Goal: Information Seeking & Learning: Stay updated

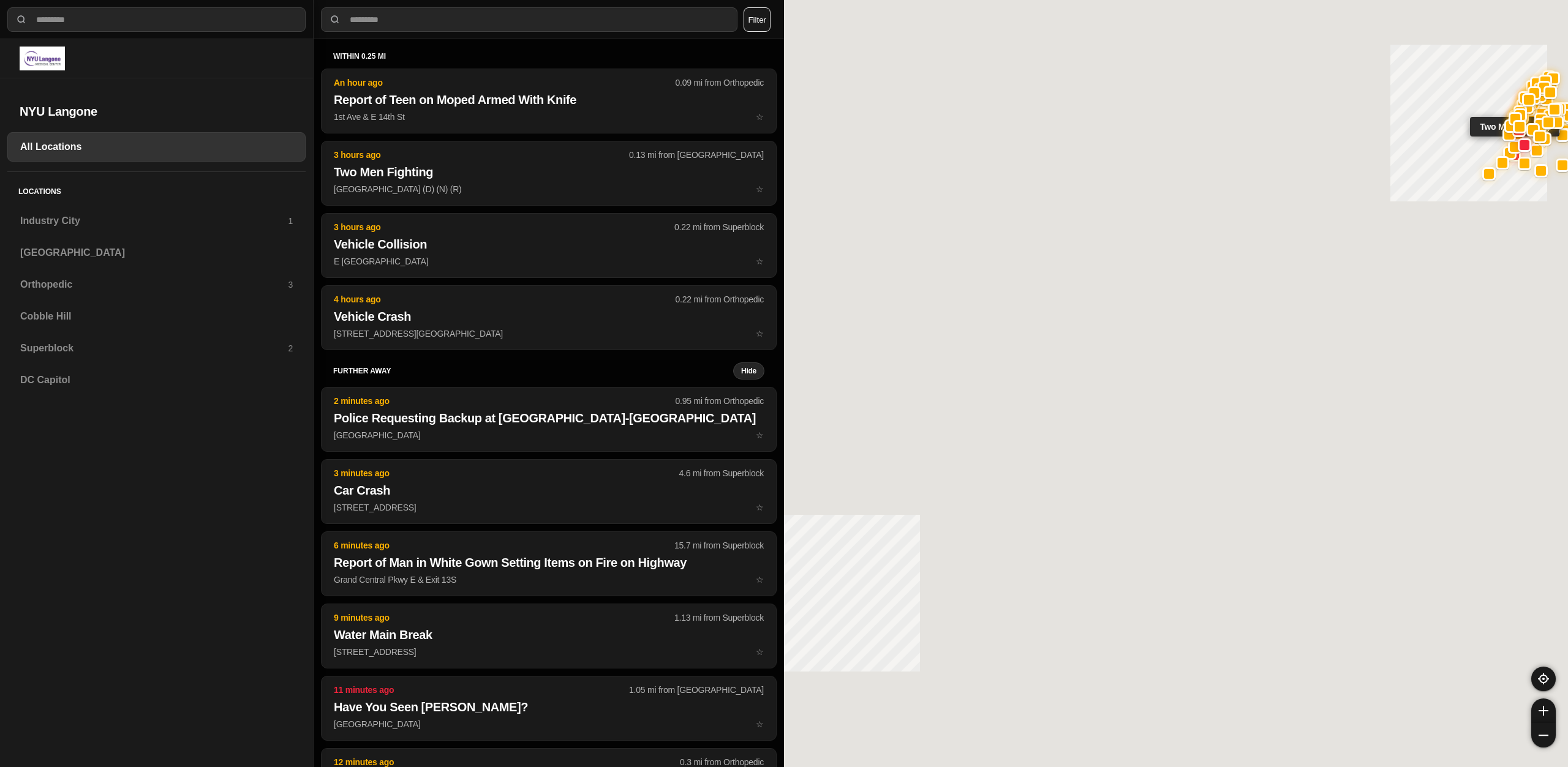
select select "*"
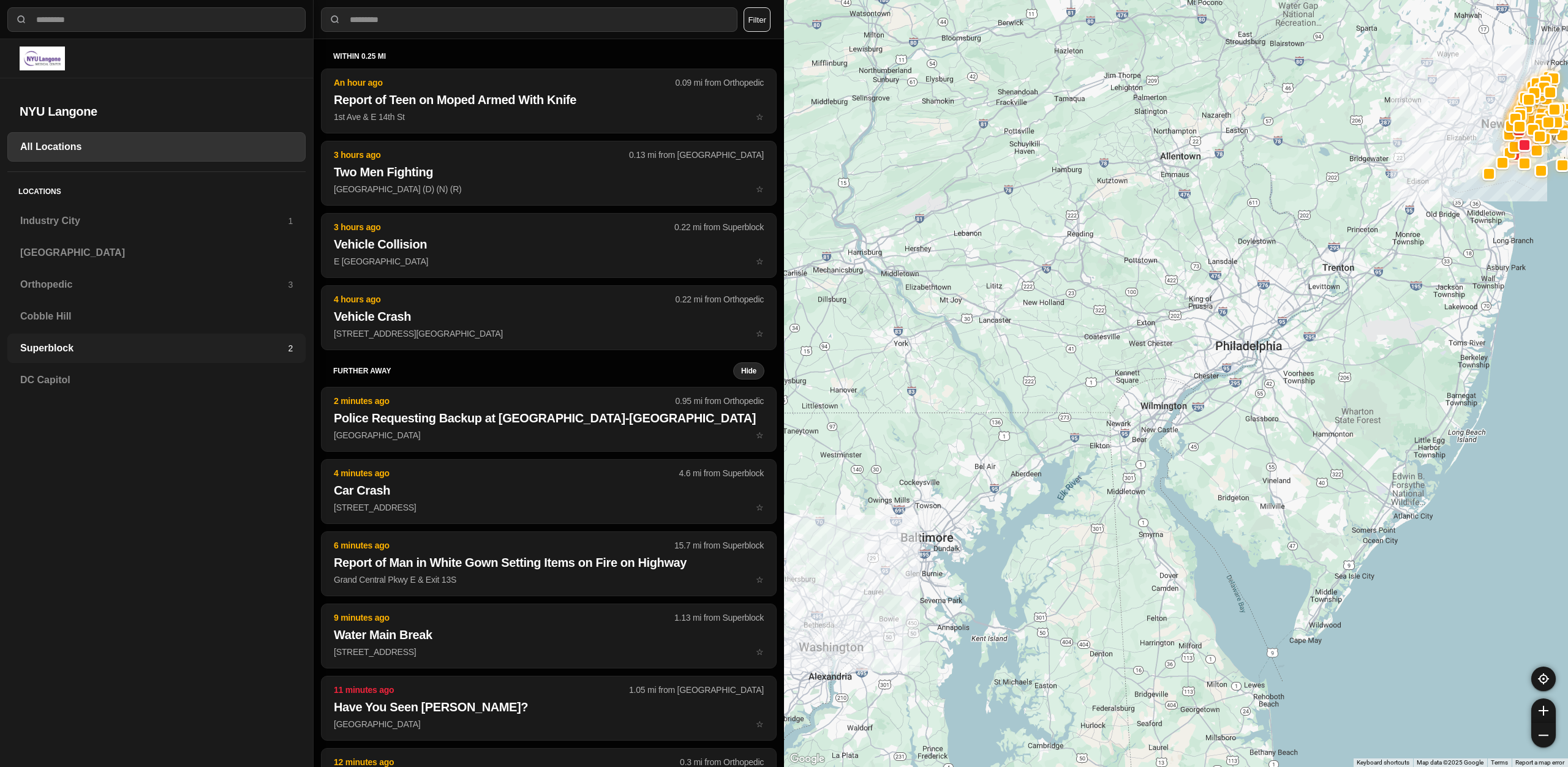
click at [62, 350] on h3 "Superblock" at bounding box center [154, 349] width 268 height 14
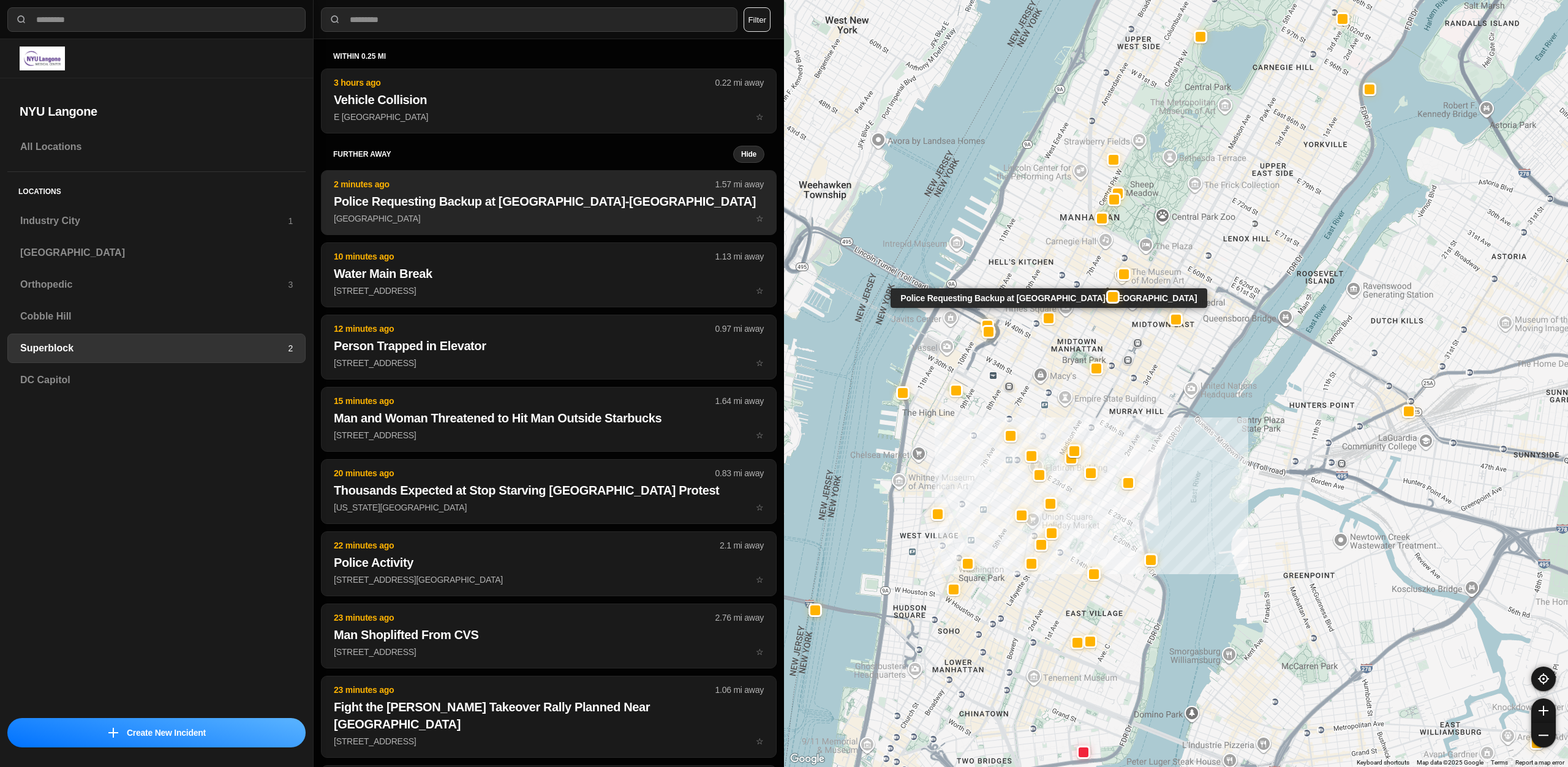
click at [578, 225] on p "8th Ave & W 44th St ☆" at bounding box center [549, 219] width 430 height 13
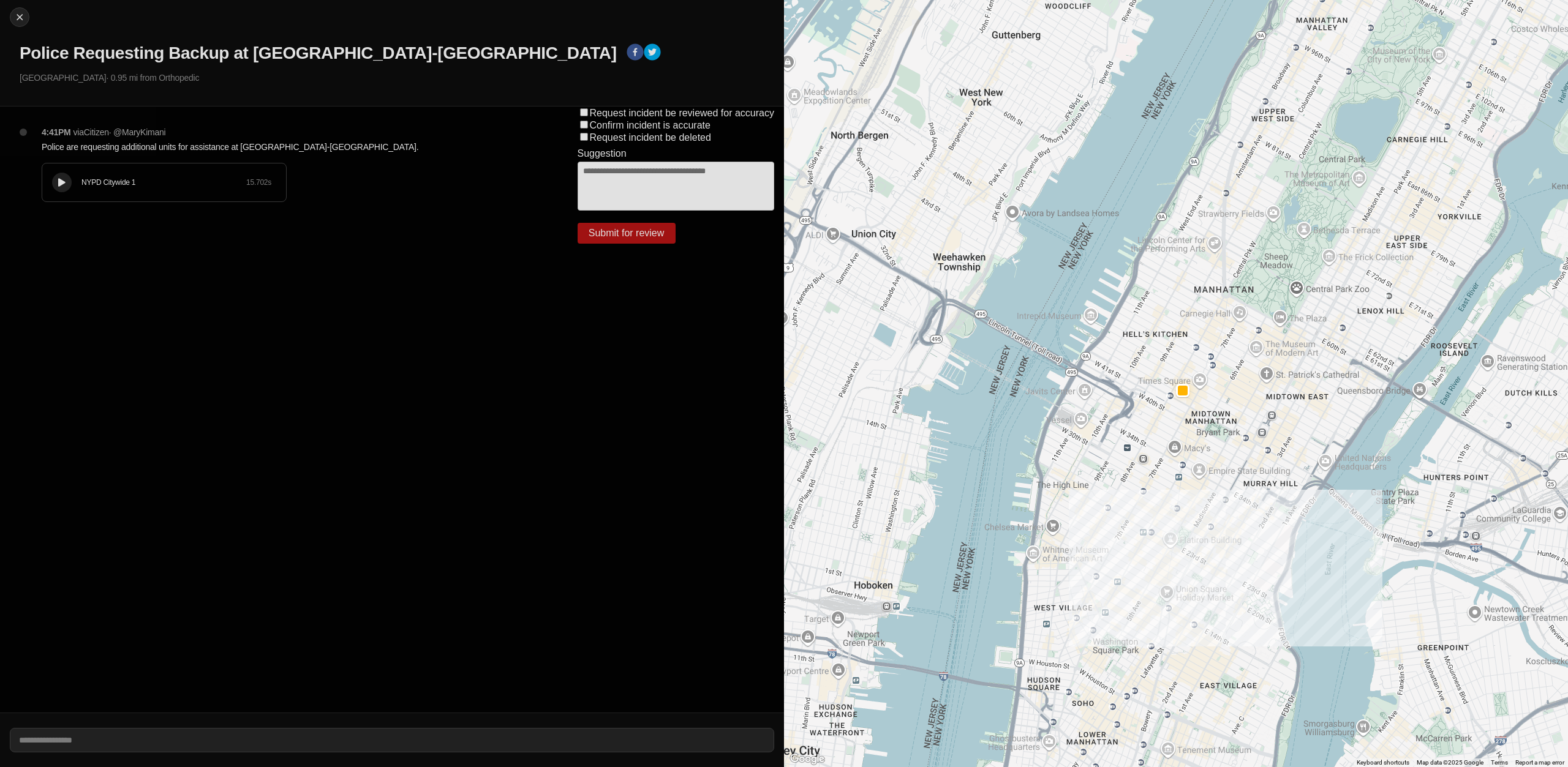
click at [58, 181] on icon at bounding box center [62, 182] width 7 height 8
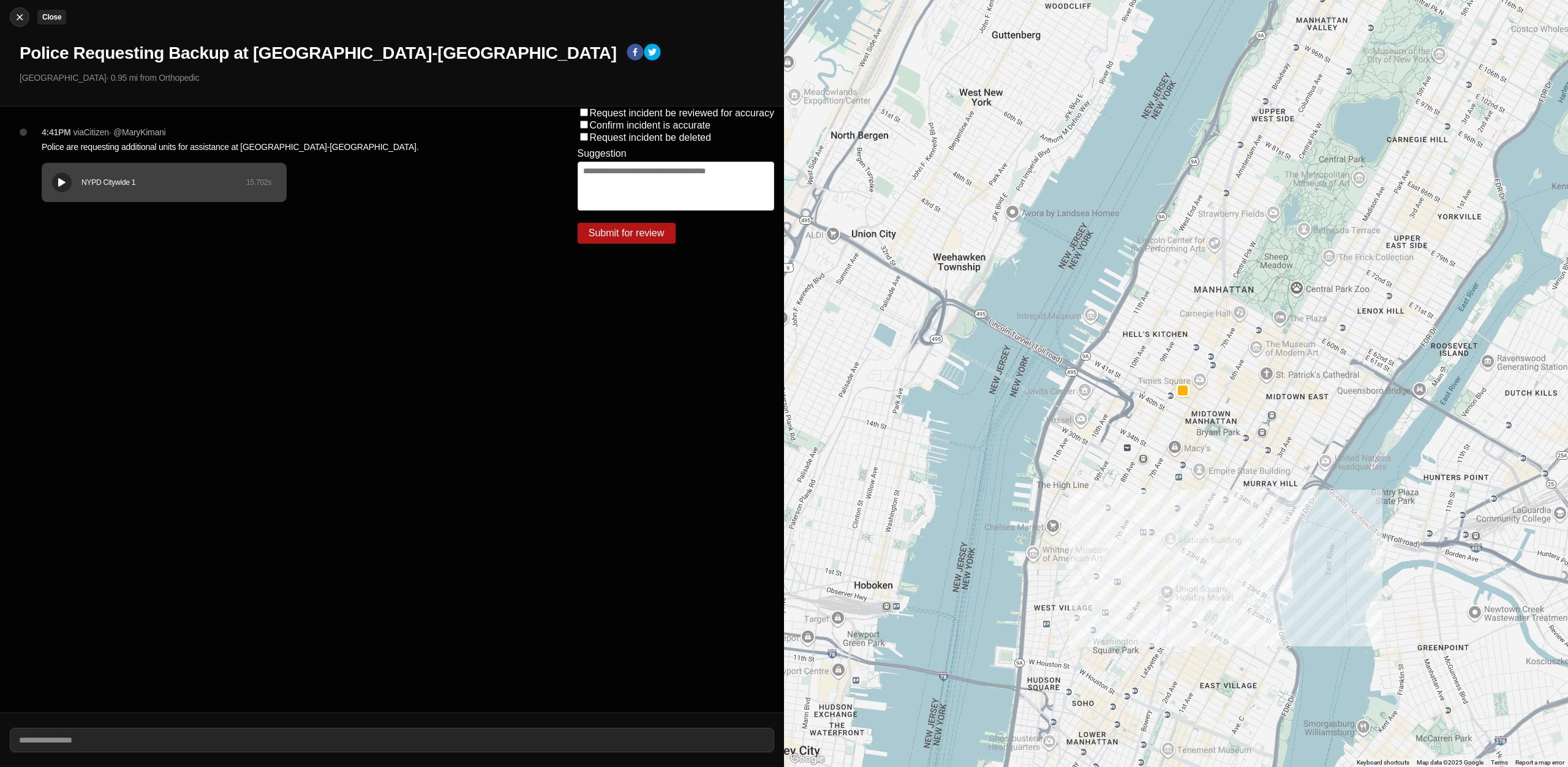
click at [19, 15] on img at bounding box center [20, 17] width 13 height 13
select select "*"
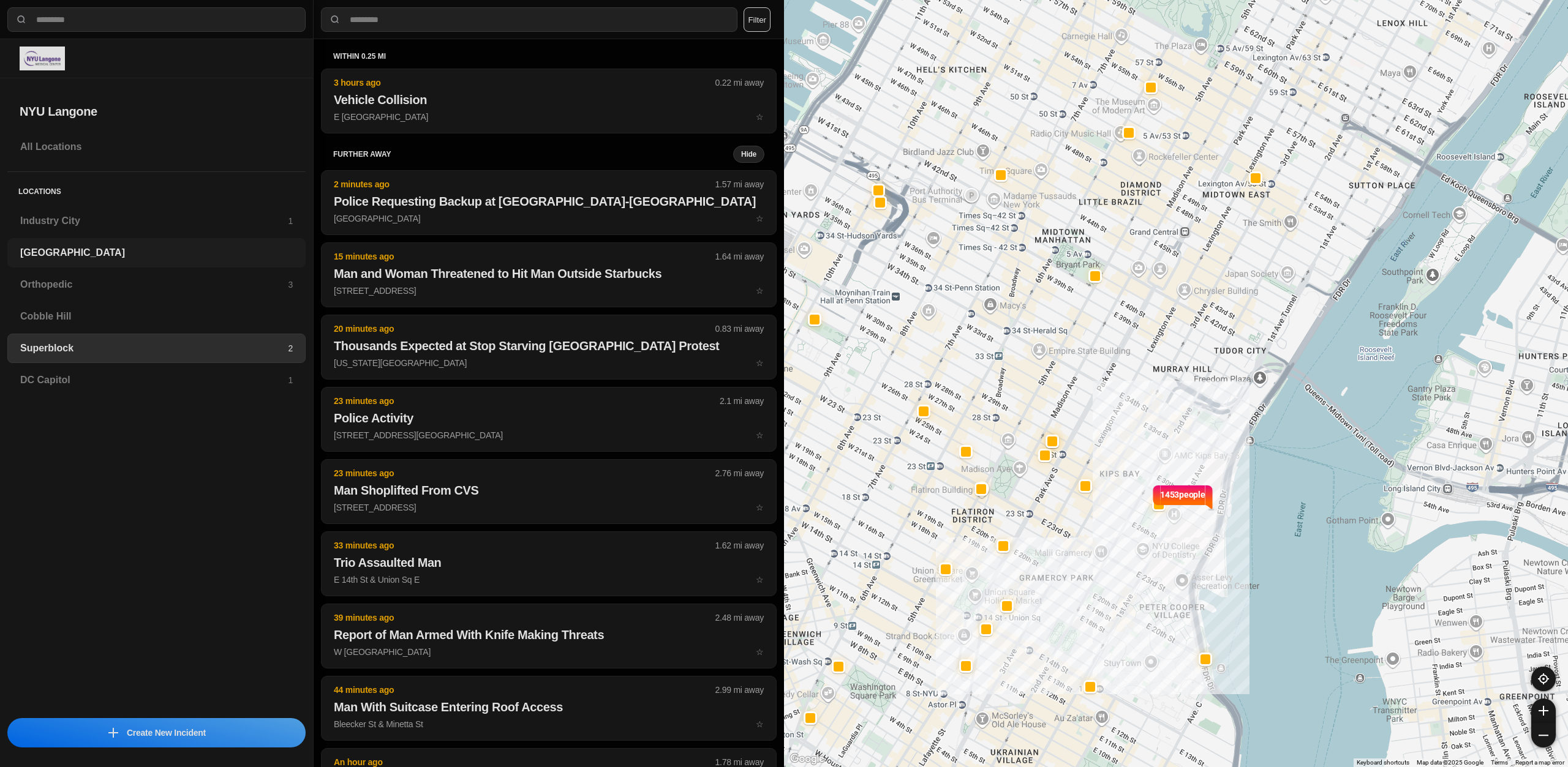
click at [88, 254] on h3 "[GEOGRAPHIC_DATA]" at bounding box center [156, 253] width 273 height 14
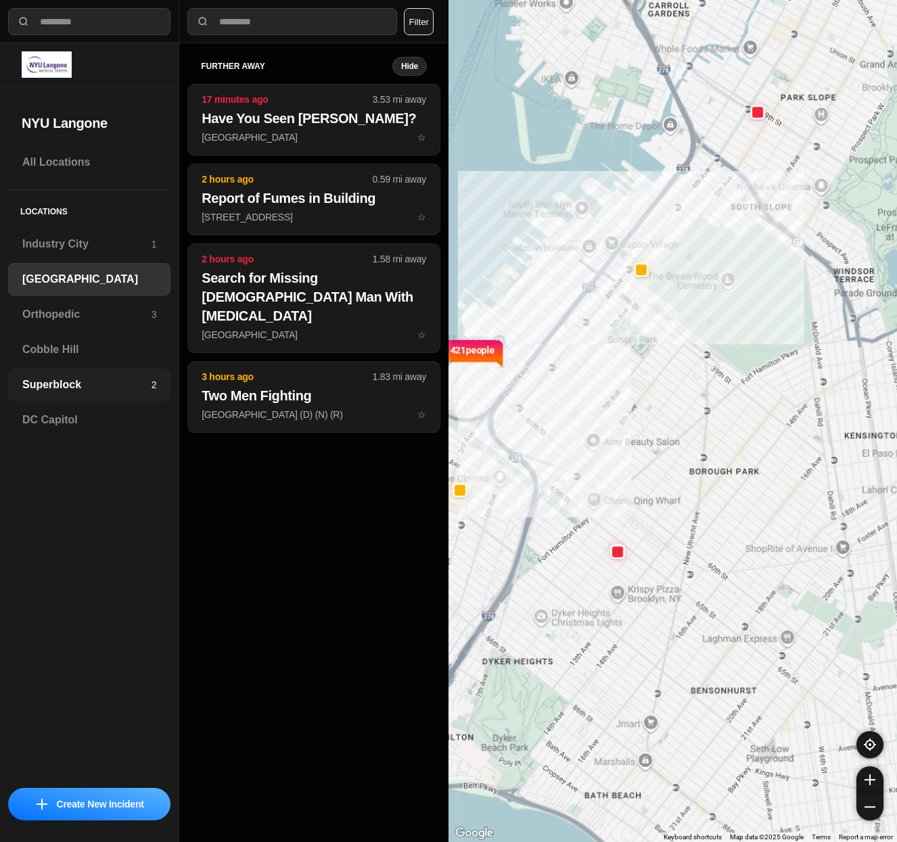
click at [66, 377] on h3 "Superblock" at bounding box center [86, 385] width 129 height 16
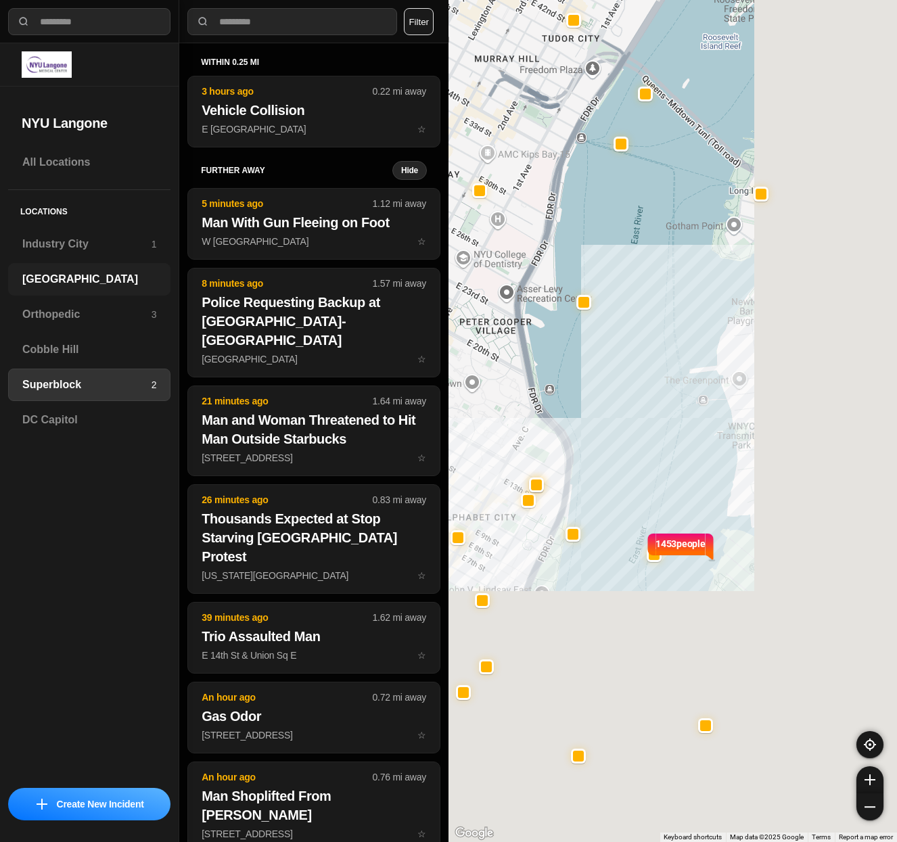
click at [82, 274] on h3 "[GEOGRAPHIC_DATA]" at bounding box center [89, 279] width 134 height 16
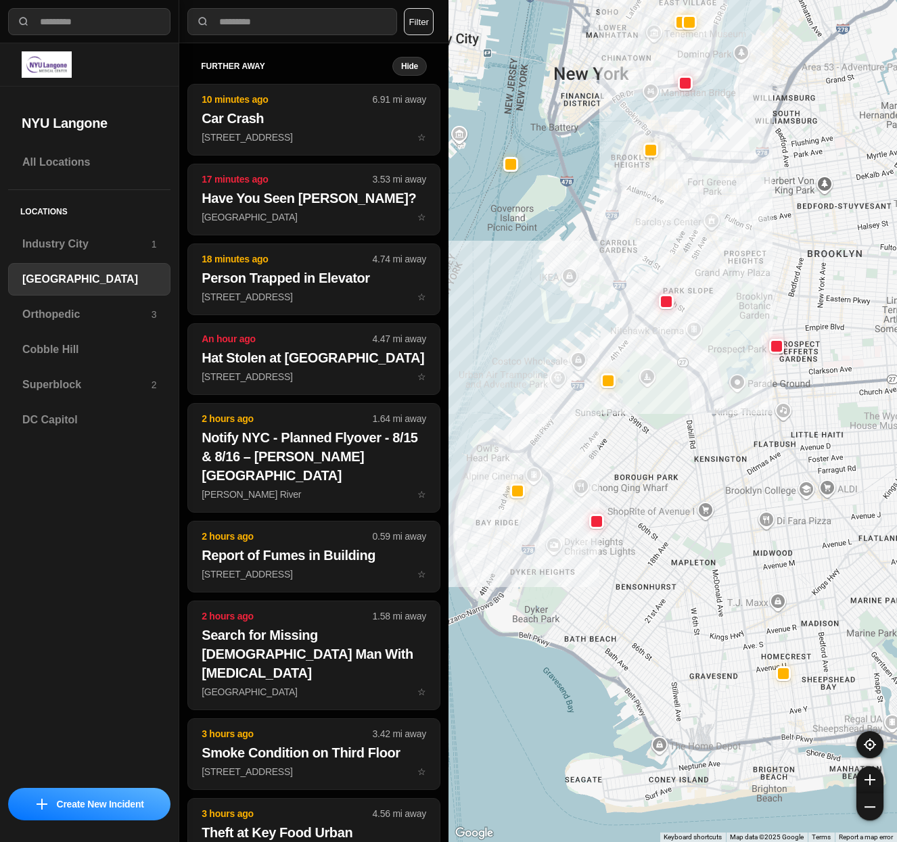
drag, startPoint x: 870, startPoint y: 446, endPoint x: 759, endPoint y: 451, distance: 111.7
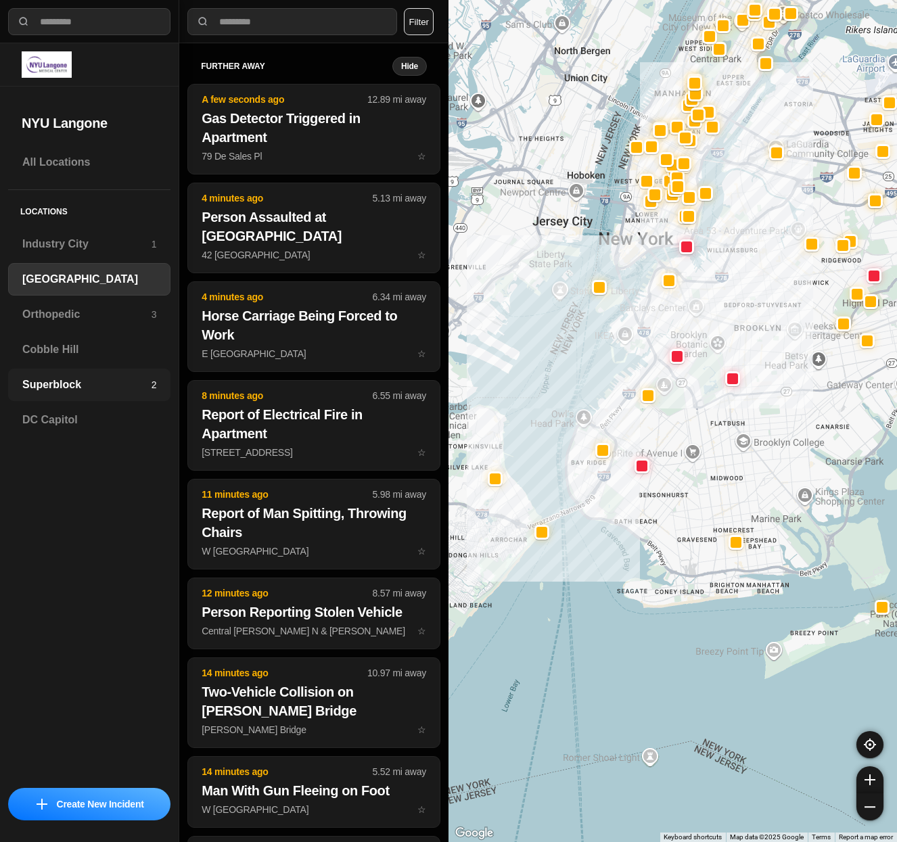
click at [91, 396] on div "Superblock 2" at bounding box center [89, 385] width 162 height 32
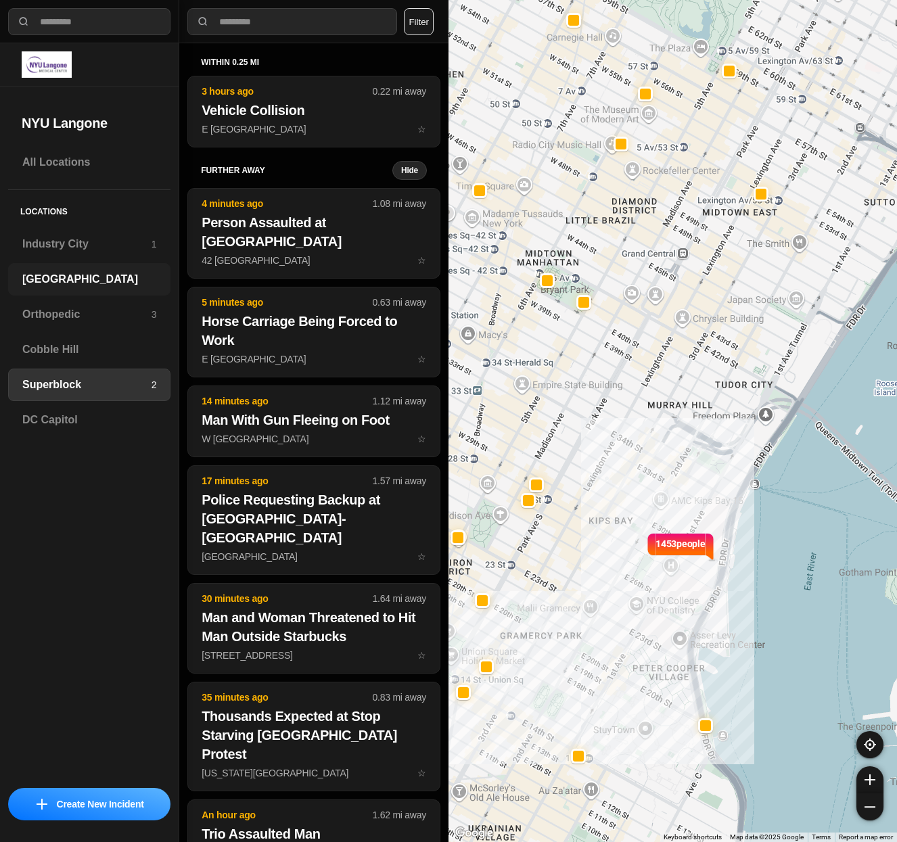
click at [108, 280] on h3 "[GEOGRAPHIC_DATA]" at bounding box center [89, 279] width 134 height 16
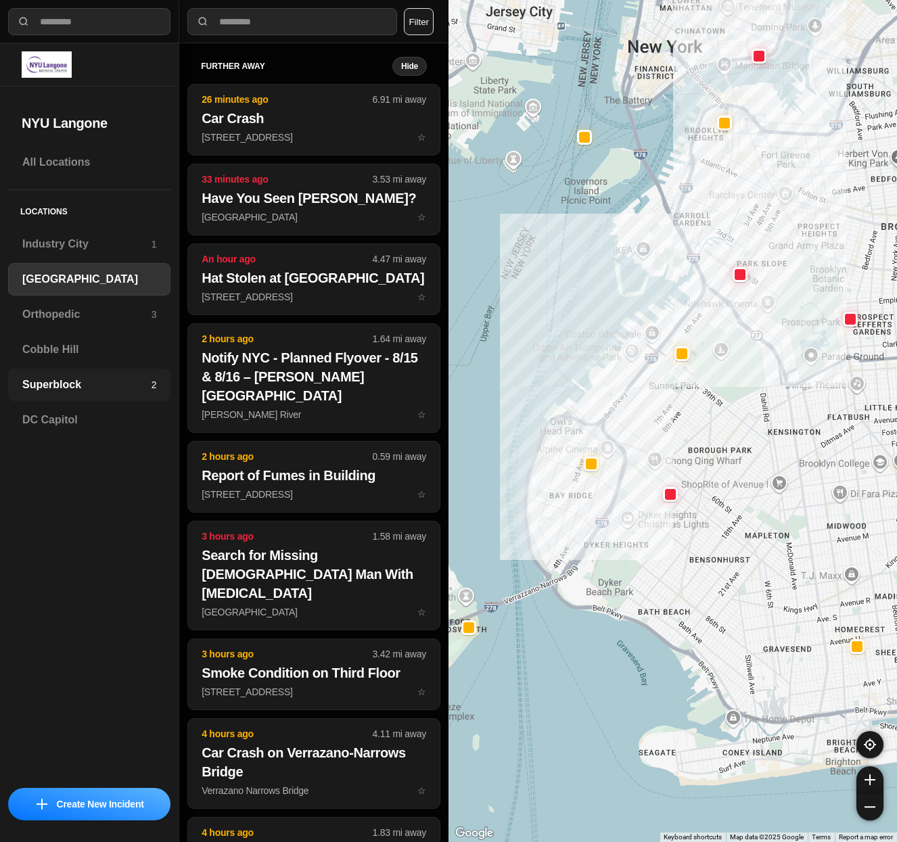
click at [62, 376] on div "Superblock 2" at bounding box center [89, 385] width 162 height 32
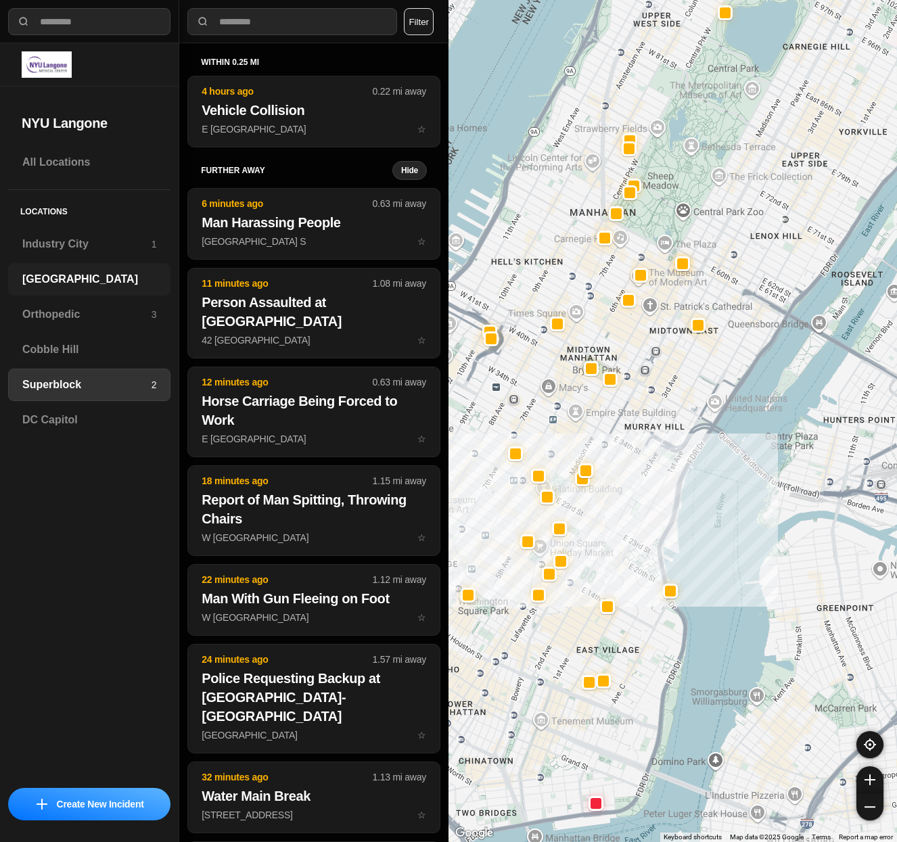
click at [120, 286] on h3 "[GEOGRAPHIC_DATA]" at bounding box center [89, 279] width 134 height 16
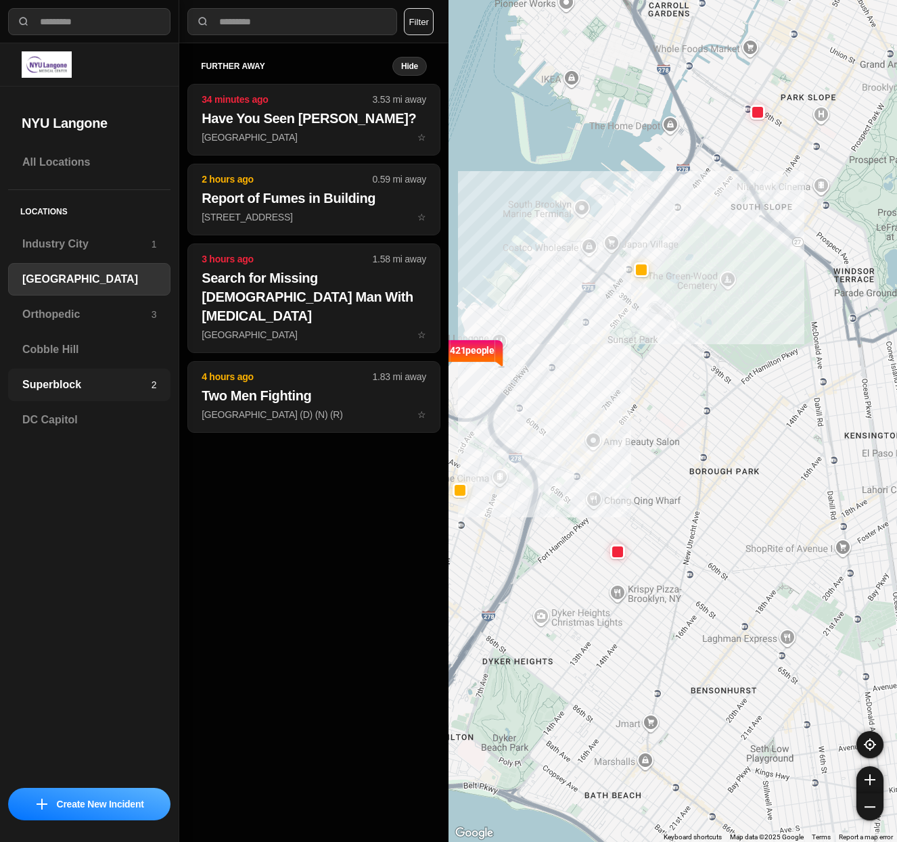
click at [60, 379] on h3 "Superblock" at bounding box center [86, 385] width 129 height 16
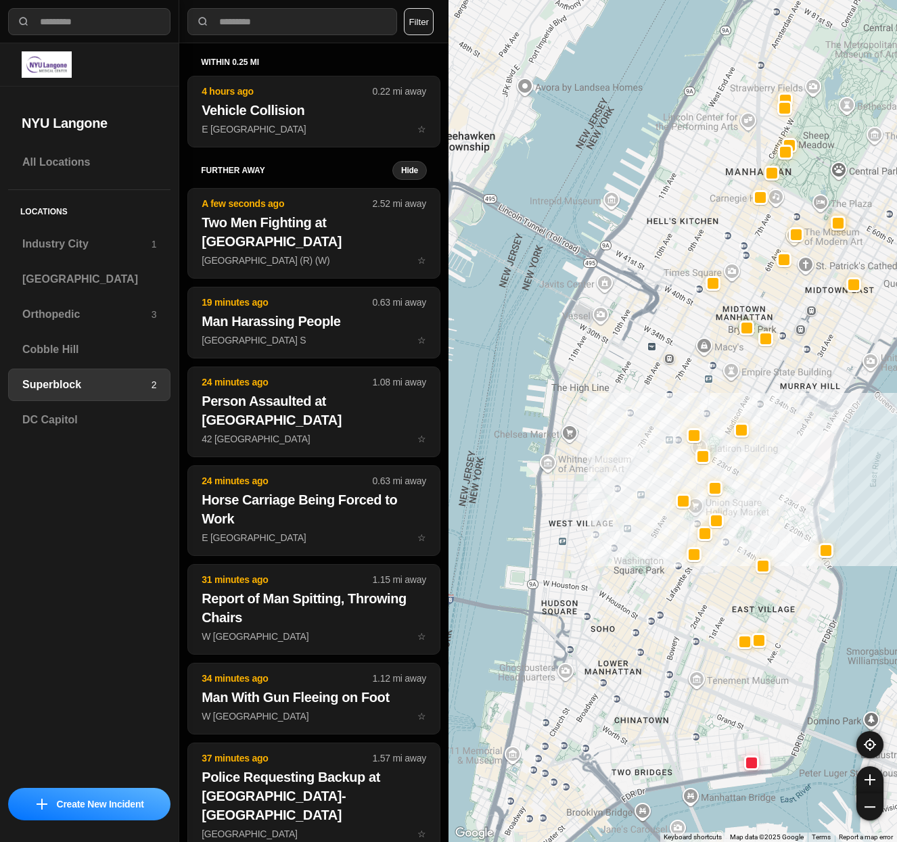
drag, startPoint x: 523, startPoint y: 558, endPoint x: 747, endPoint y: 496, distance: 232.3
click at [747, 496] on div at bounding box center [672, 421] width 448 height 842
click at [43, 272] on h3 "[GEOGRAPHIC_DATA]" at bounding box center [89, 279] width 134 height 16
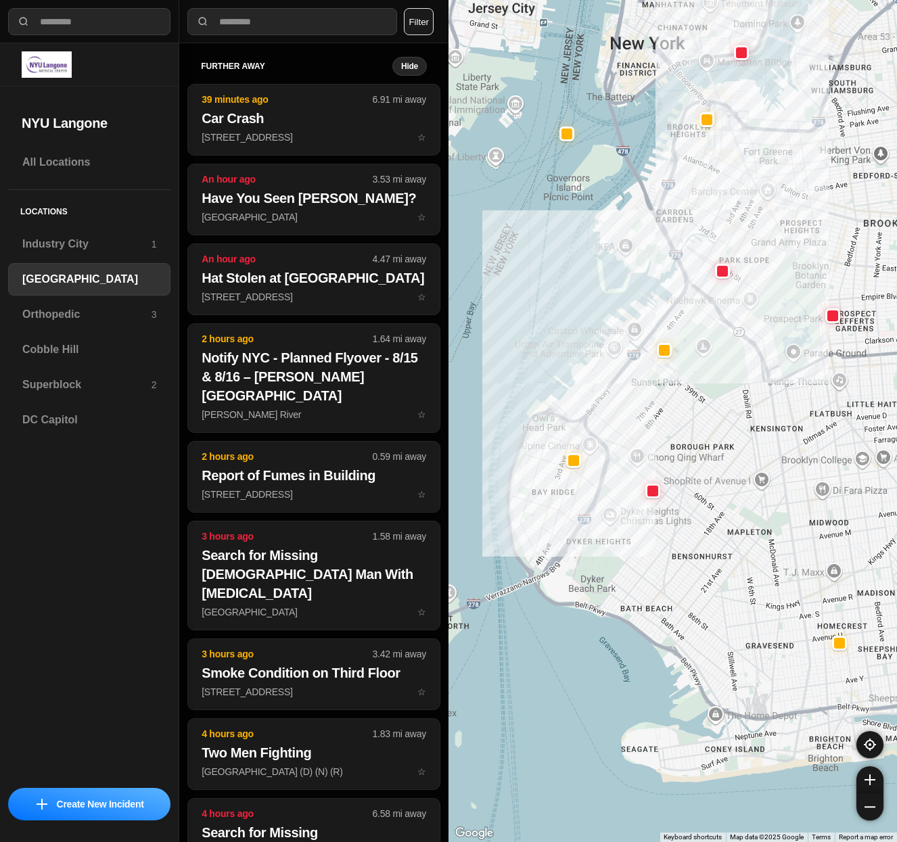
click at [6, 391] on div "All Locations Locations Industry City 1 Brooklyn Orthopedic 3 Cobble Hill Super…" at bounding box center [89, 463] width 179 height 634
click at [28, 385] on h3 "Superblock" at bounding box center [86, 385] width 129 height 16
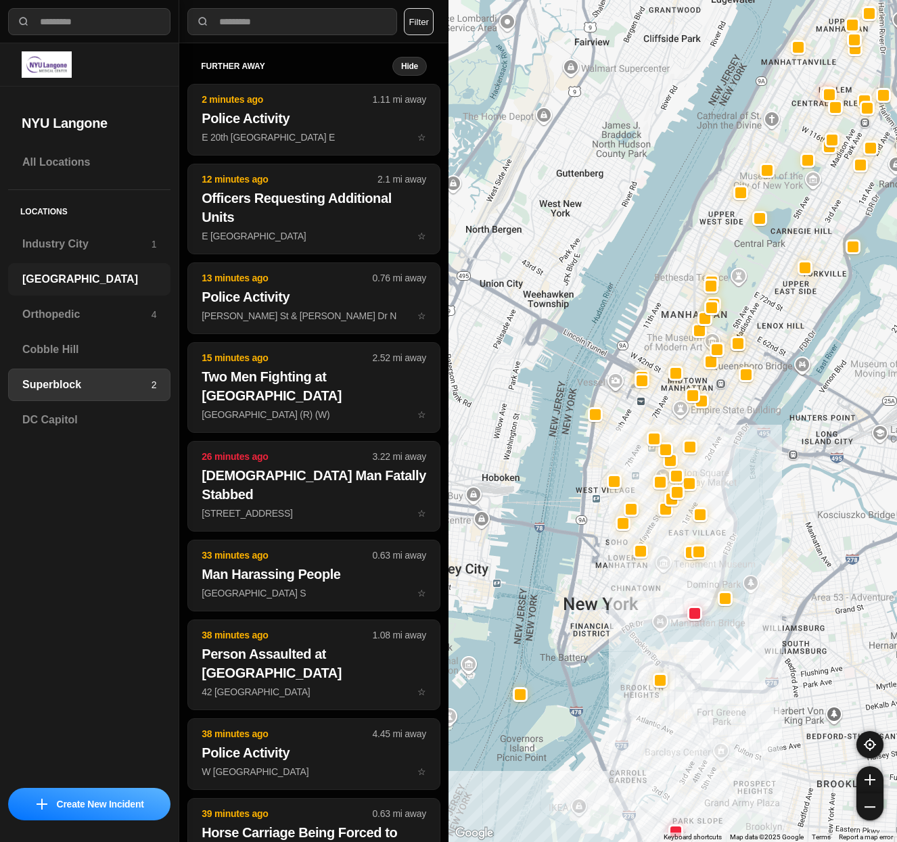
click at [35, 273] on h3 "[GEOGRAPHIC_DATA]" at bounding box center [89, 279] width 134 height 16
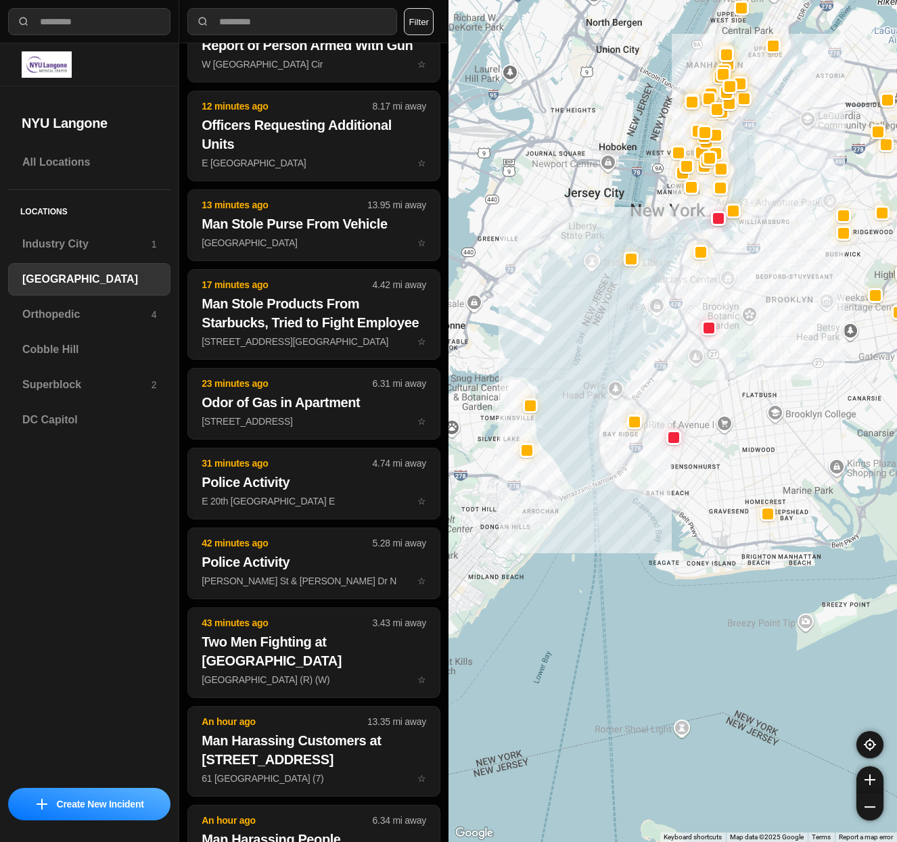
scroll to position [905, 0]
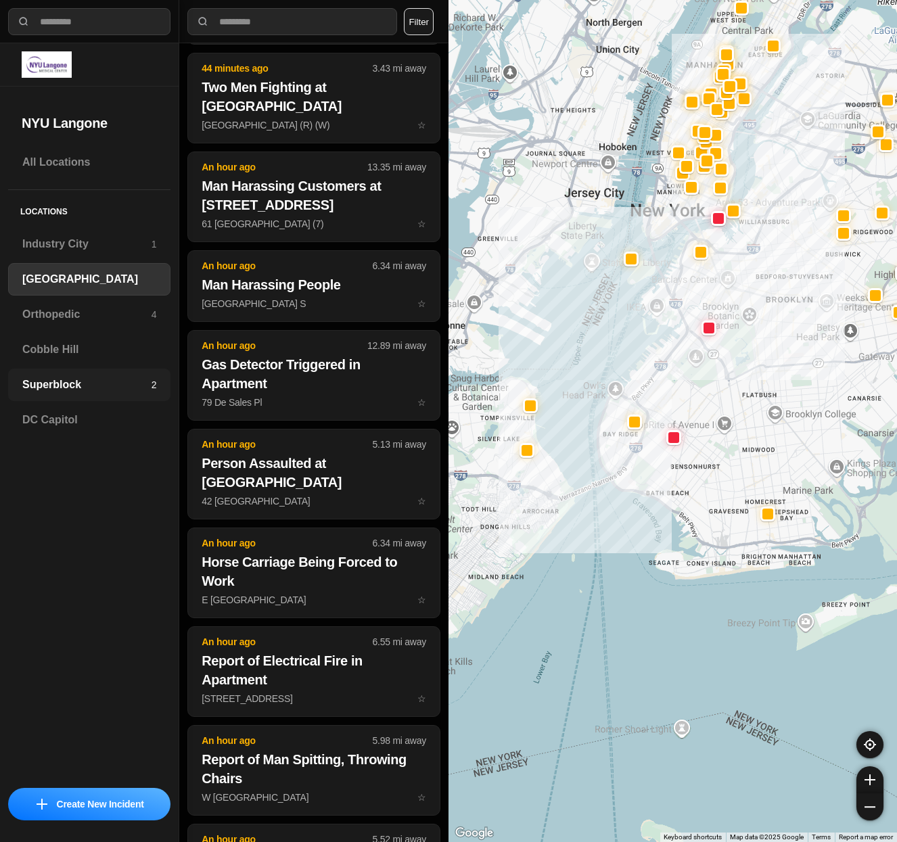
click at [64, 394] on div "Superblock 2" at bounding box center [89, 385] width 162 height 32
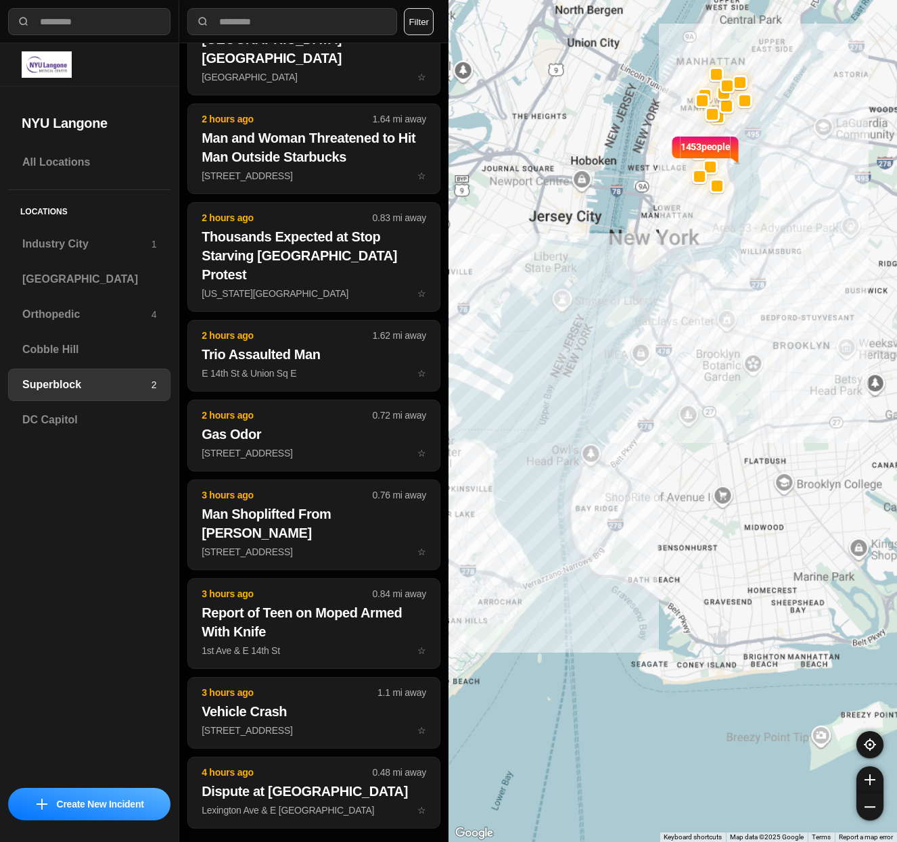
scroll to position [92, 0]
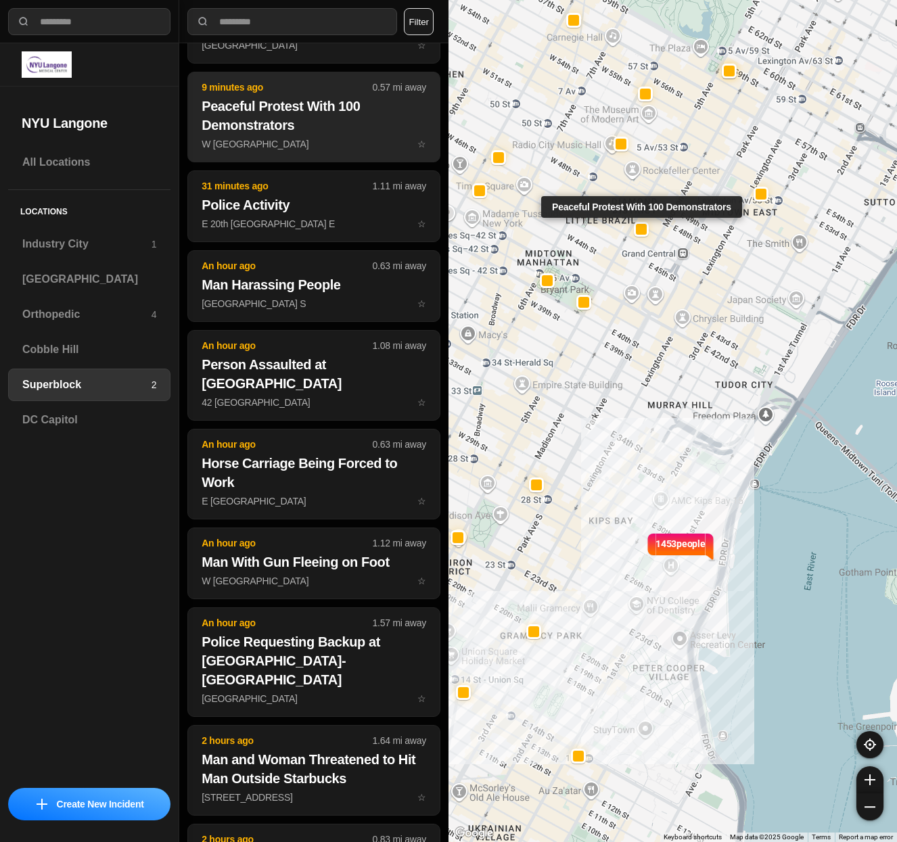
click at [317, 138] on p "W 47th St & 5th Ave ☆" at bounding box center [314, 144] width 225 height 14
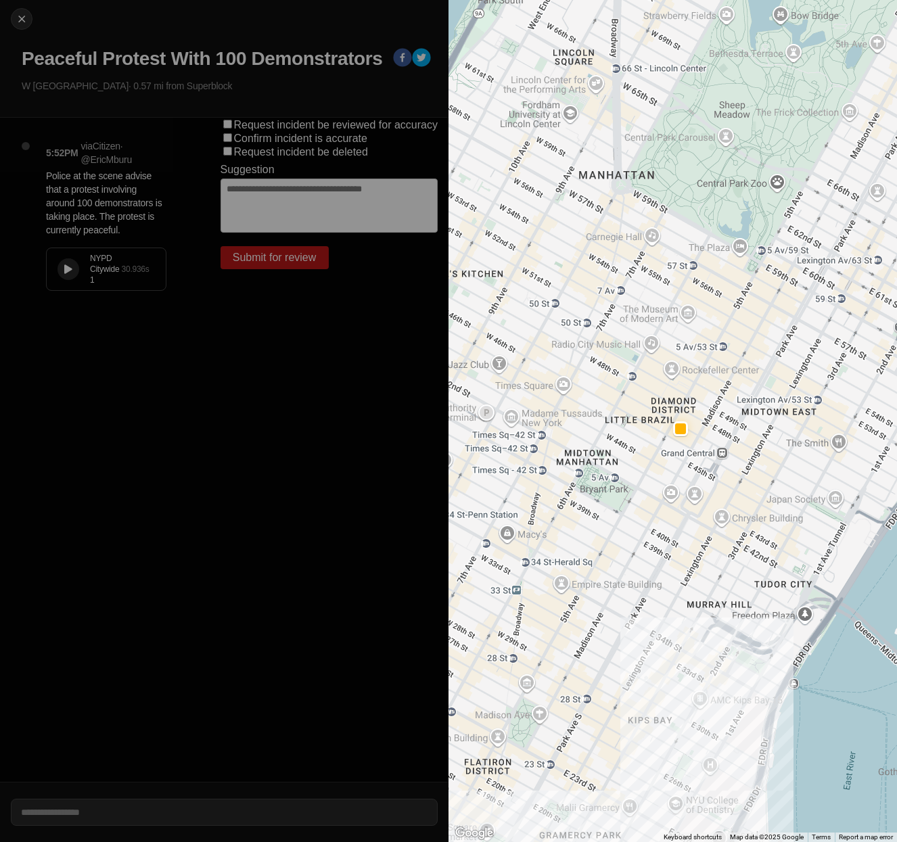
click at [70, 272] on icon at bounding box center [68, 269] width 8 height 9
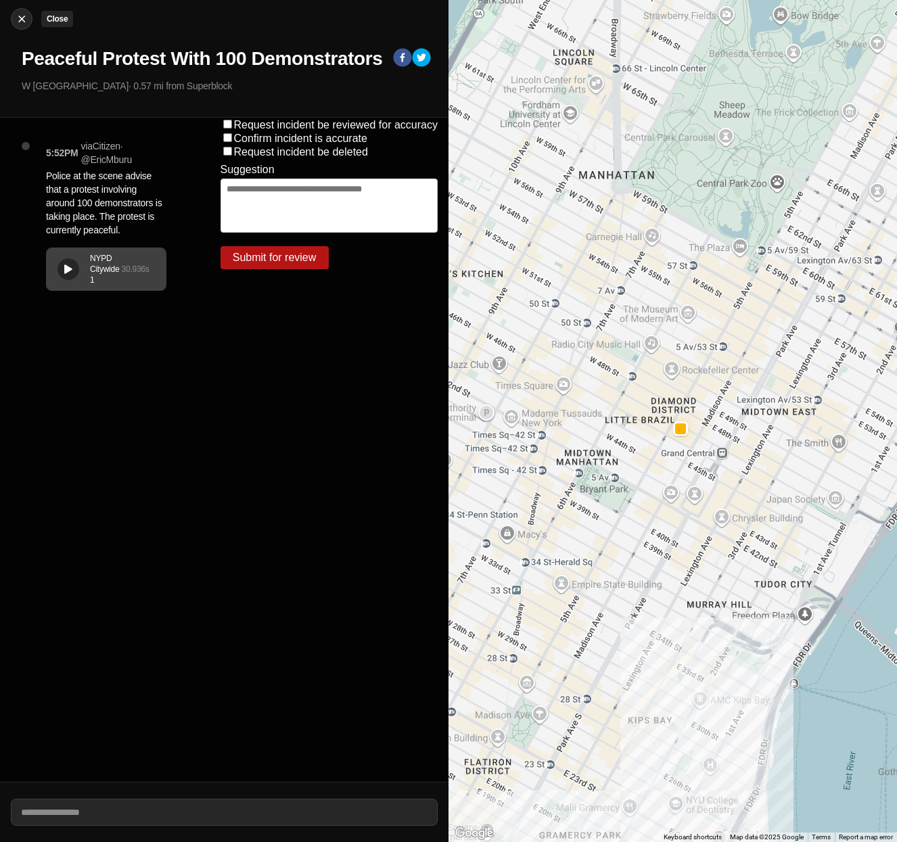
click at [25, 26] on button "Close" at bounding box center [22, 19] width 22 height 22
select select "*"
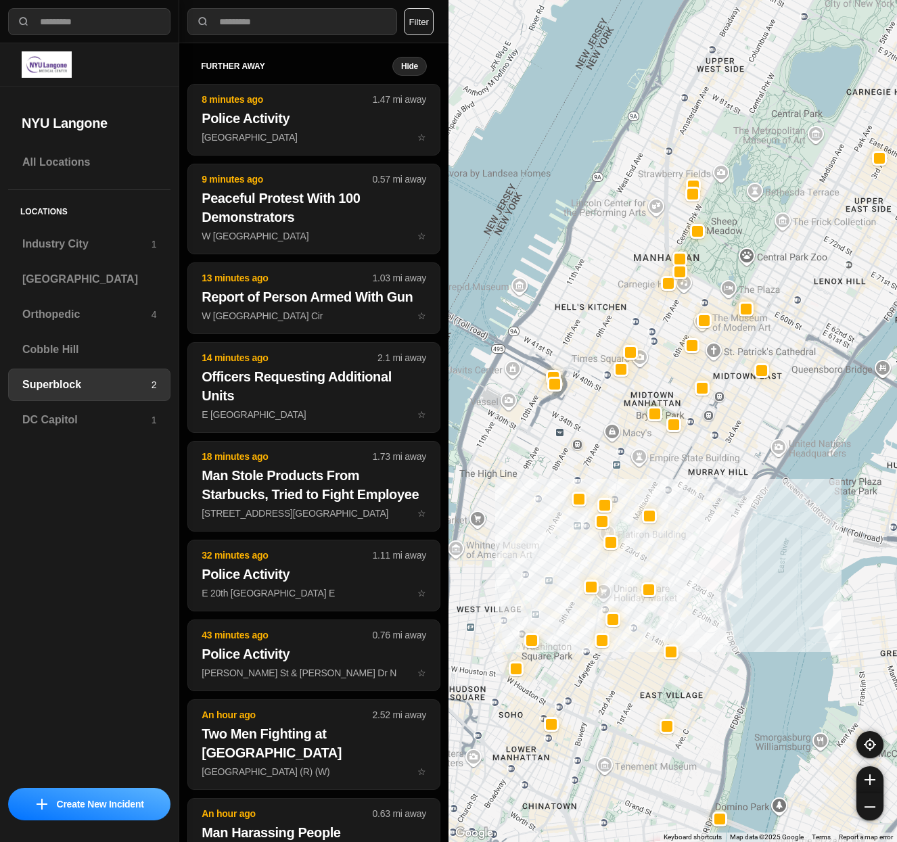
drag, startPoint x: 619, startPoint y: 482, endPoint x: 674, endPoint y: 529, distance: 72.0
click at [674, 529] on div at bounding box center [672, 421] width 448 height 842
click at [99, 271] on h3 "[GEOGRAPHIC_DATA]" at bounding box center [89, 279] width 134 height 16
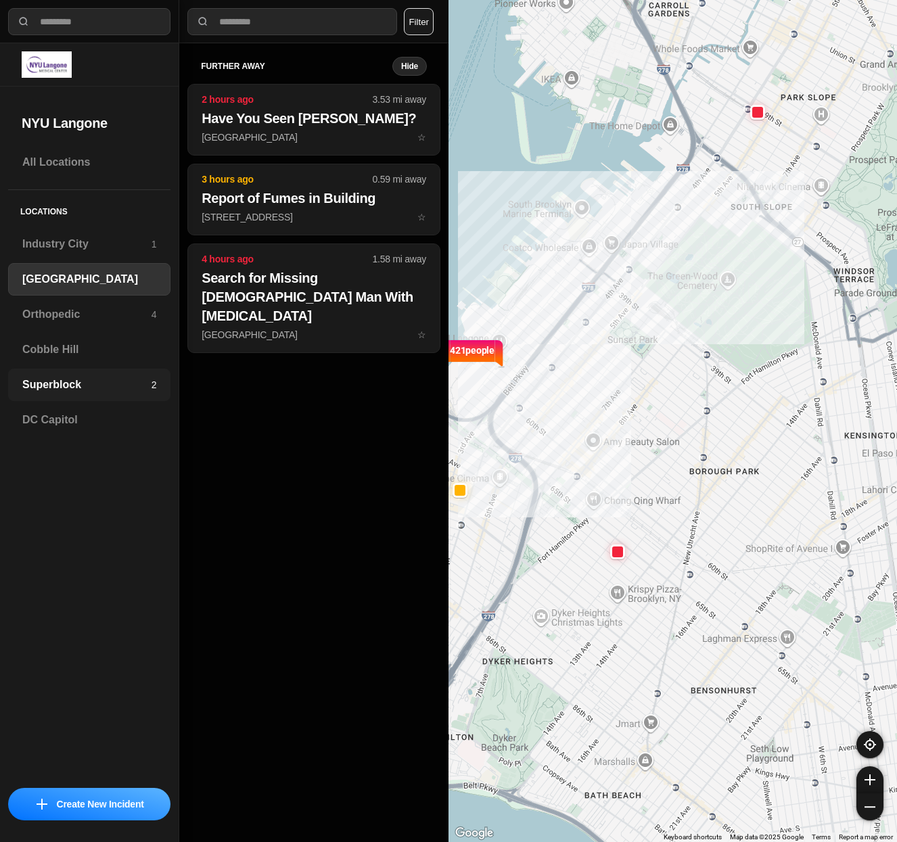
click at [64, 375] on div "Superblock 2" at bounding box center [89, 385] width 162 height 32
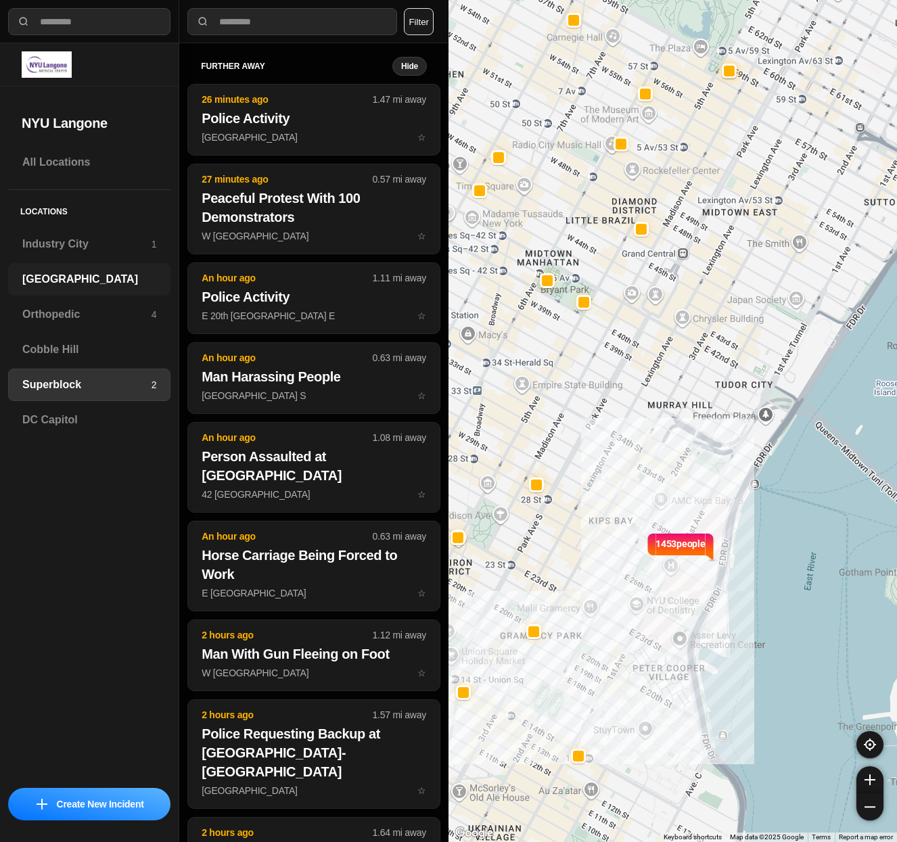
click at [78, 285] on h3 "[GEOGRAPHIC_DATA]" at bounding box center [89, 279] width 134 height 16
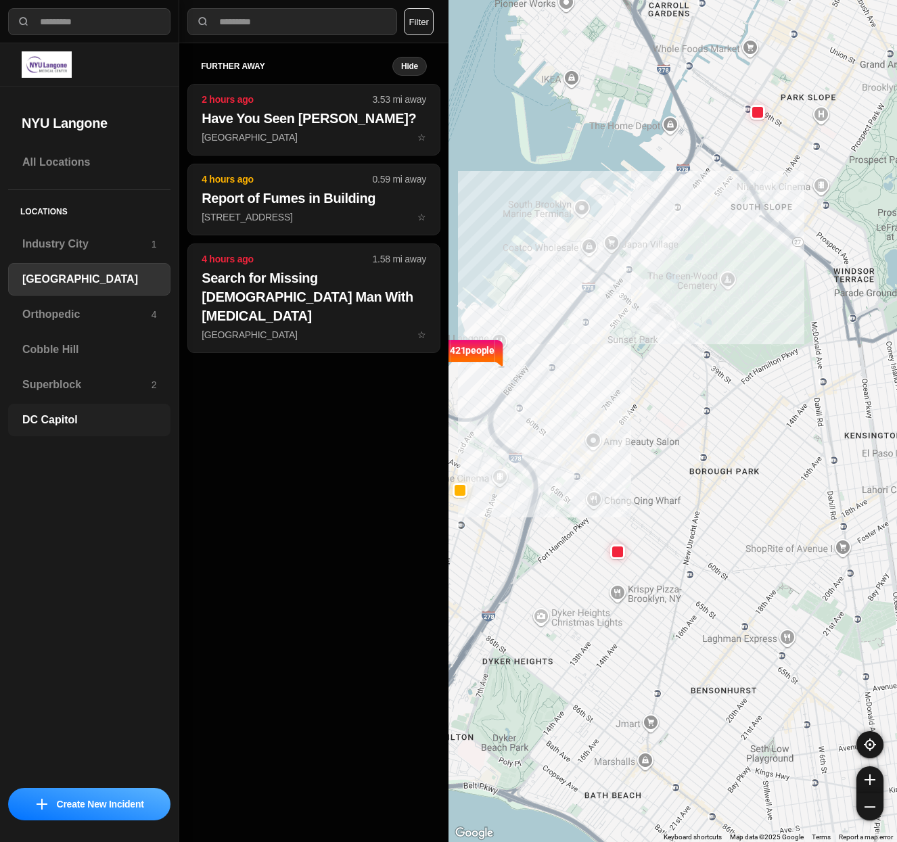
drag, startPoint x: 47, startPoint y: 417, endPoint x: 19, endPoint y: 412, distance: 28.8
click at [47, 417] on h3 "DC Capitol" at bounding box center [89, 420] width 134 height 16
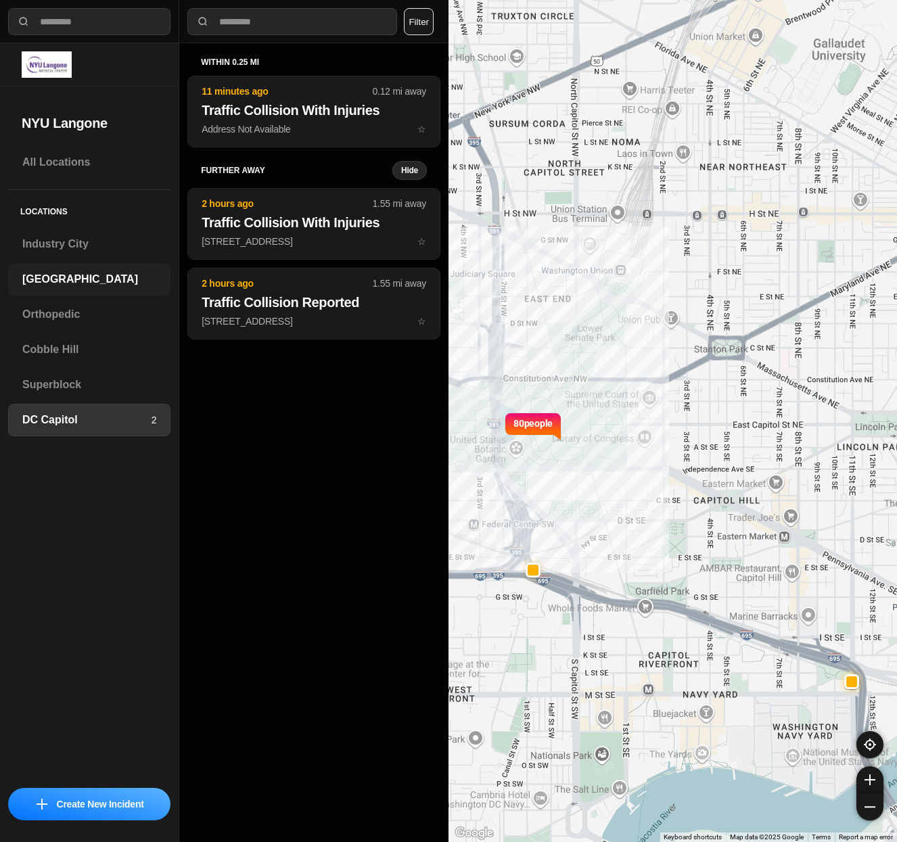
click at [45, 278] on h3 "[GEOGRAPHIC_DATA]" at bounding box center [89, 279] width 134 height 16
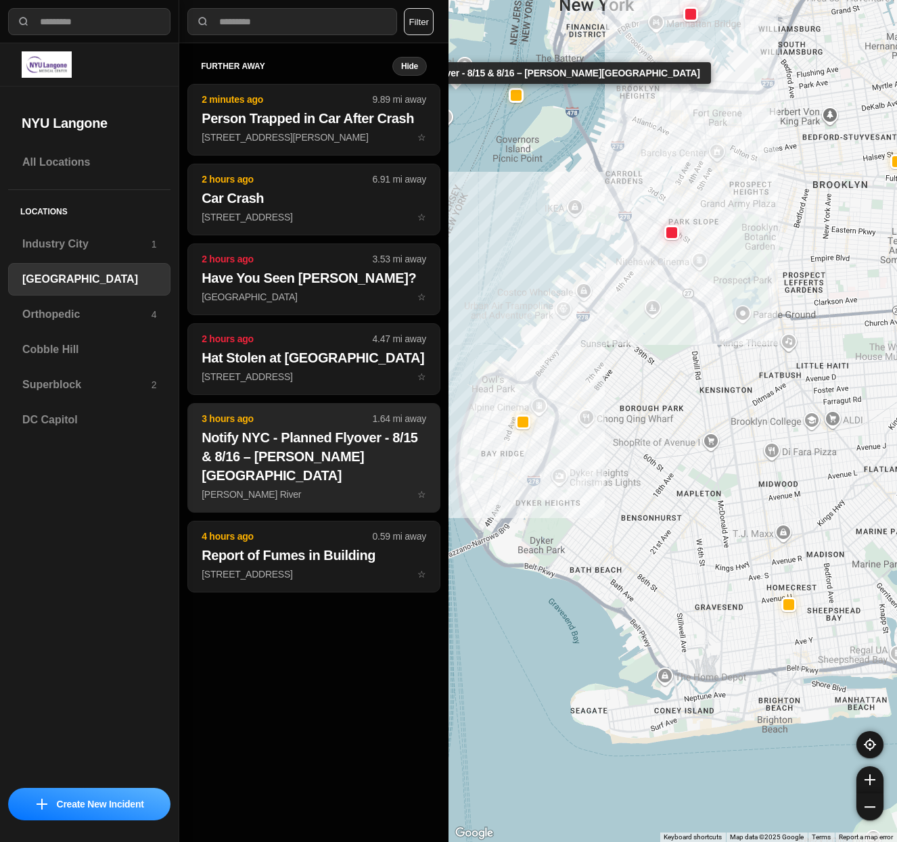
click at [346, 458] on h2 "Notify NYC - Planned Flyover - 8/15 & 8/16 – [PERSON_NAME][GEOGRAPHIC_DATA]" at bounding box center [314, 456] width 225 height 57
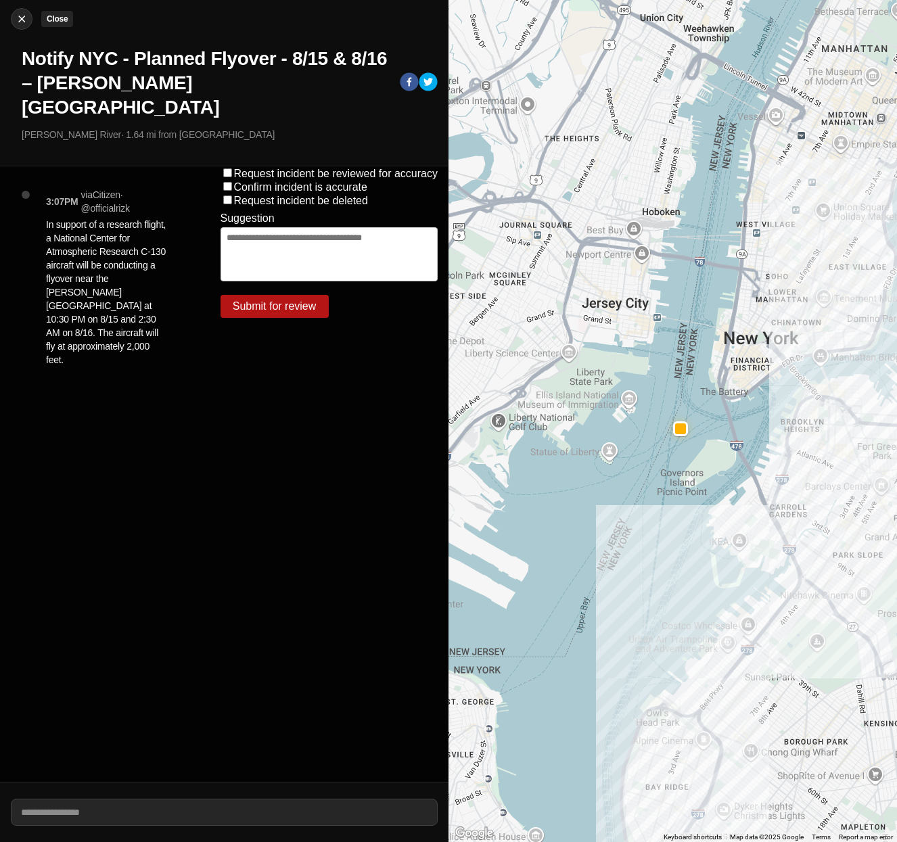
click at [22, 17] on img at bounding box center [22, 19] width 14 height 14
select select "*"
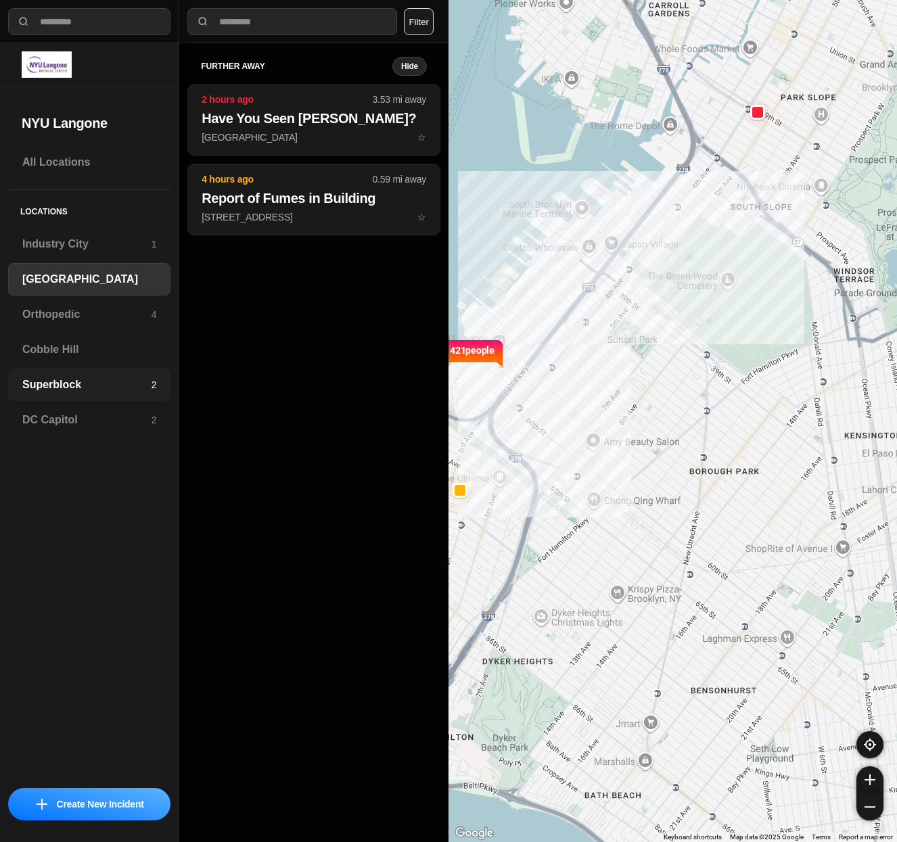
click at [28, 383] on h3 "Superblock" at bounding box center [86, 385] width 129 height 16
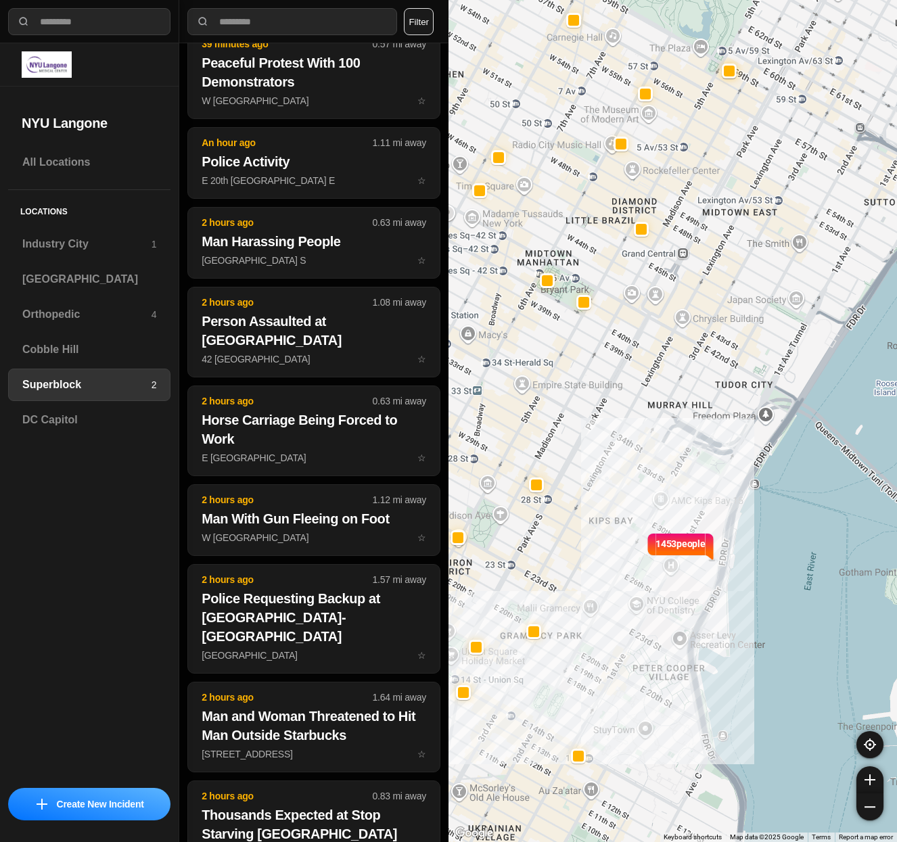
scroll to position [295, 0]
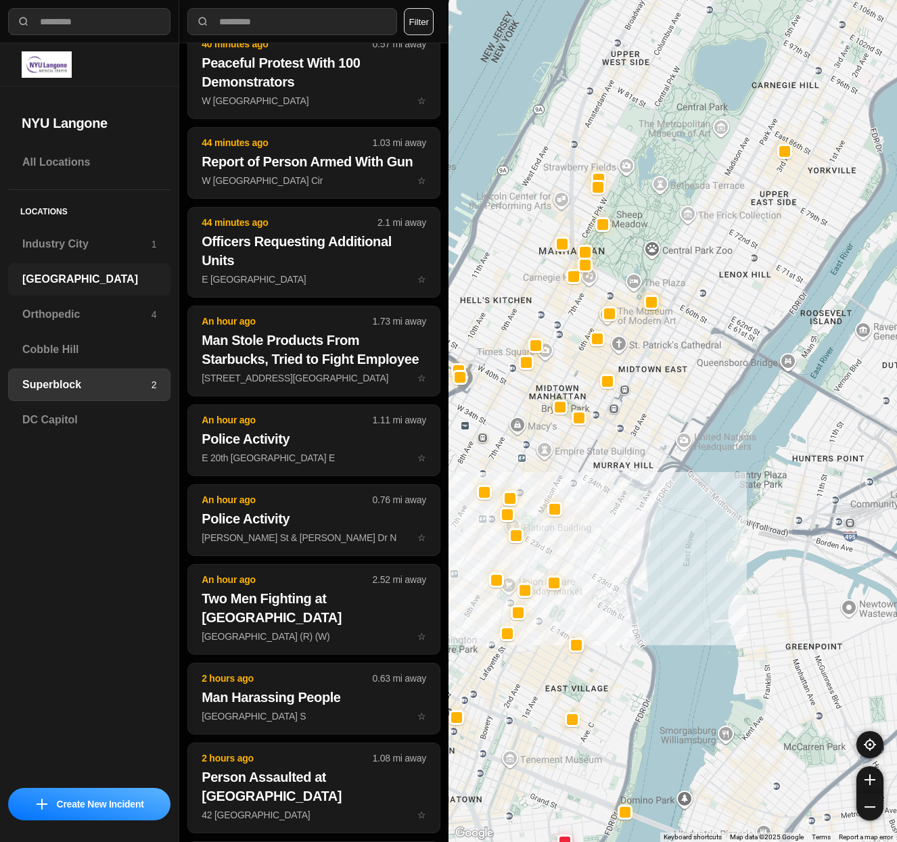
click at [101, 277] on h3 "[GEOGRAPHIC_DATA]" at bounding box center [89, 279] width 134 height 16
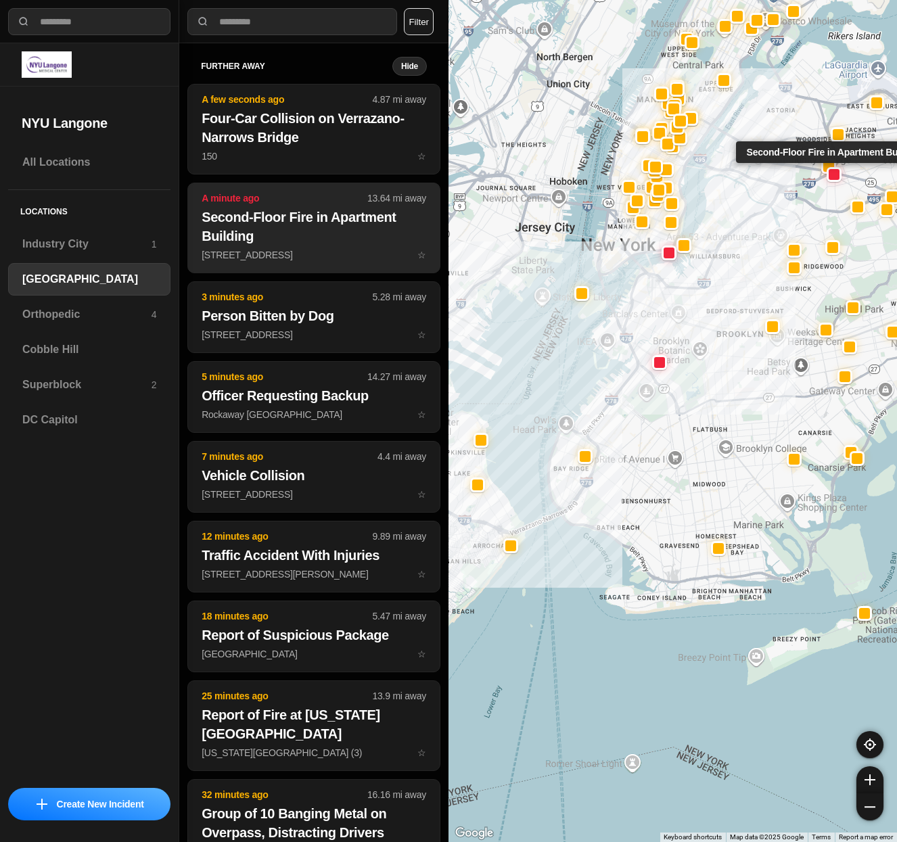
click at [268, 231] on h2 "Second-Floor Fire in Apartment Building" at bounding box center [314, 227] width 225 height 38
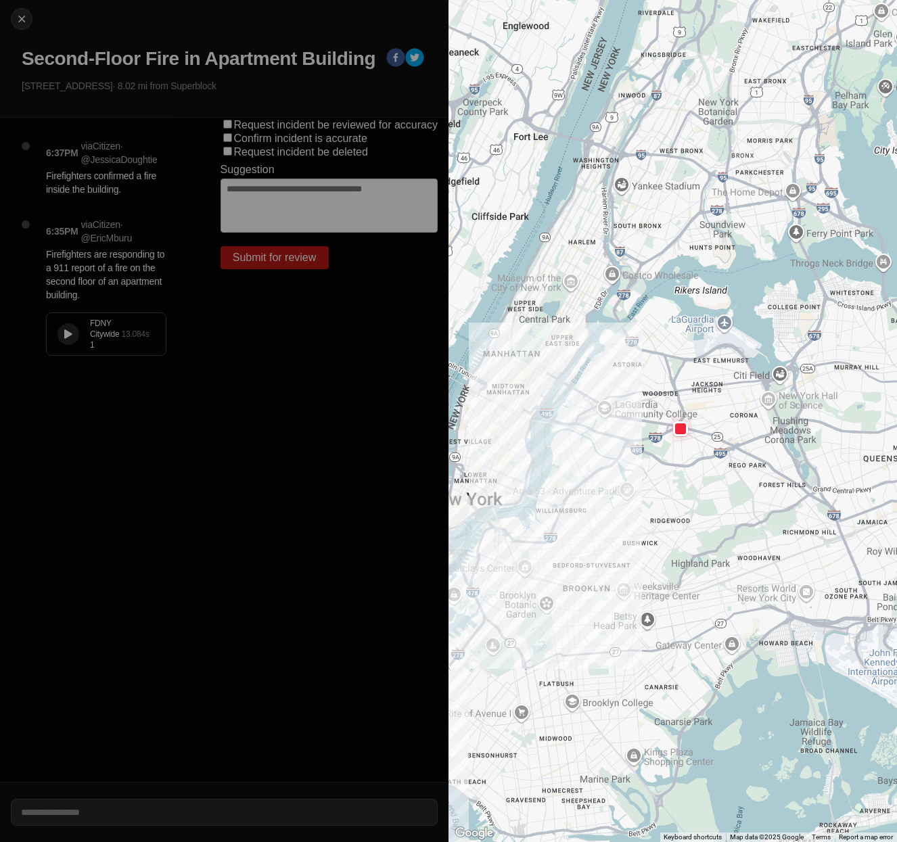
click at [61, 334] on button at bounding box center [68, 334] width 22 height 22
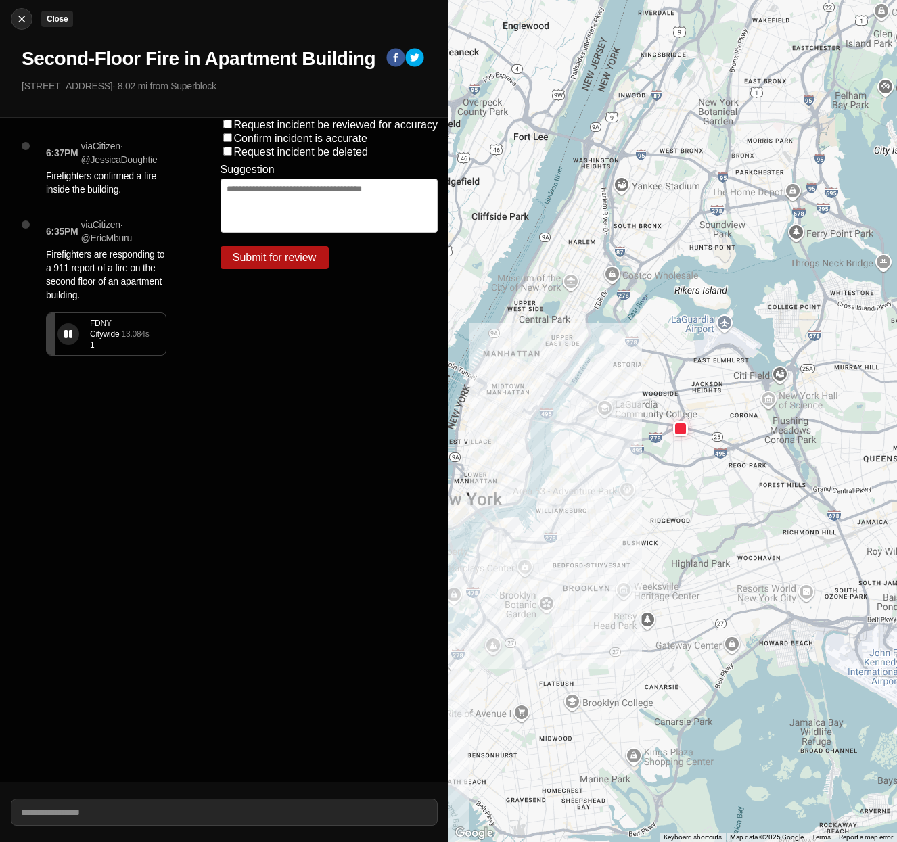
click at [18, 24] on img at bounding box center [22, 19] width 14 height 14
select select "*"
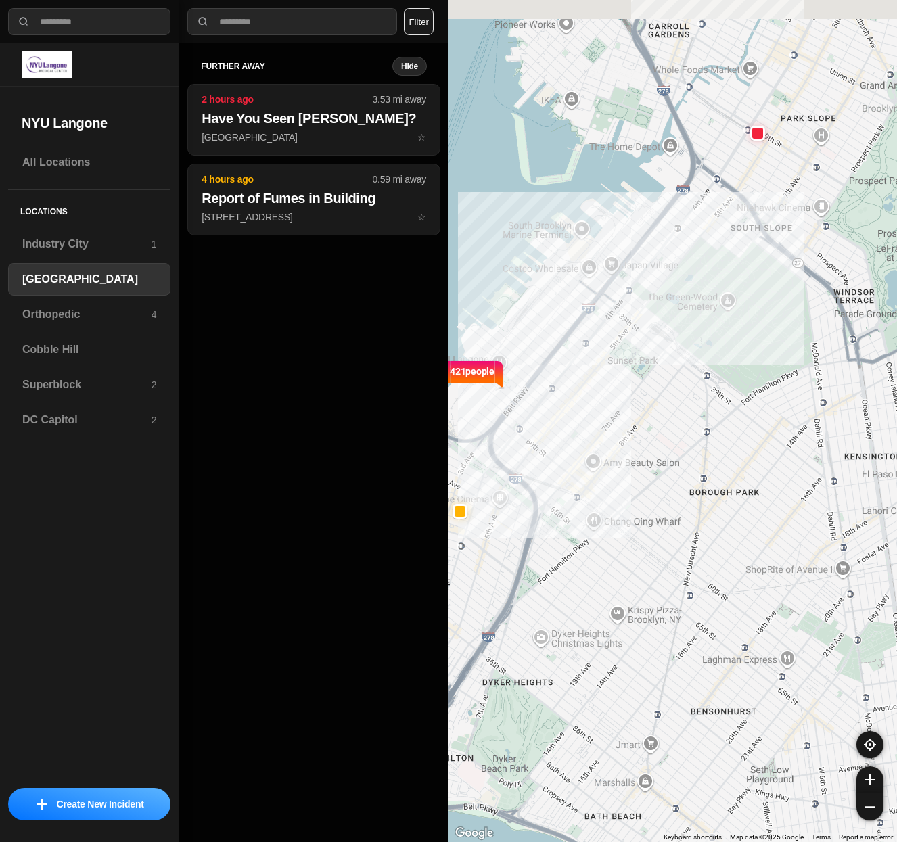
drag, startPoint x: 617, startPoint y: 303, endPoint x: 620, endPoint y: 552, distance: 249.5
click at [620, 552] on div "421 people" at bounding box center [672, 421] width 448 height 842
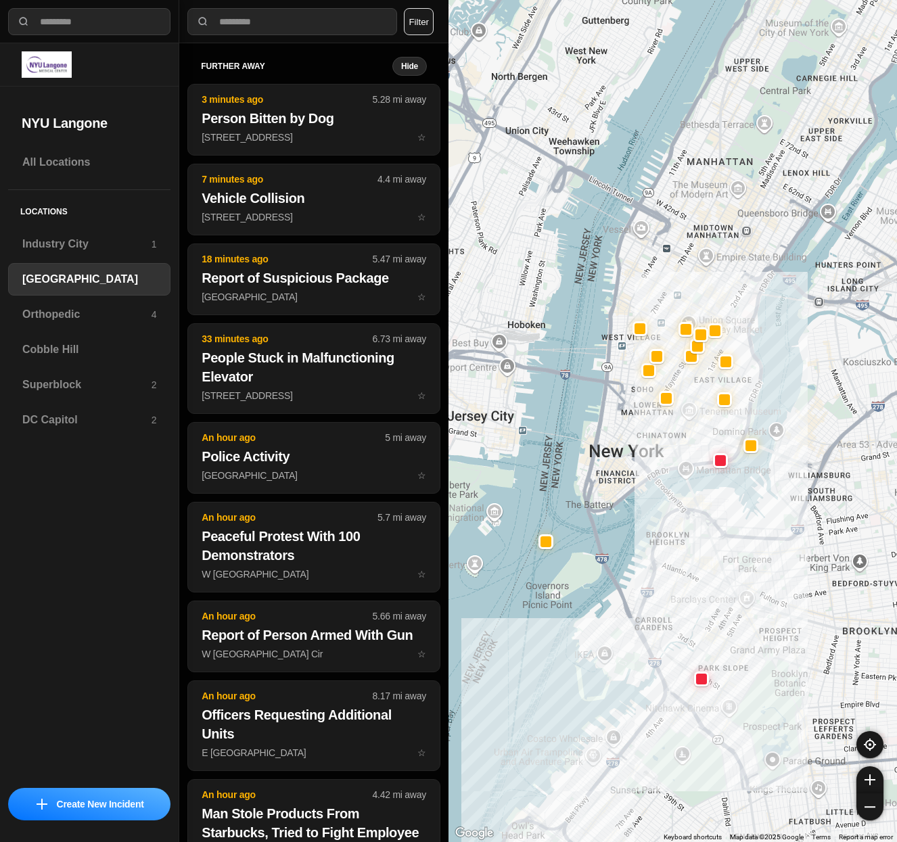
drag, startPoint x: 638, startPoint y: 175, endPoint x: 638, endPoint y: 489, distance: 313.8
click at [638, 489] on div at bounding box center [672, 421] width 448 height 842
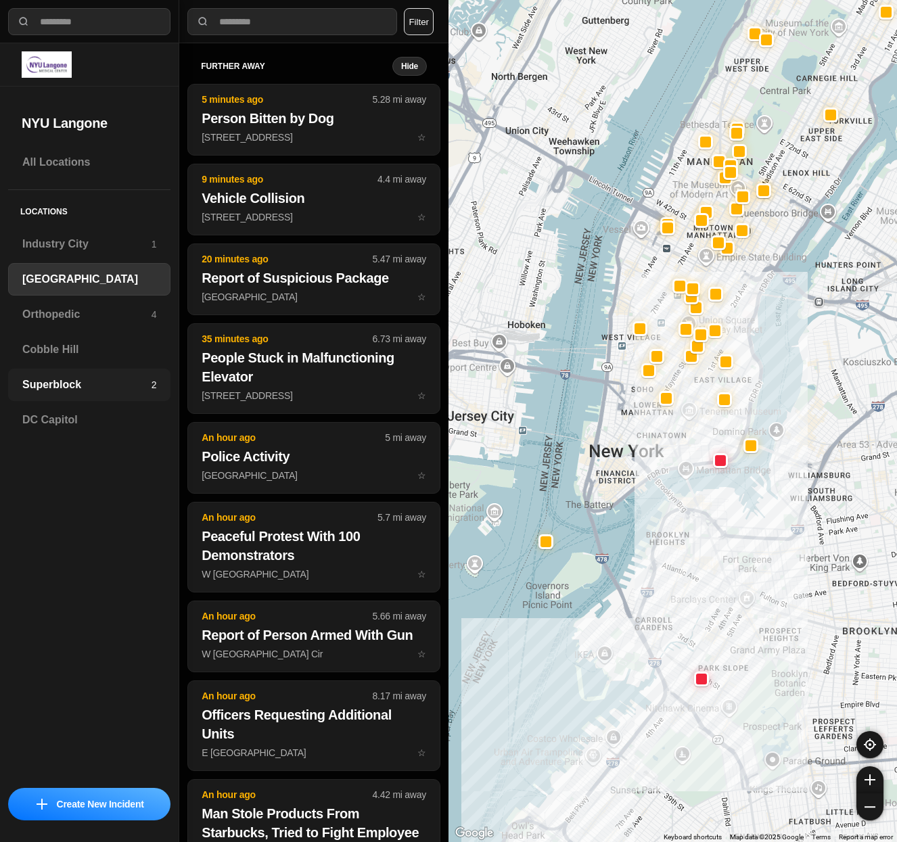
click at [105, 387] on h3 "Superblock" at bounding box center [86, 385] width 129 height 16
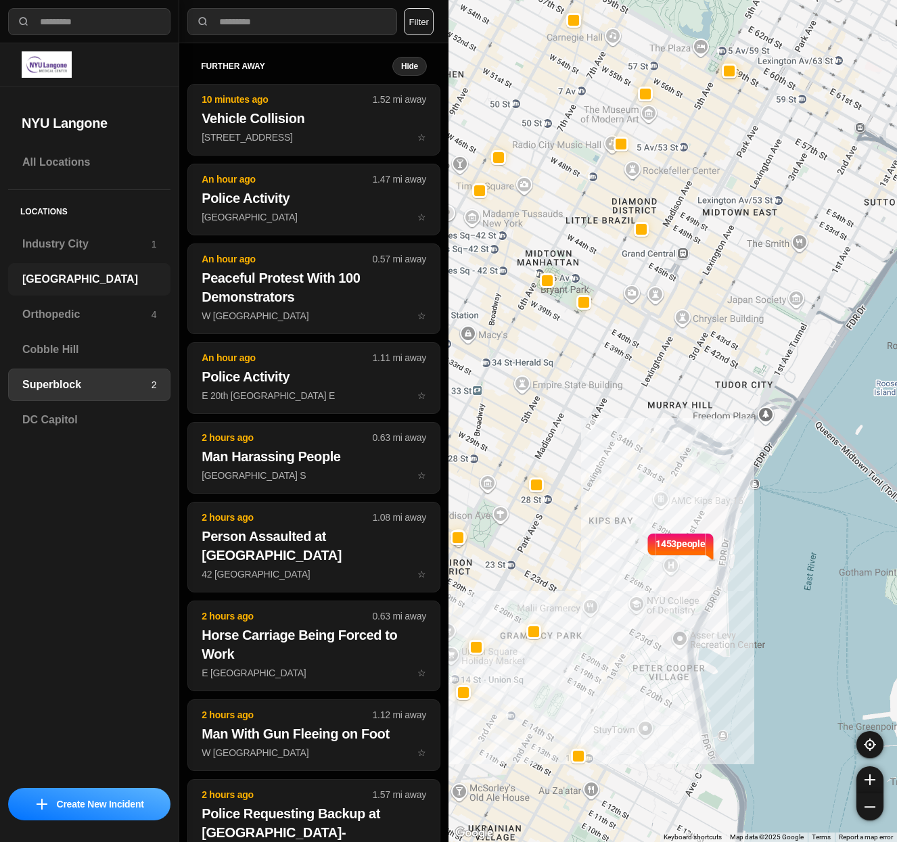
click at [84, 288] on div "[GEOGRAPHIC_DATA]" at bounding box center [89, 279] width 162 height 32
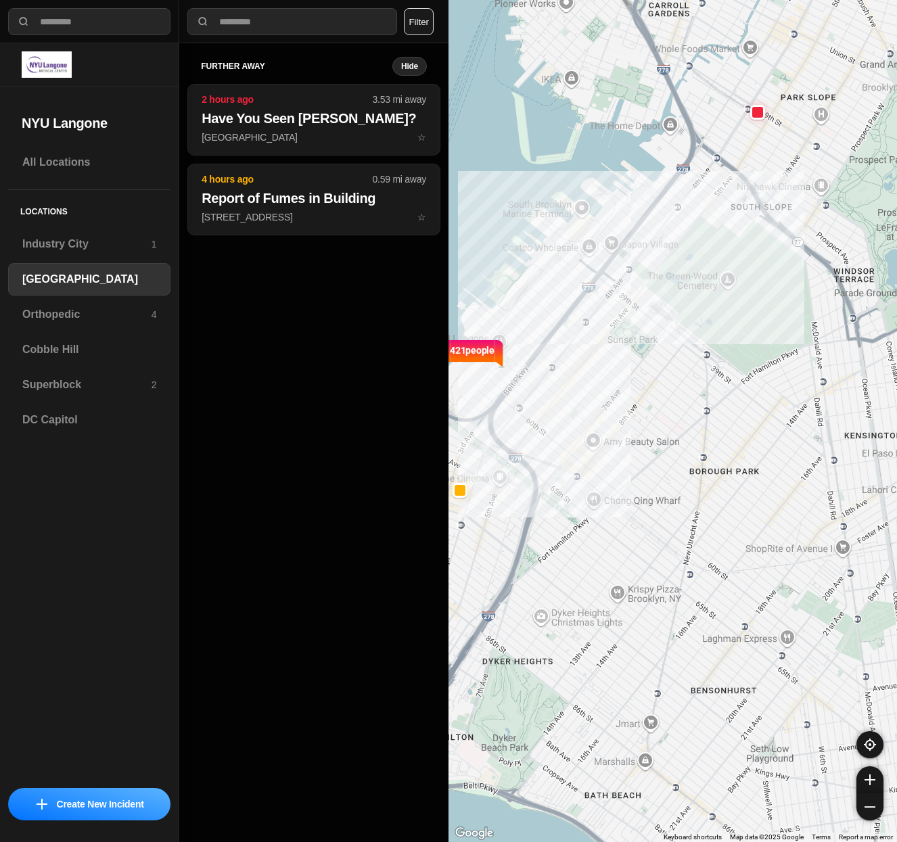
select select "*"
click at [51, 387] on h3 "Superblock" at bounding box center [86, 385] width 129 height 16
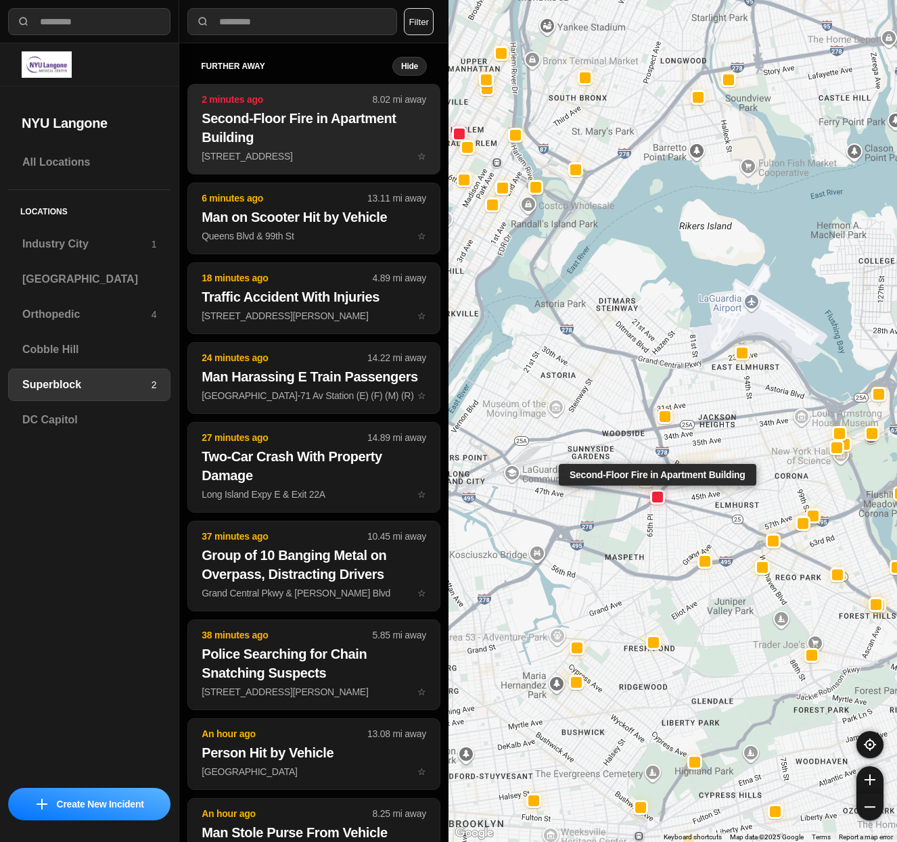
click at [275, 110] on h2 "Second-Floor Fire in Apartment Building" at bounding box center [314, 128] width 225 height 38
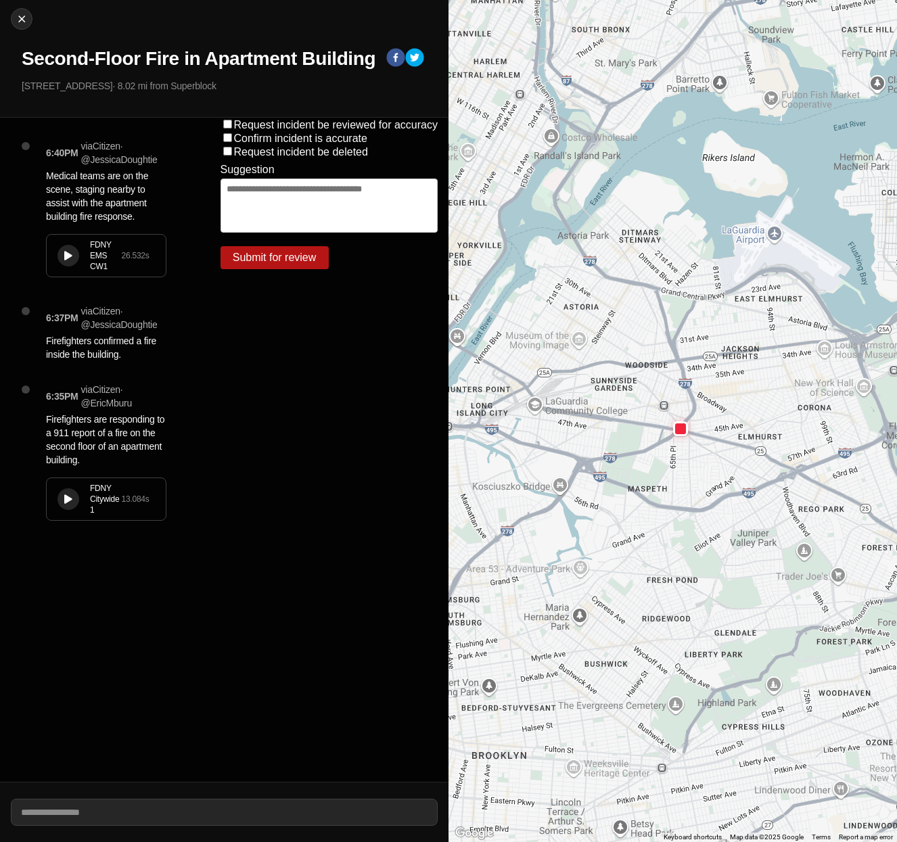
click at [65, 261] on button at bounding box center [68, 256] width 22 height 22
click at [19, 14] on img at bounding box center [22, 19] width 14 height 14
select select "*"
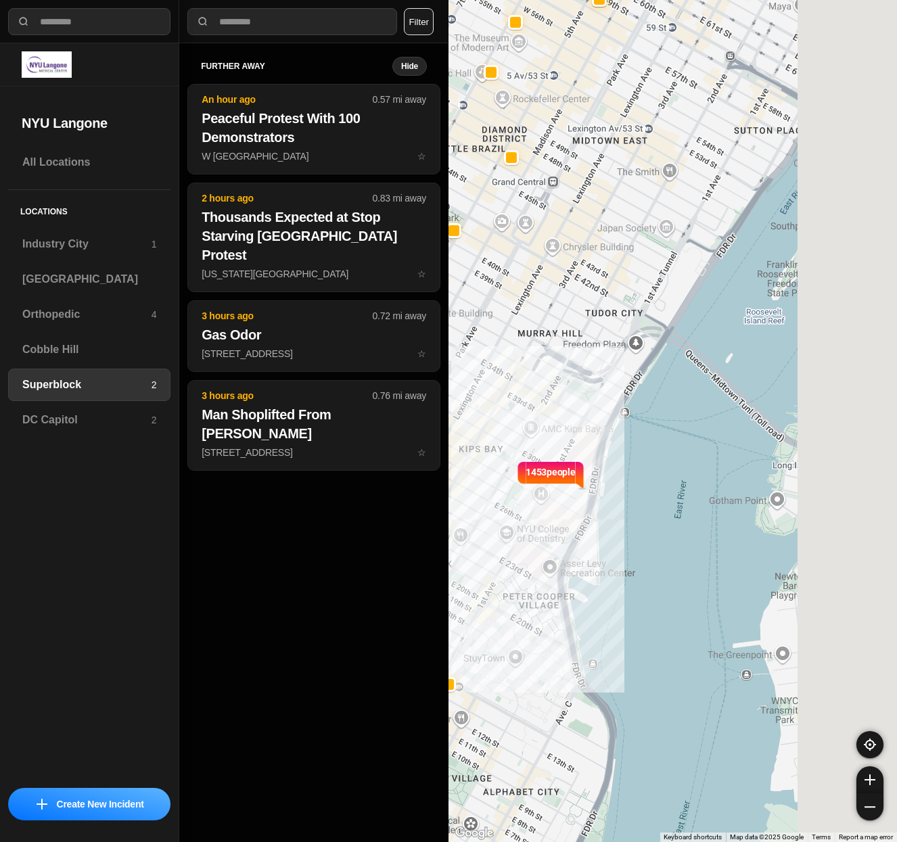
drag, startPoint x: 751, startPoint y: 574, endPoint x: 617, endPoint y: 502, distance: 152.2
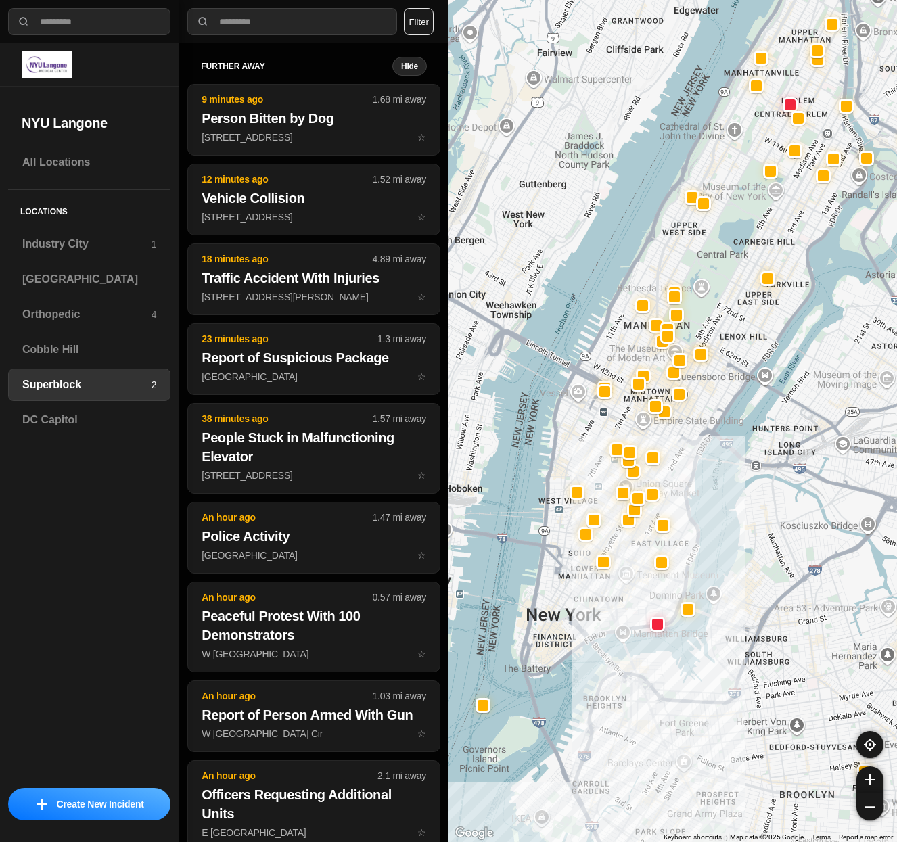
drag, startPoint x: 594, startPoint y: 722, endPoint x: 610, endPoint y: 690, distance: 36.0
click at [610, 690] on div at bounding box center [672, 421] width 448 height 842
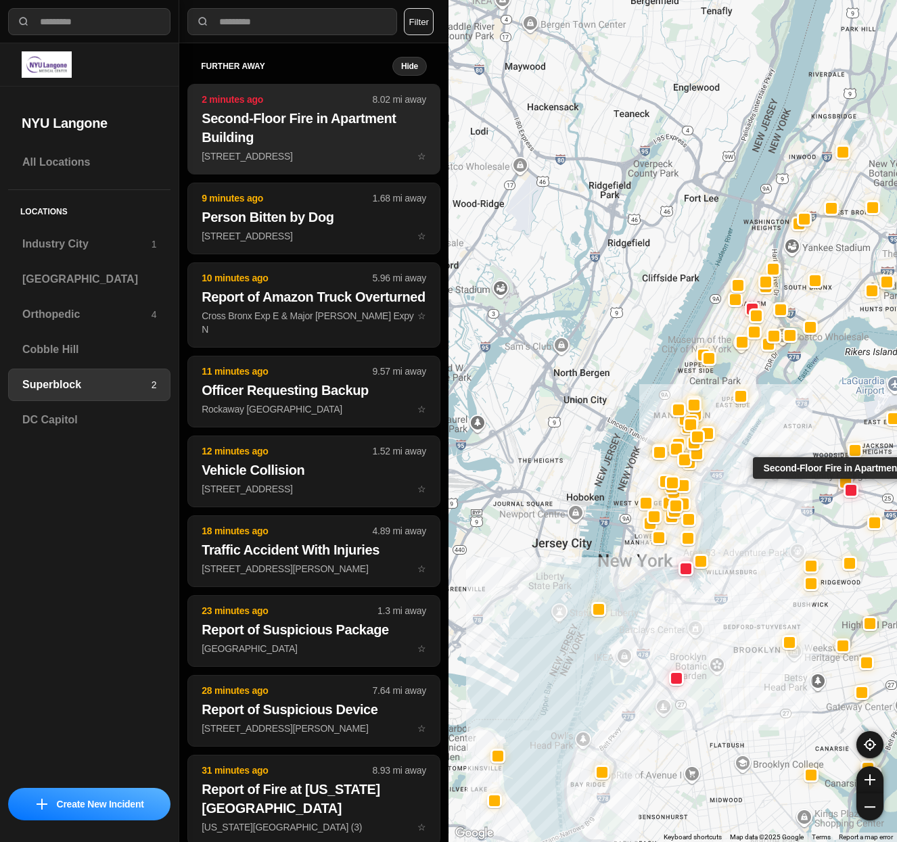
click at [325, 164] on button "2 minutes ago 8.02 mi away Second-Floor Fire in Apartment Building [STREET_ADDR…" at bounding box center [313, 129] width 253 height 91
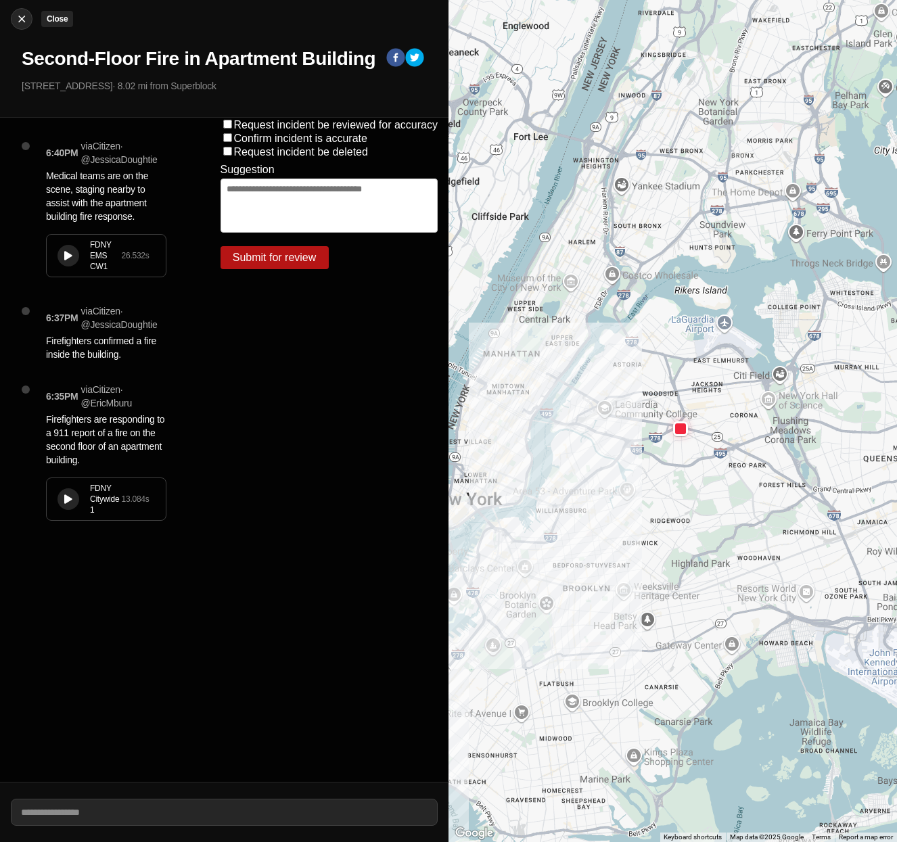
click at [14, 20] on div at bounding box center [21, 19] width 20 height 14
select select "*"
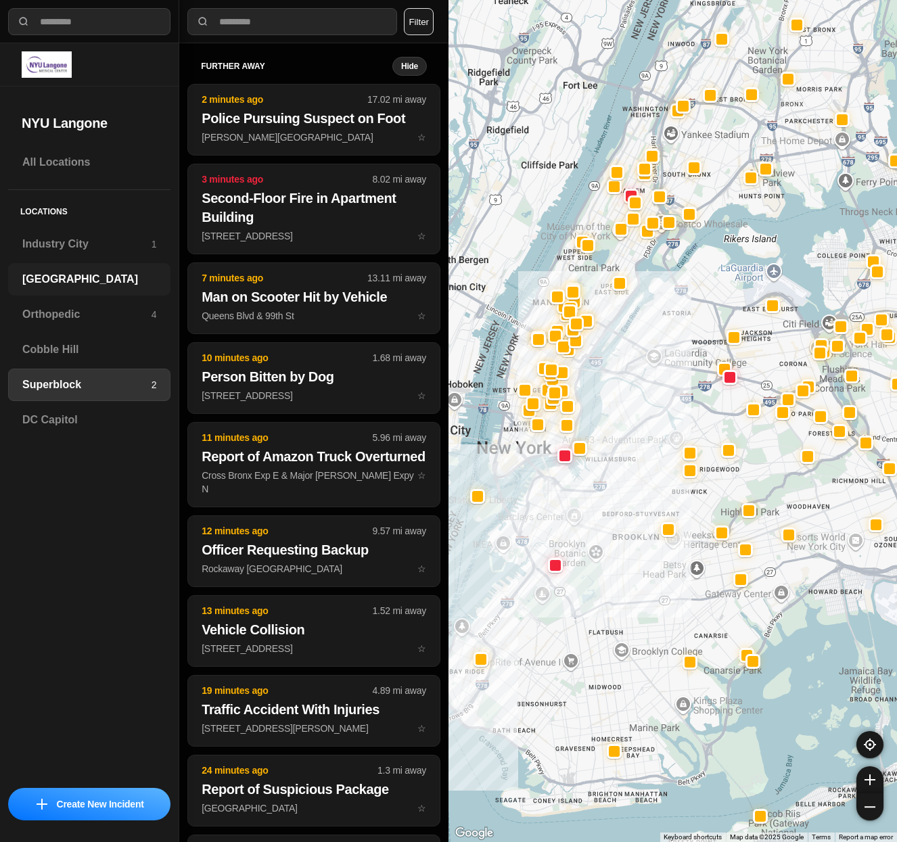
click at [43, 278] on h3 "[GEOGRAPHIC_DATA]" at bounding box center [89, 279] width 134 height 16
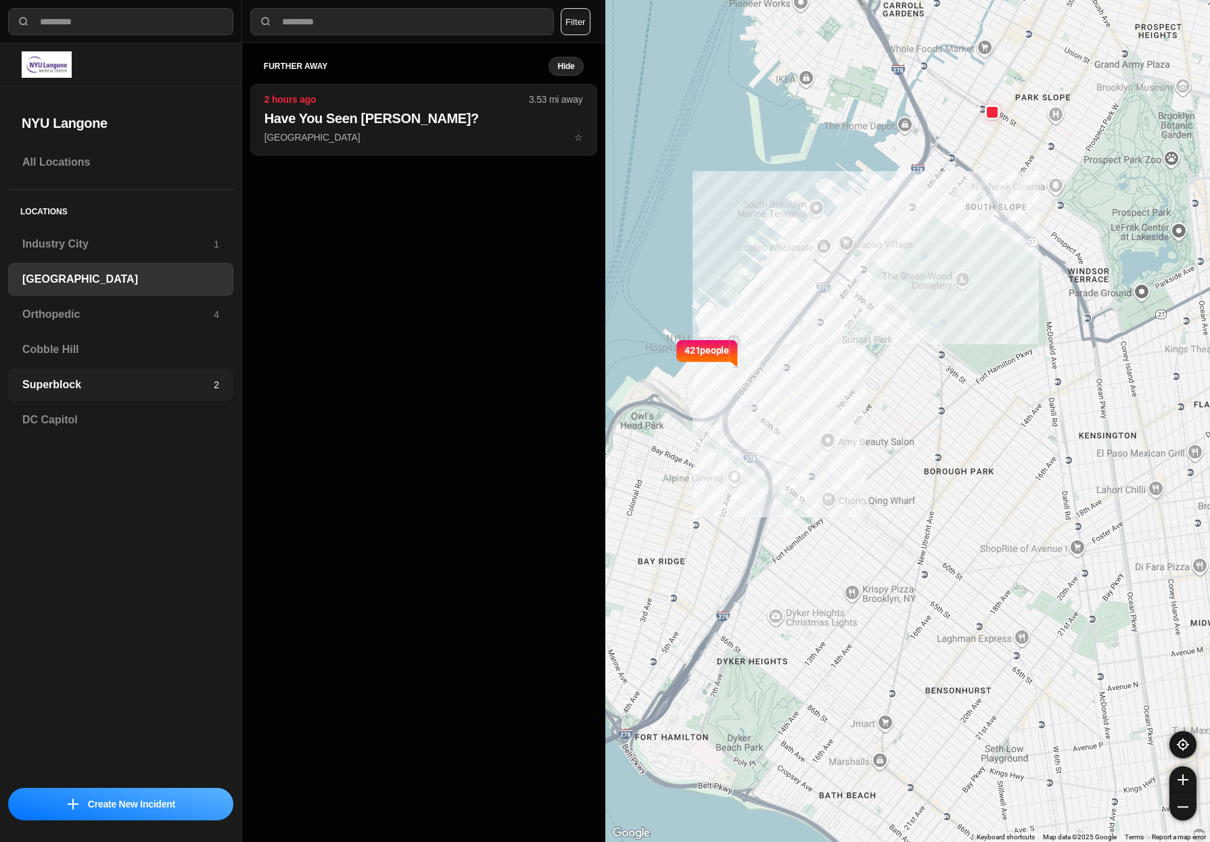
click at [82, 381] on h3 "Superblock" at bounding box center [117, 385] width 191 height 16
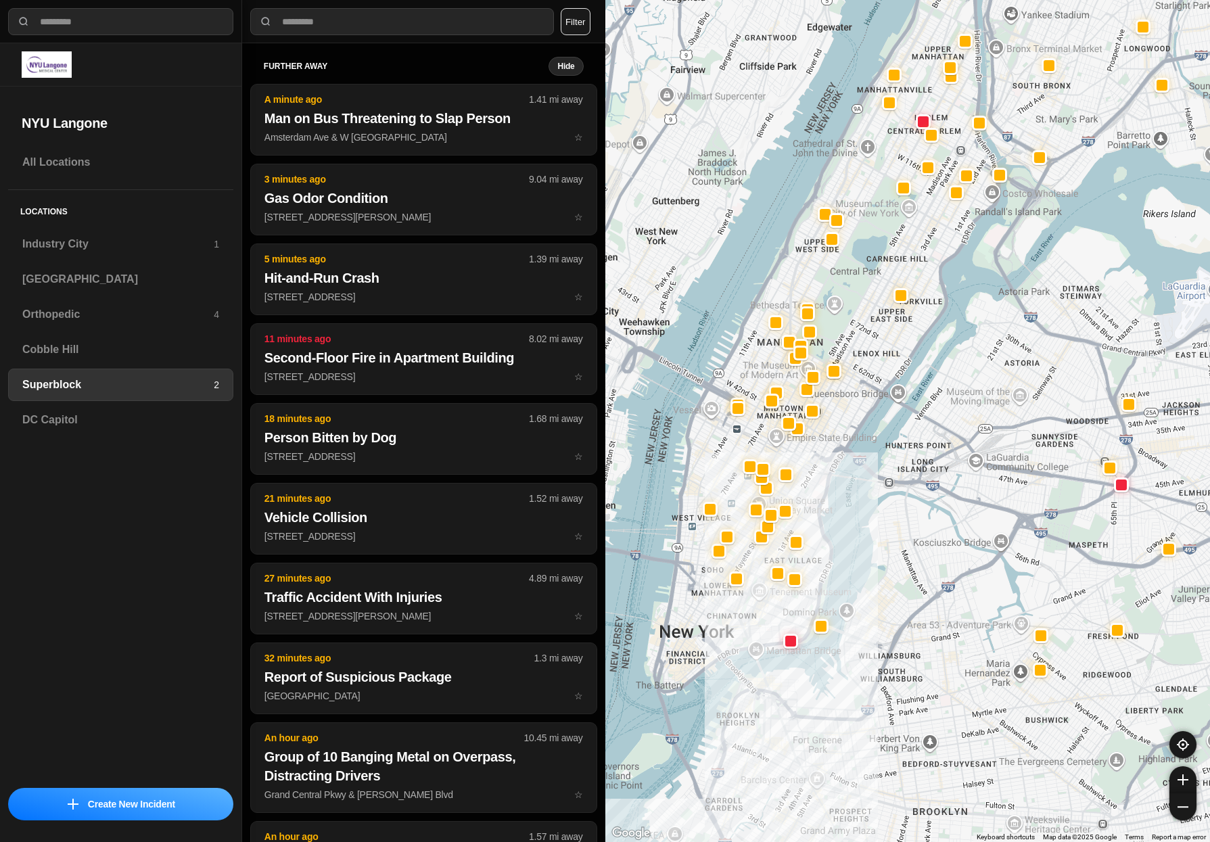
drag, startPoint x: 891, startPoint y: 815, endPoint x: 862, endPoint y: 679, distance: 139.1
click at [862, 679] on div at bounding box center [907, 421] width 605 height 842
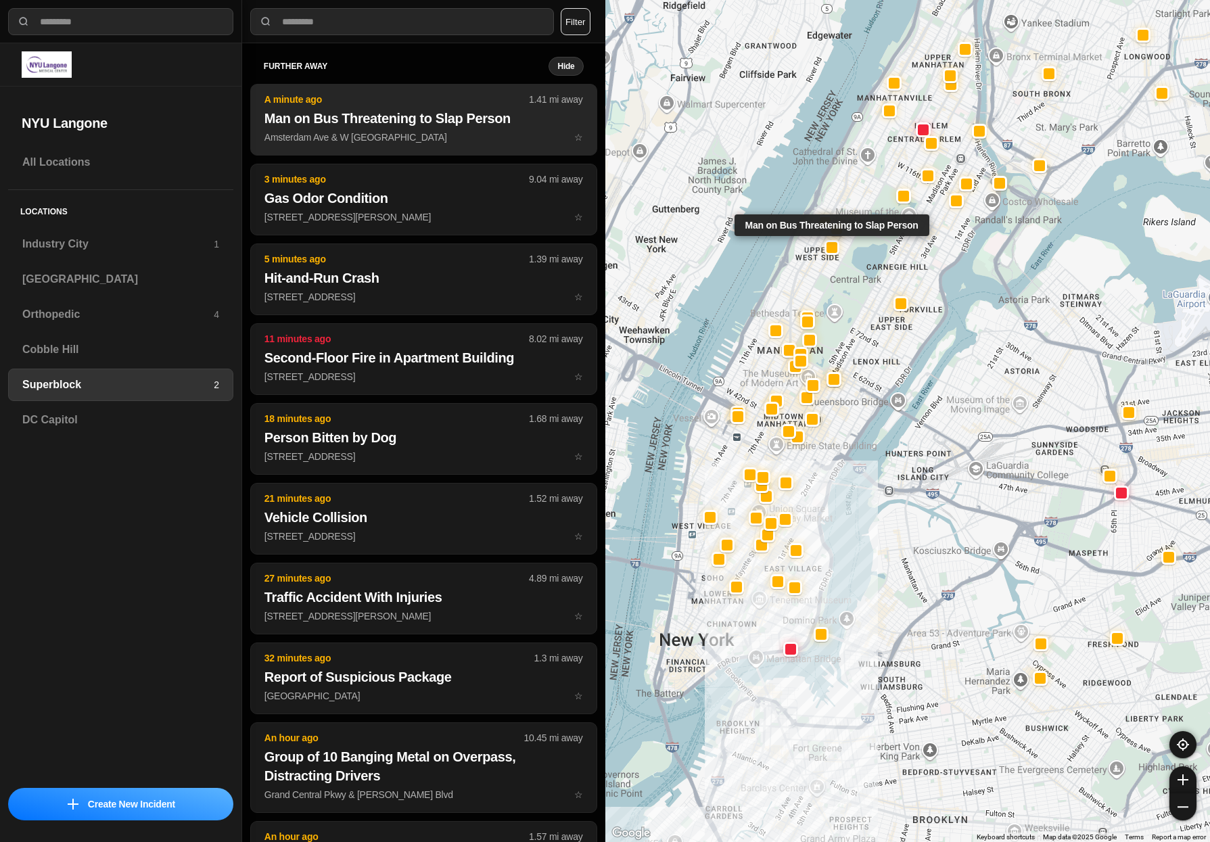
click at [327, 141] on p "Amsterdam Ave & W 89th St ☆" at bounding box center [423, 138] width 319 height 14
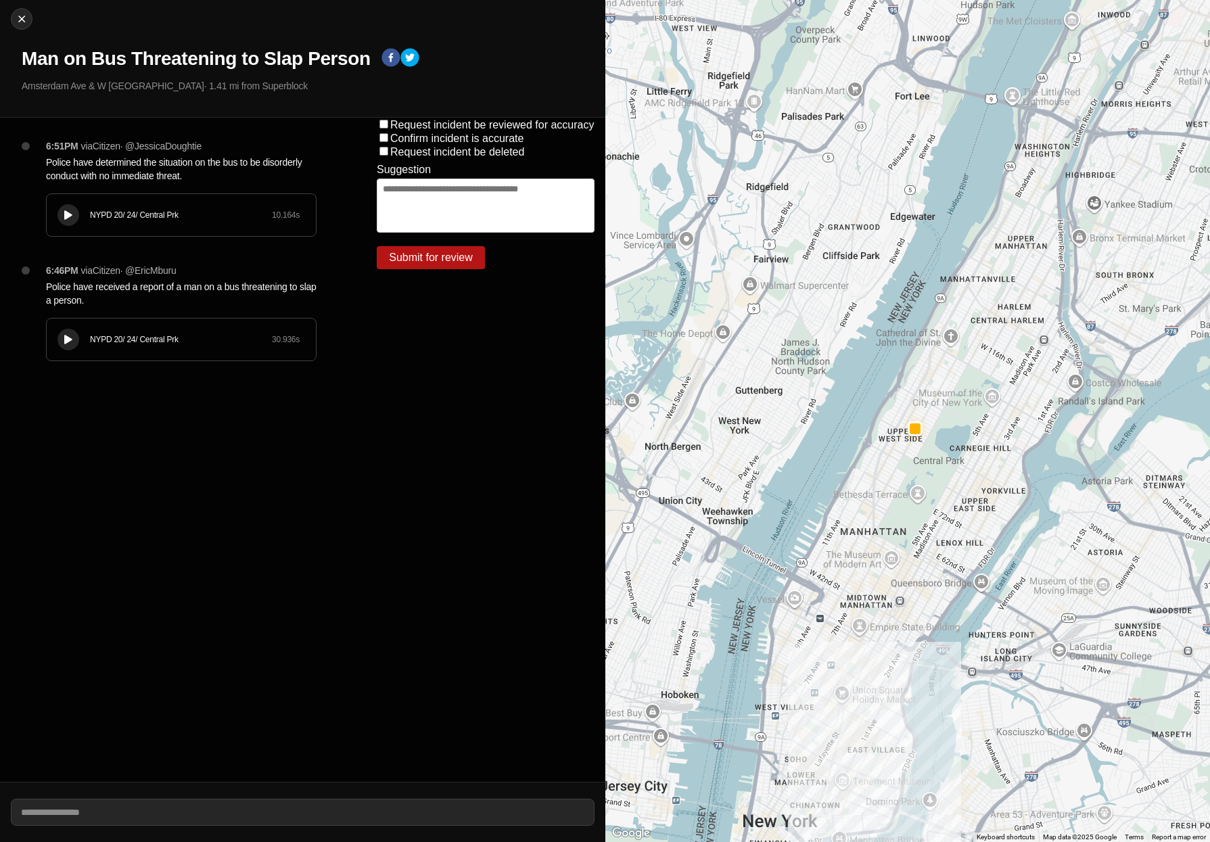
click at [18, 30] on div "Close Man on Bus Threatening to Slap Person [GEOGRAPHIC_DATA] & W [GEOGRAPHIC_D…" at bounding box center [302, 59] width 605 height 118
click at [22, 18] on img at bounding box center [22, 19] width 14 height 14
select select "*"
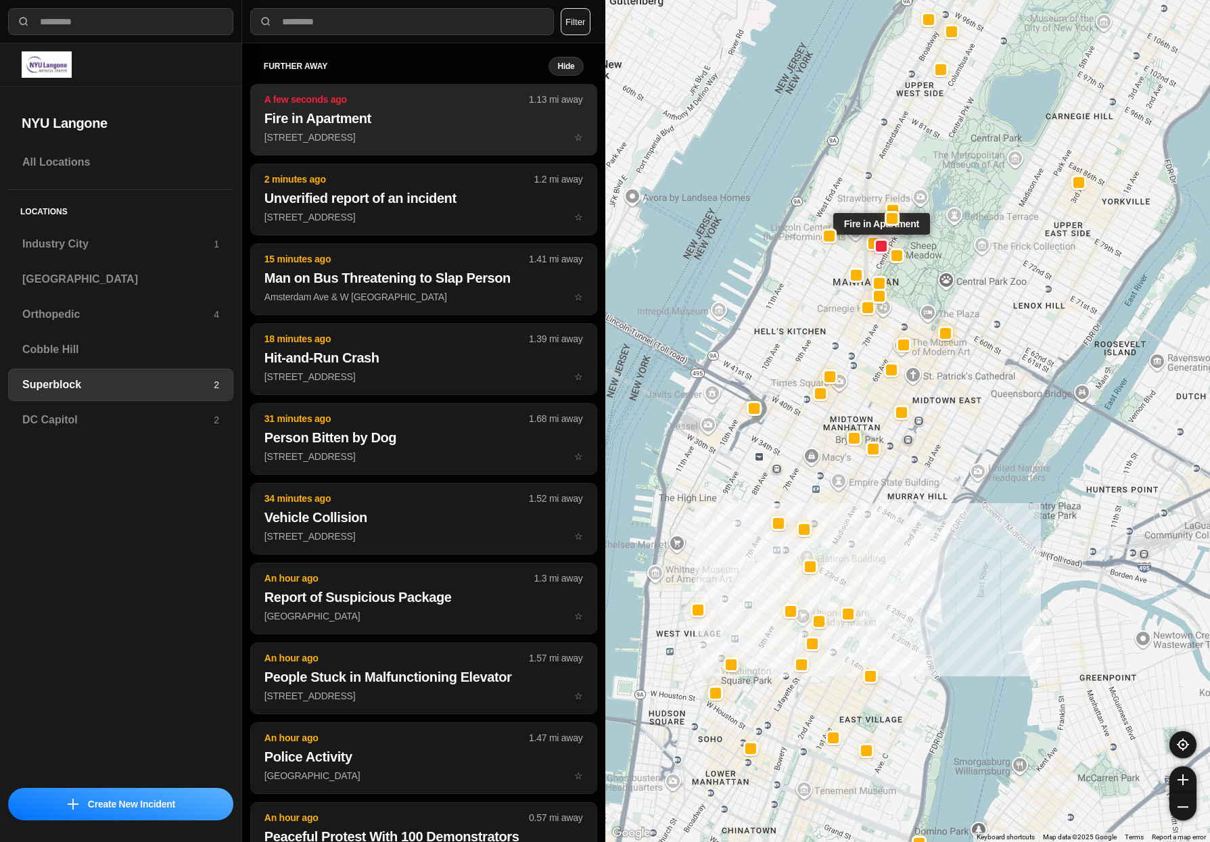
click at [394, 126] on h2 "Fire in Apartment" at bounding box center [423, 118] width 319 height 19
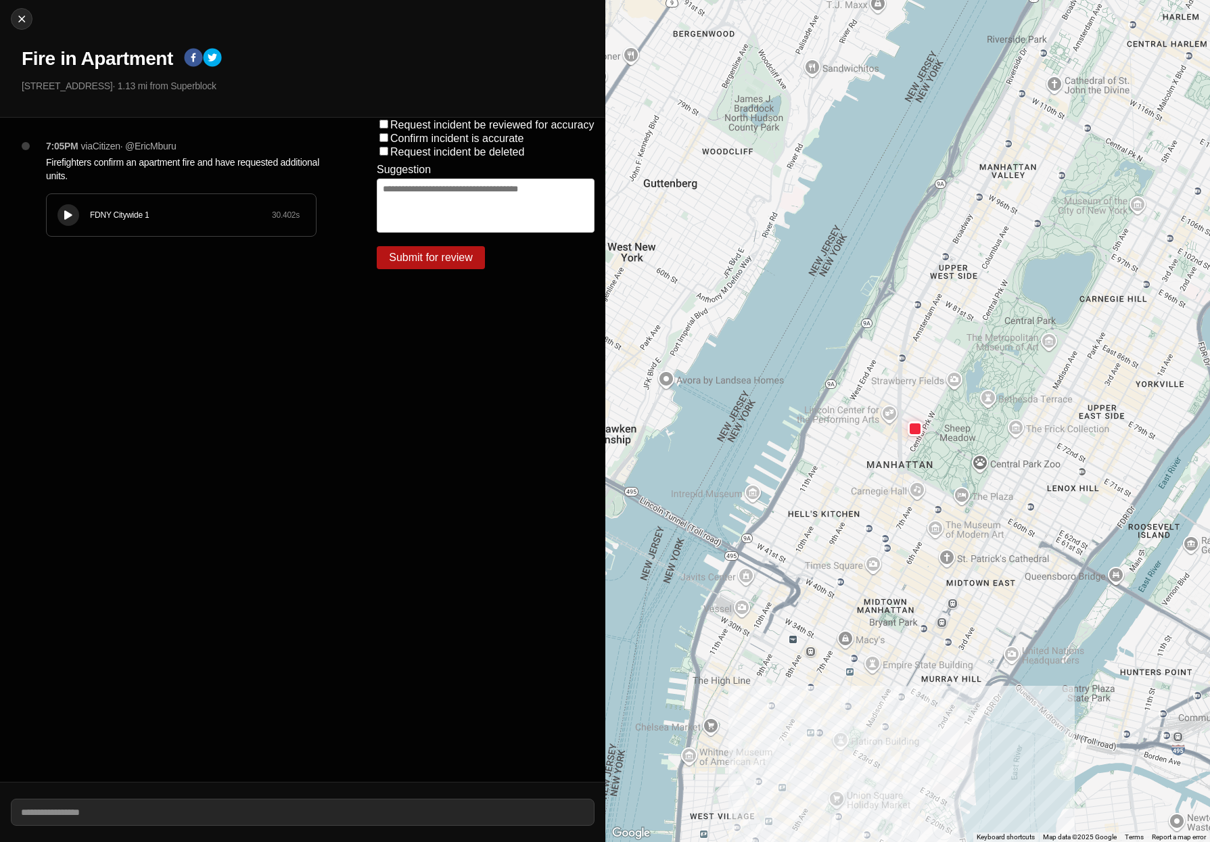
click at [84, 202] on div "FDNY Citywide 1 30.402 s" at bounding box center [181, 215] width 269 height 42
drag, startPoint x: 20, startPoint y: 85, endPoint x: 66, endPoint y: 90, distance: 46.2
click at [66, 90] on div "Close Fire in Apartment [STREET_ADDRESS] · 1.13 mi from Superblock" at bounding box center [302, 59] width 605 height 118
drag, startPoint x: 54, startPoint y: 93, endPoint x: 1001, endPoint y: 346, distance: 980.1
click at [896, 346] on div at bounding box center [907, 421] width 605 height 842
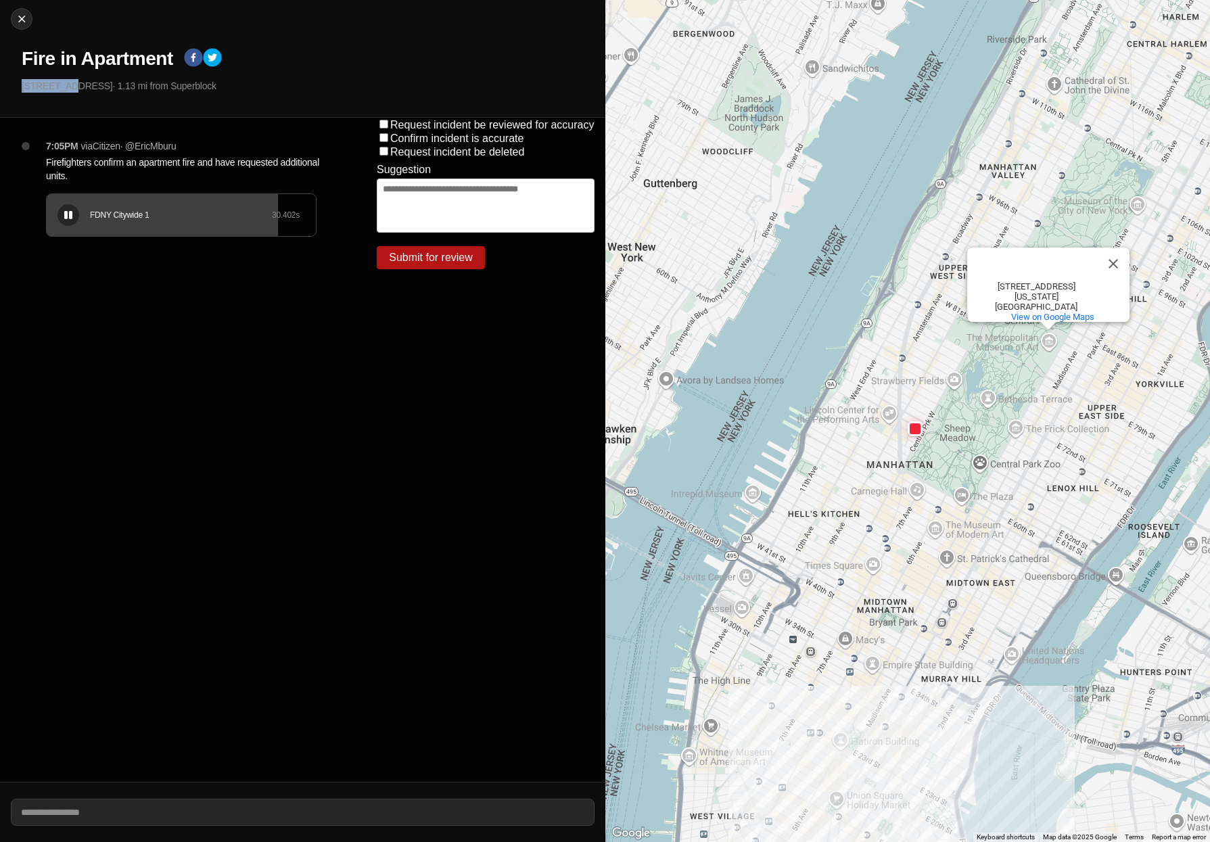
click at [64, 217] on icon at bounding box center [68, 215] width 8 height 9
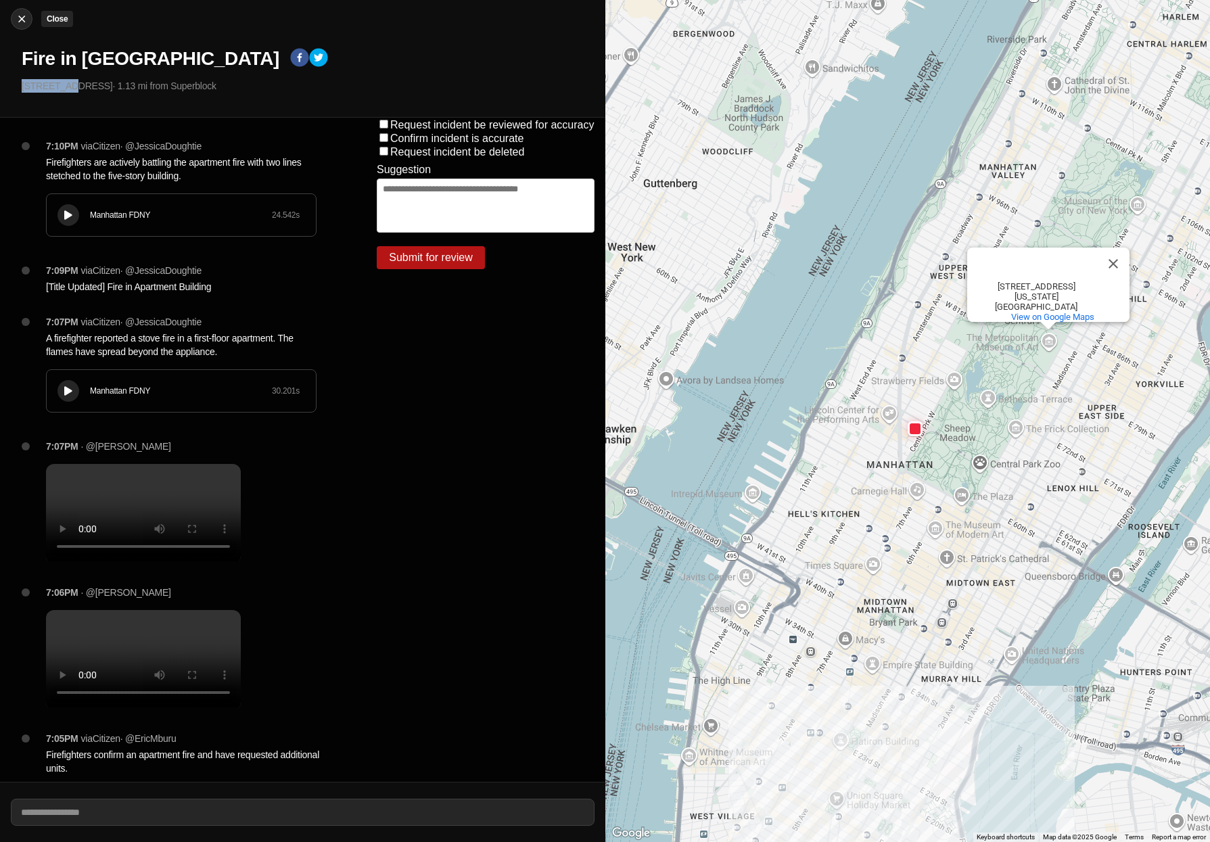
click at [28, 10] on button "Close" at bounding box center [22, 19] width 22 height 22
select select "*"
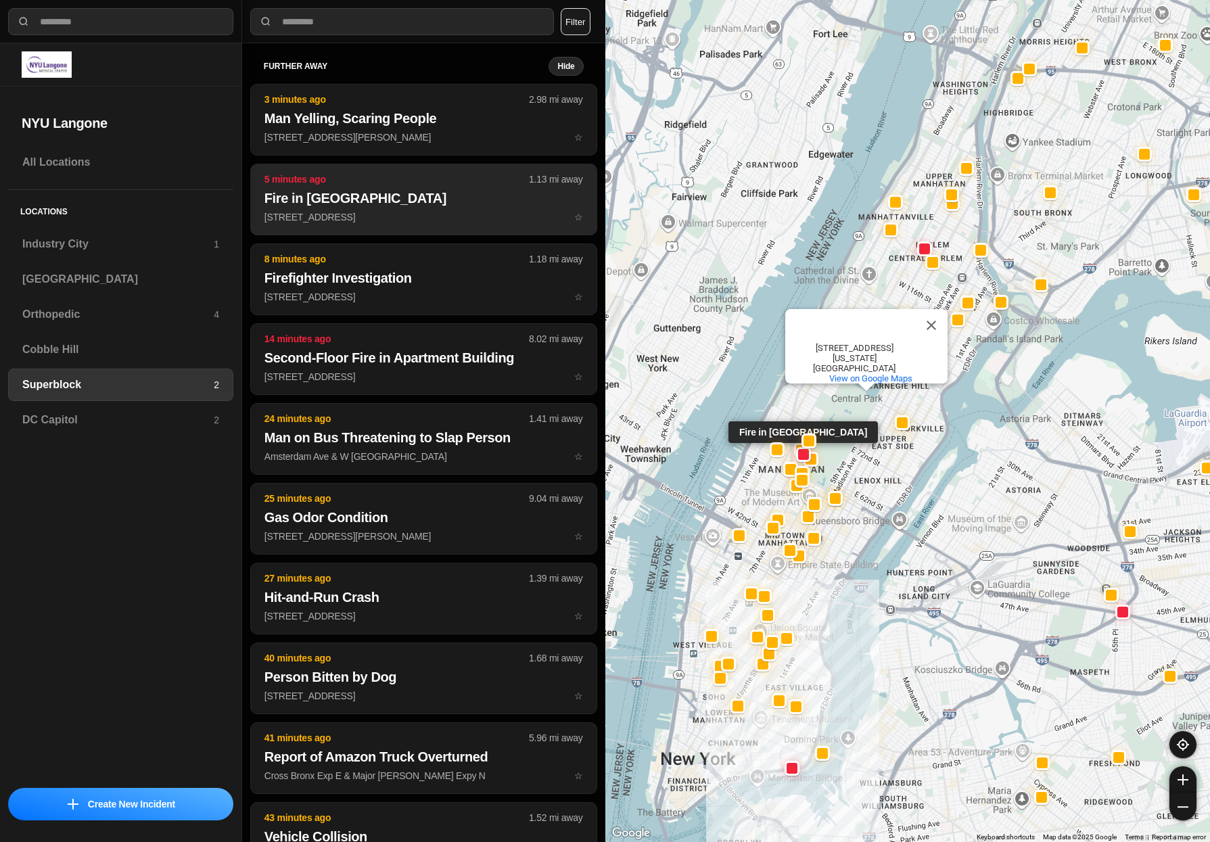
click at [329, 204] on h2 "Fire in [GEOGRAPHIC_DATA]" at bounding box center [423, 198] width 319 height 19
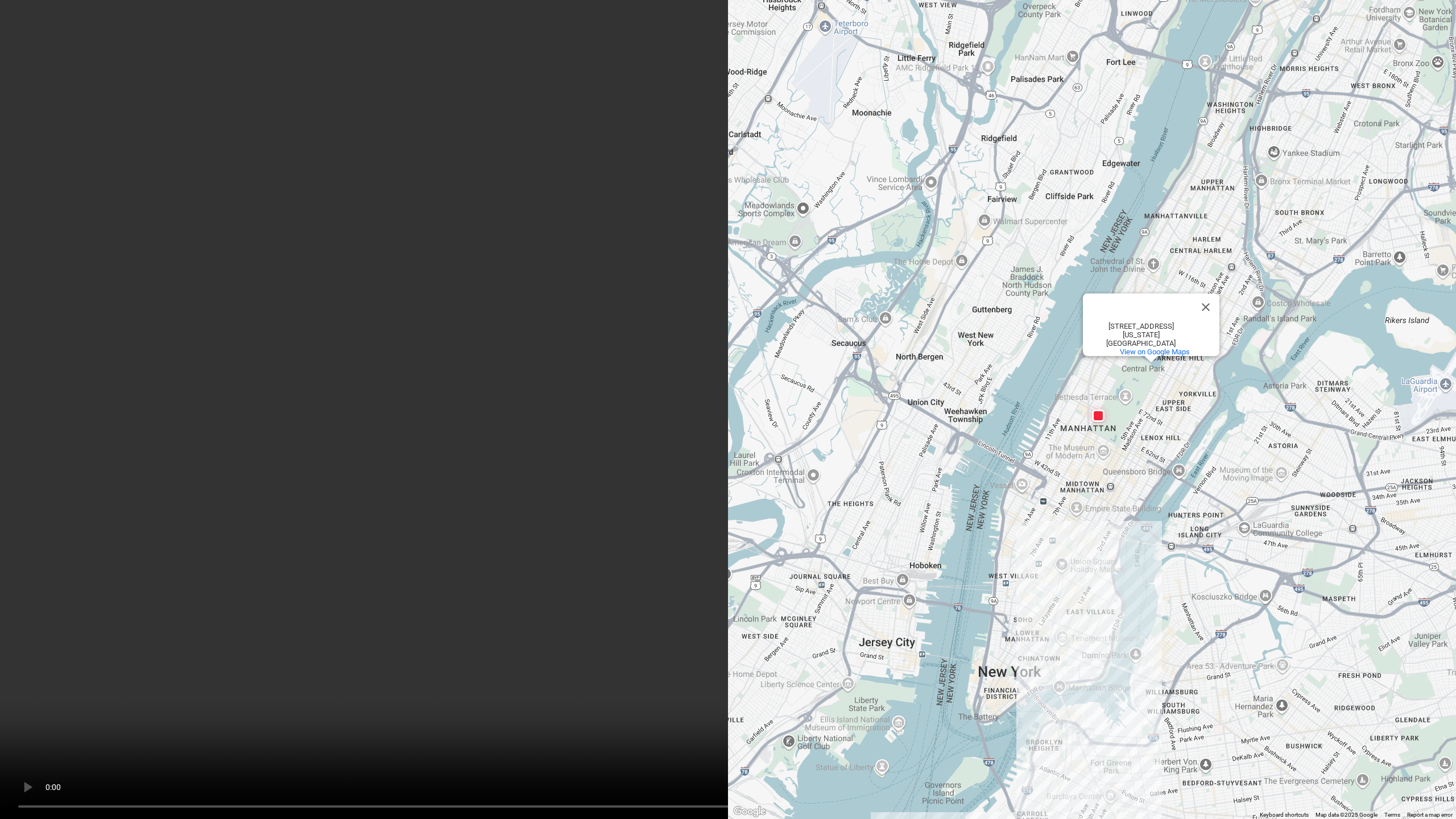
click at [564, 497] on video at bounding box center [728, 410] width 1456 height 819
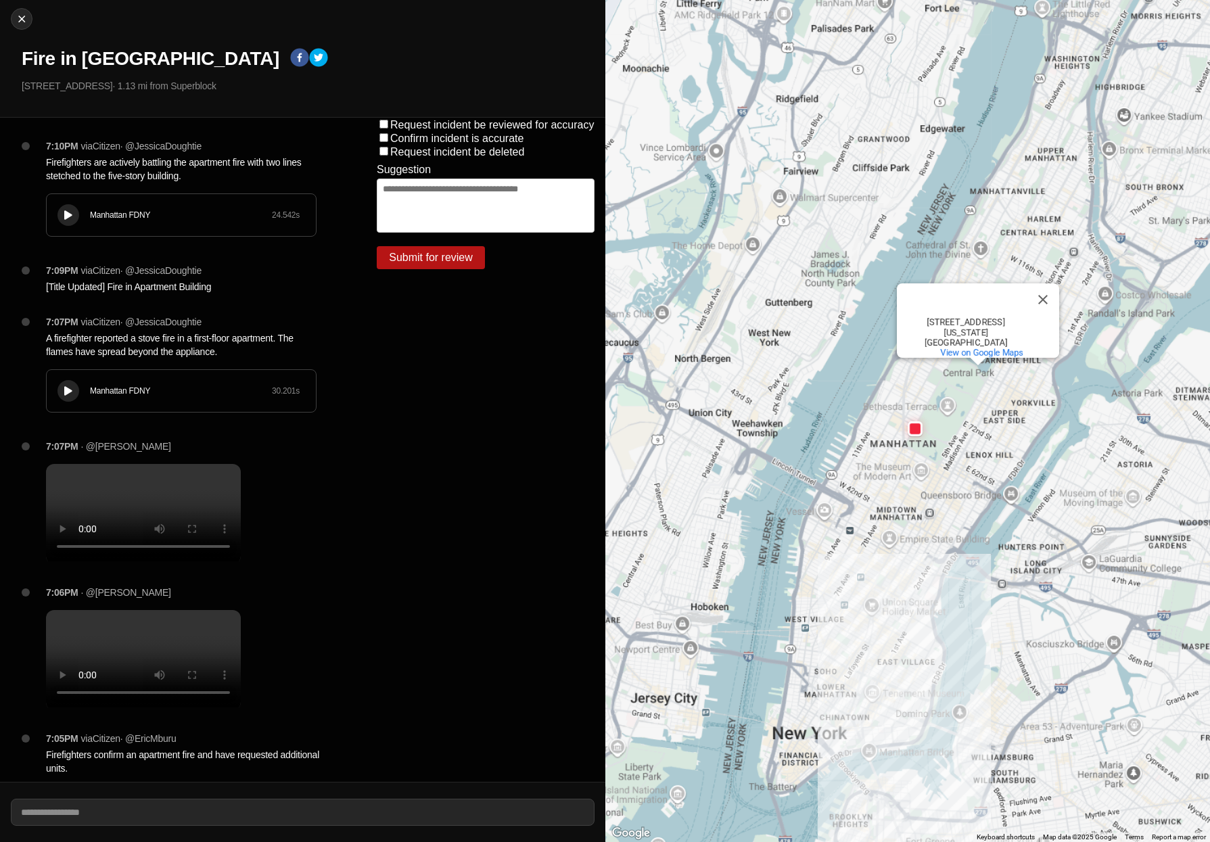
click at [66, 211] on icon at bounding box center [68, 215] width 8 height 9
click at [67, 387] on icon at bounding box center [68, 391] width 8 height 9
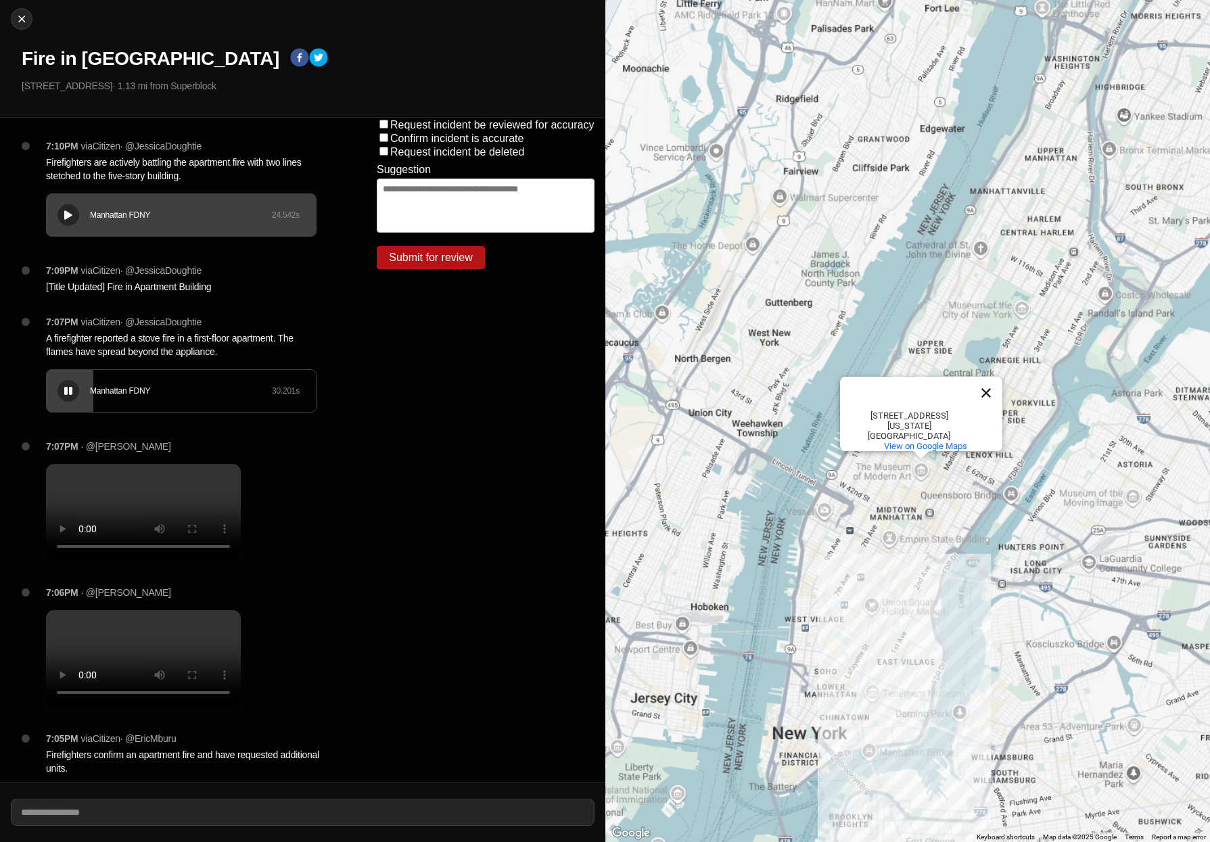
click at [896, 392] on button "Close" at bounding box center [986, 393] width 32 height 32
click at [22, 34] on div "Close Fire in Apartment Building [STREET_ADDRESS] · 1.13 mi from Superblock" at bounding box center [302, 59] width 605 height 118
click at [26, 22] on img at bounding box center [22, 19] width 14 height 14
select select "*"
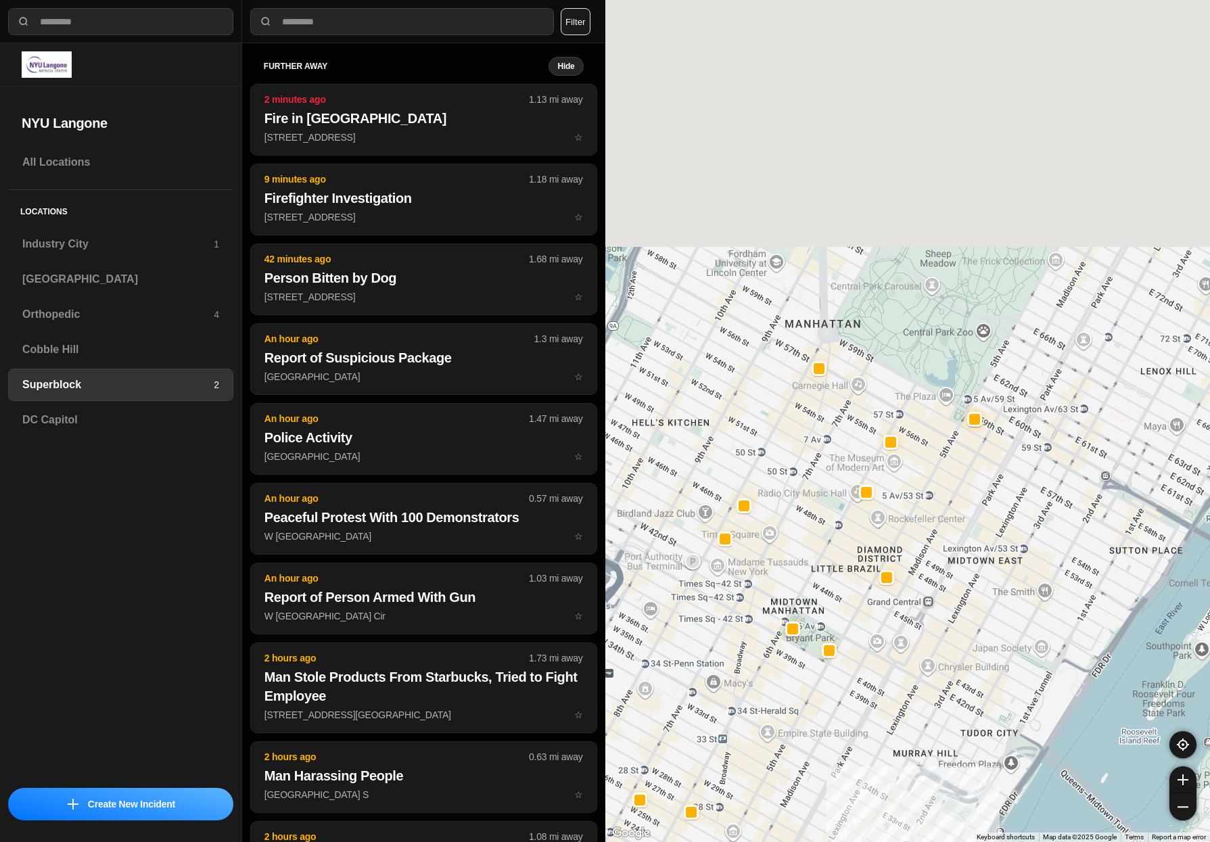
drag, startPoint x: 806, startPoint y: 235, endPoint x: 883, endPoint y: 759, distance: 530.4
click at [863, 807] on div "1453 people" at bounding box center [907, 421] width 605 height 842
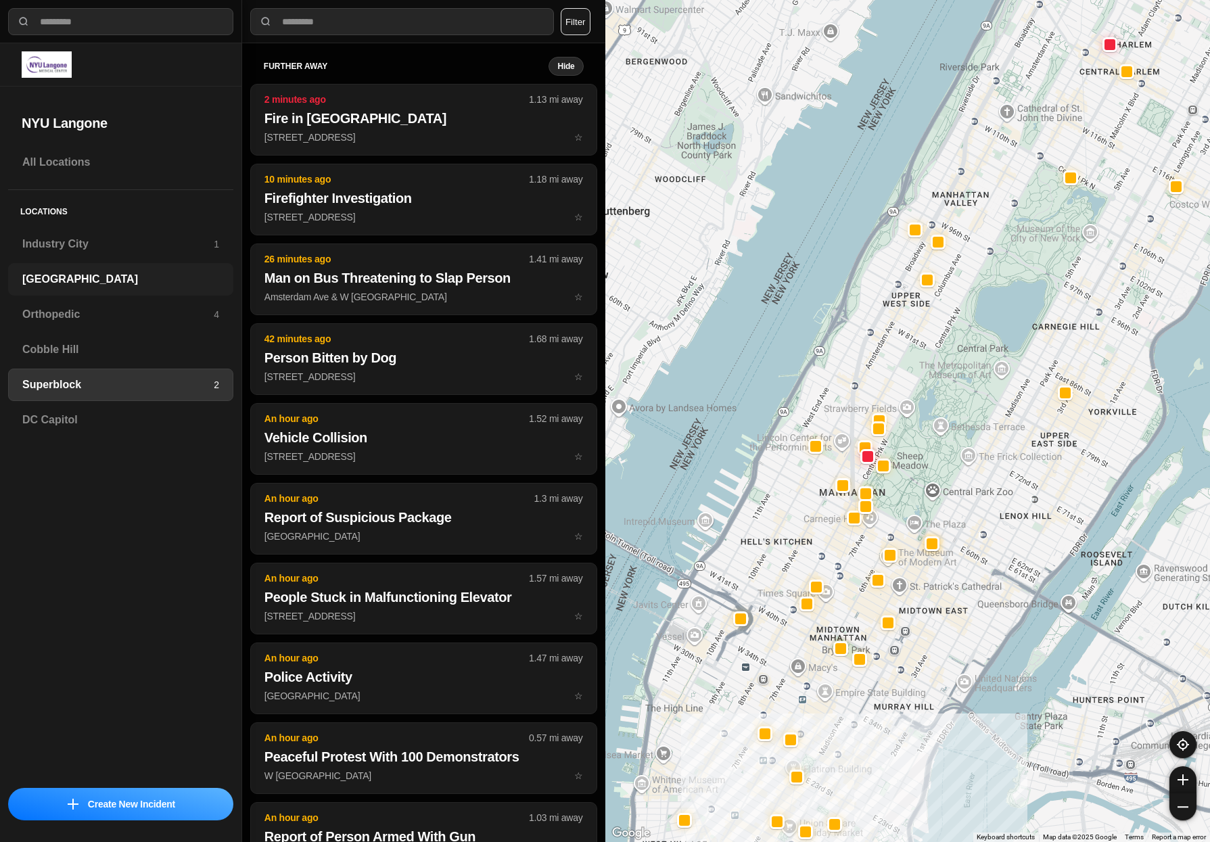
click at [84, 268] on div "[GEOGRAPHIC_DATA]" at bounding box center [120, 279] width 225 height 32
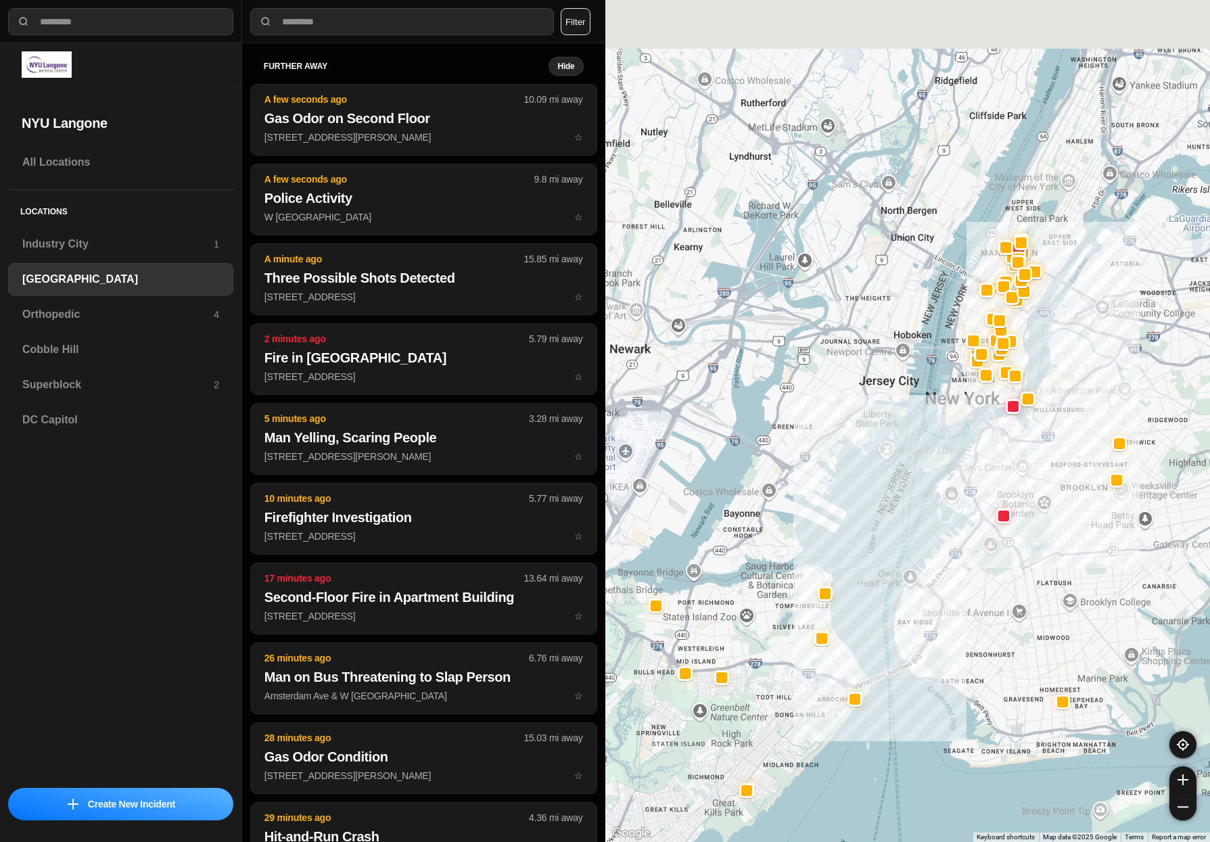
drag, startPoint x: 1171, startPoint y: 178, endPoint x: 1083, endPoint y: 428, distance: 265.4
click at [896, 428] on div at bounding box center [907, 421] width 605 height 842
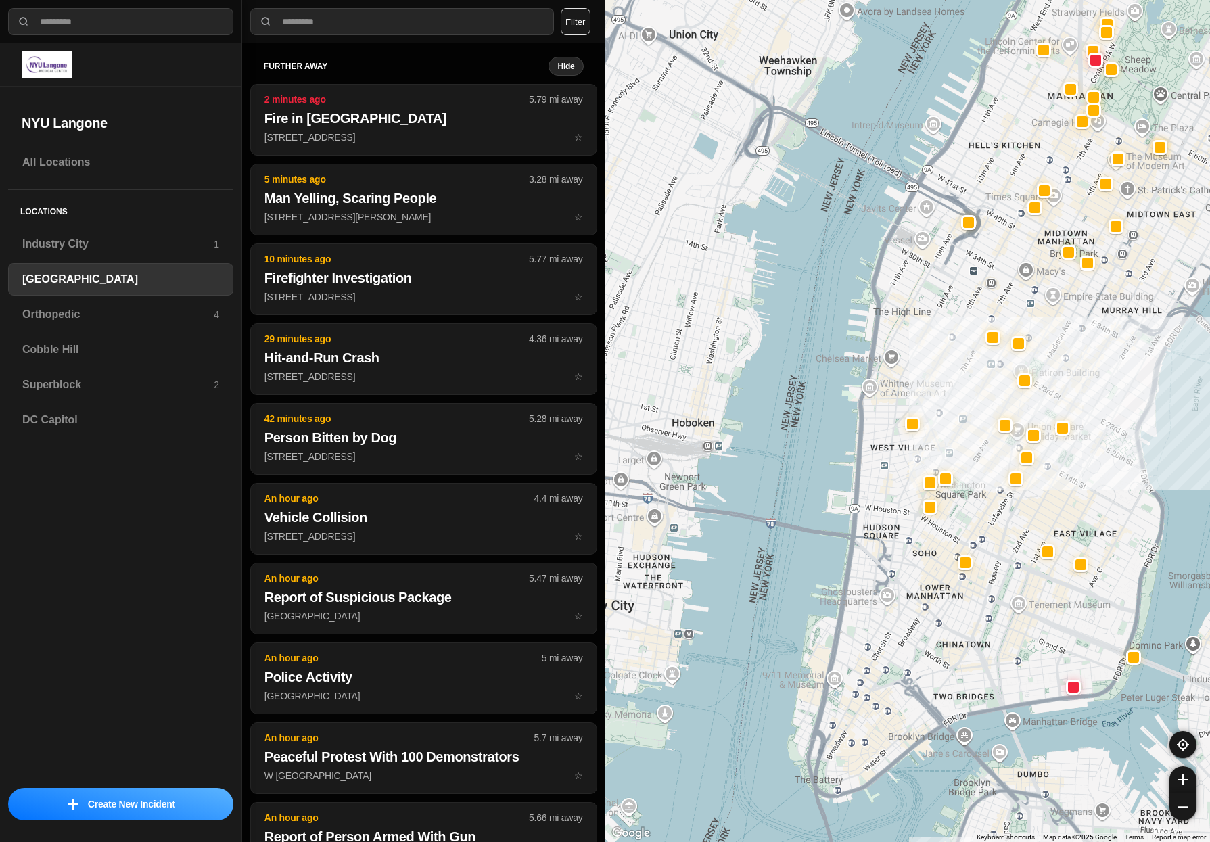
drag, startPoint x: 1146, startPoint y: 429, endPoint x: 1078, endPoint y: 451, distance: 71.0
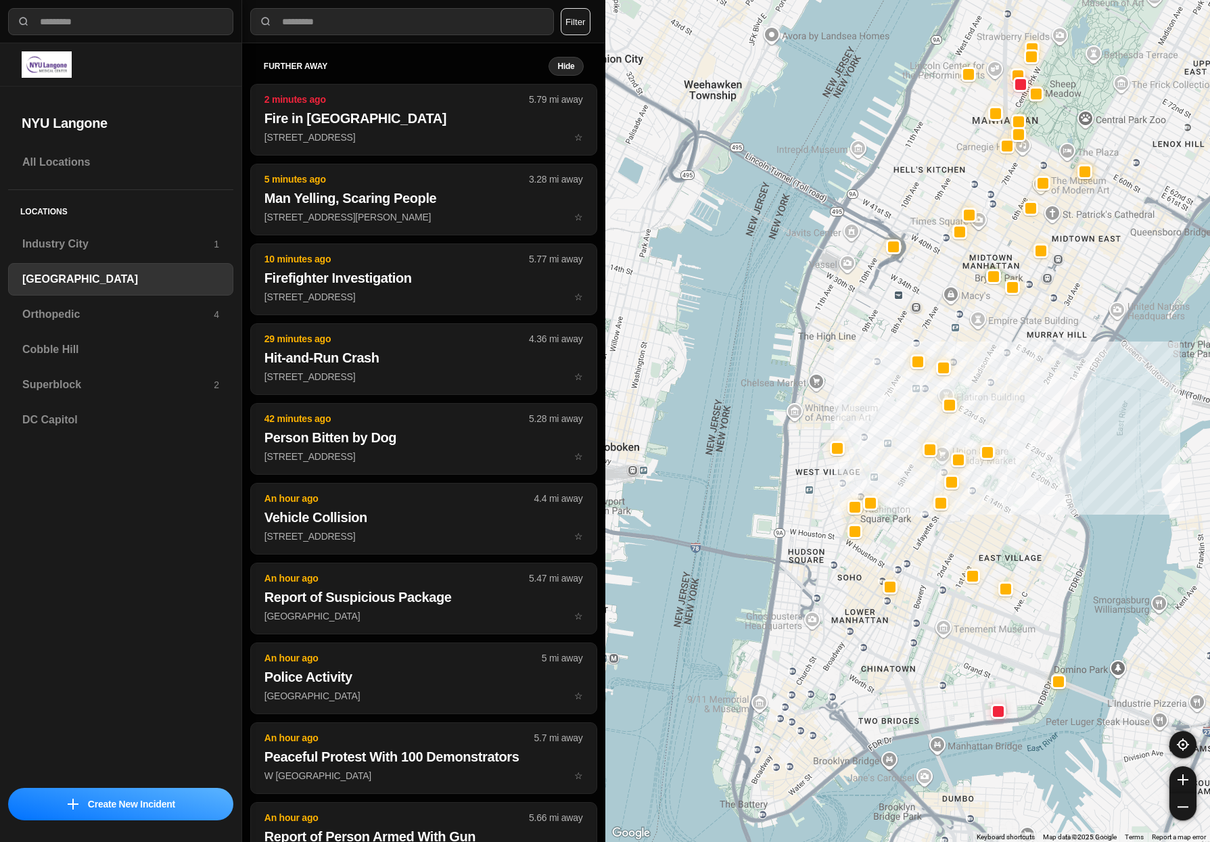
click at [721, 475] on div "421 people" at bounding box center [907, 421] width 605 height 842
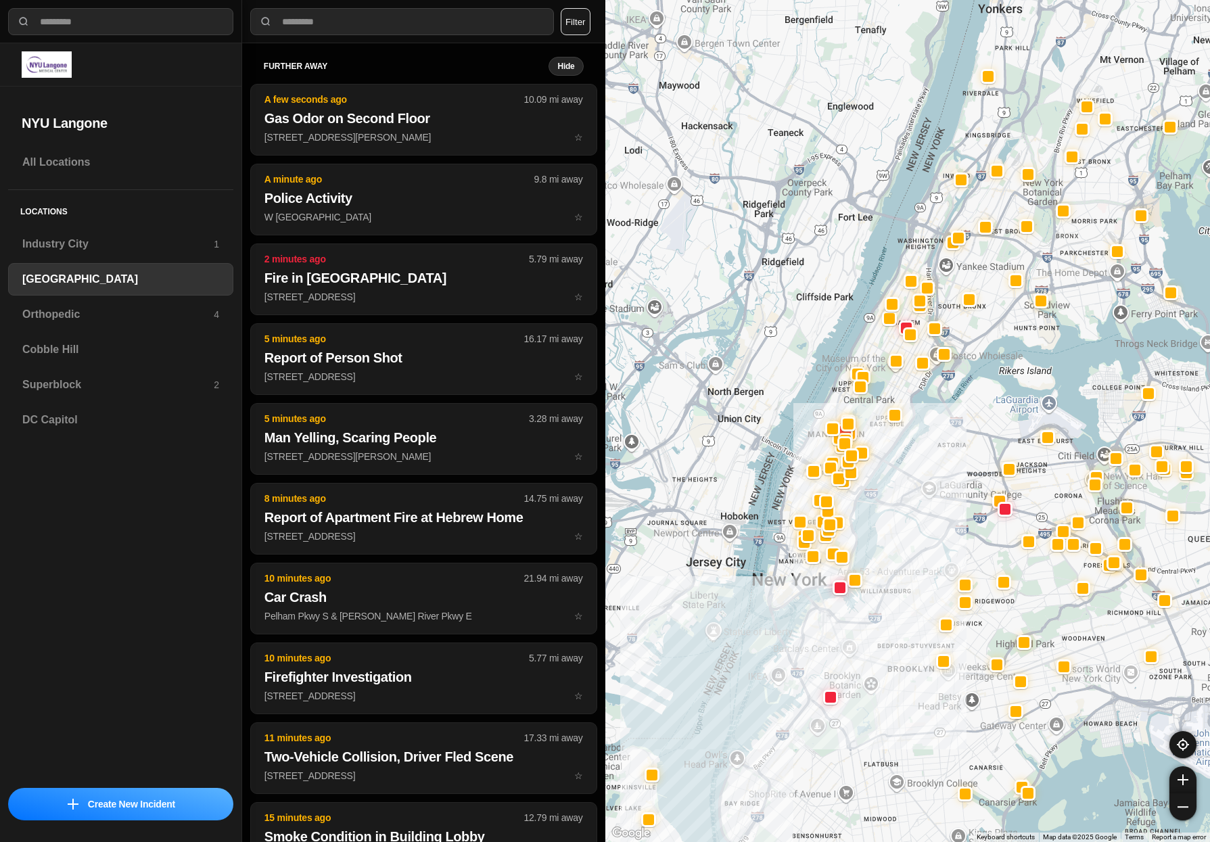
drag, startPoint x: 947, startPoint y: 431, endPoint x: 900, endPoint y: 525, distance: 104.9
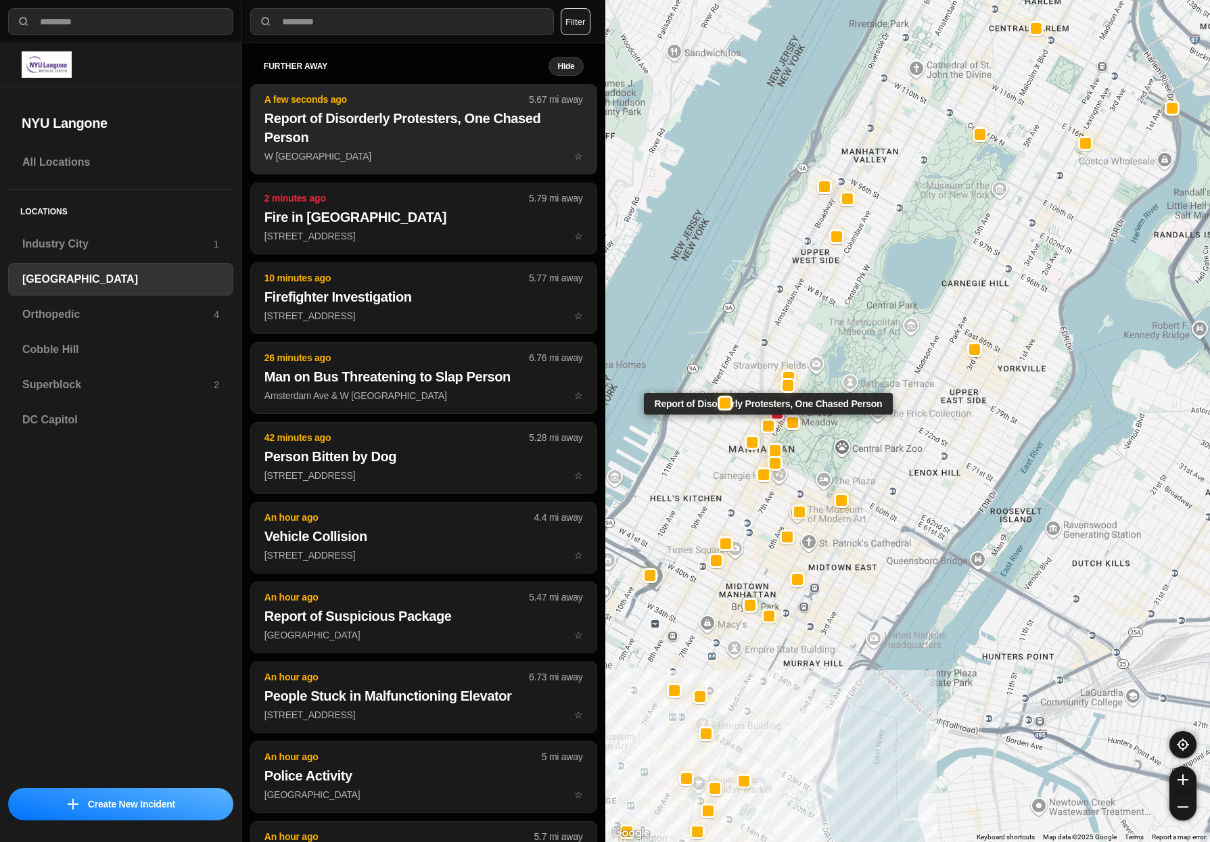
click at [429, 149] on p "W [GEOGRAPHIC_DATA] ☆" at bounding box center [423, 156] width 319 height 14
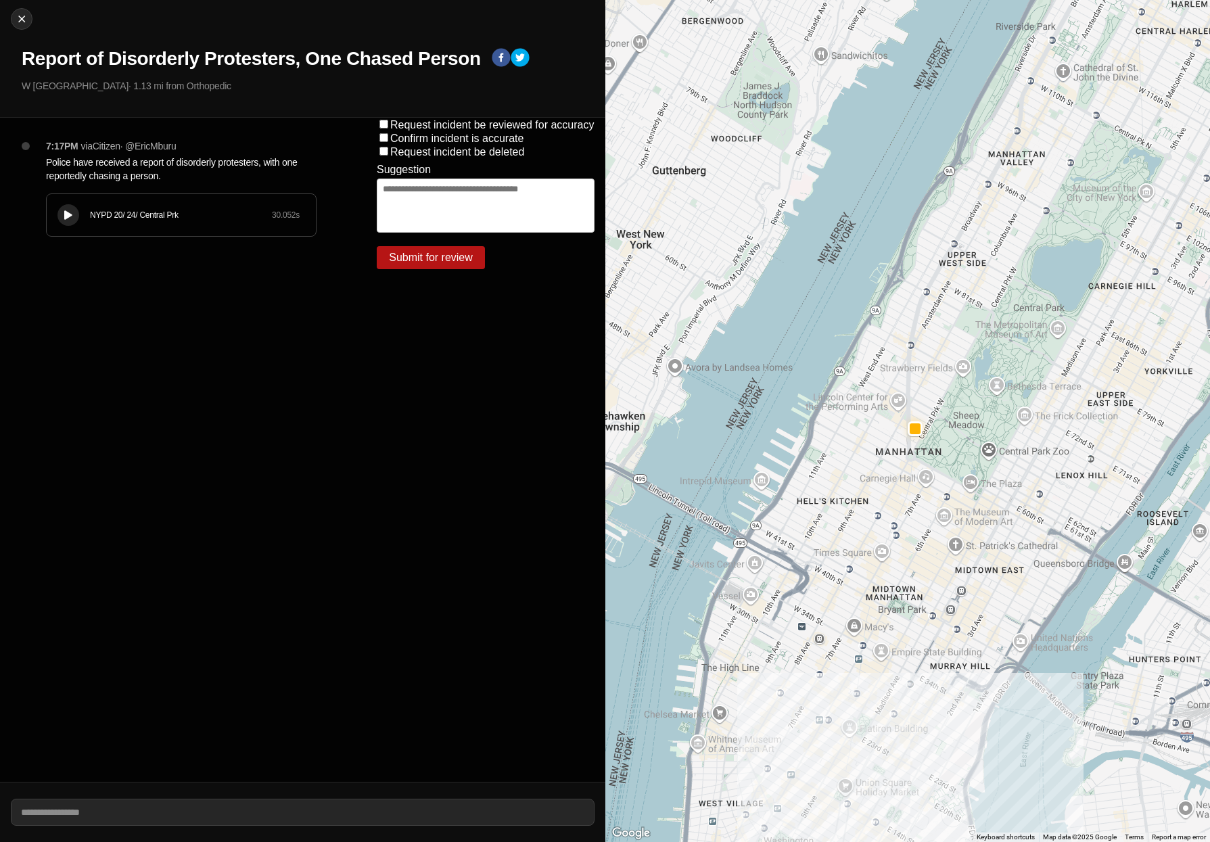
click at [76, 223] on div "NYPD 20/ 24/ Central Prk 30.052 s" at bounding box center [181, 215] width 269 height 42
click at [18, 18] on img at bounding box center [22, 19] width 14 height 14
select select "*"
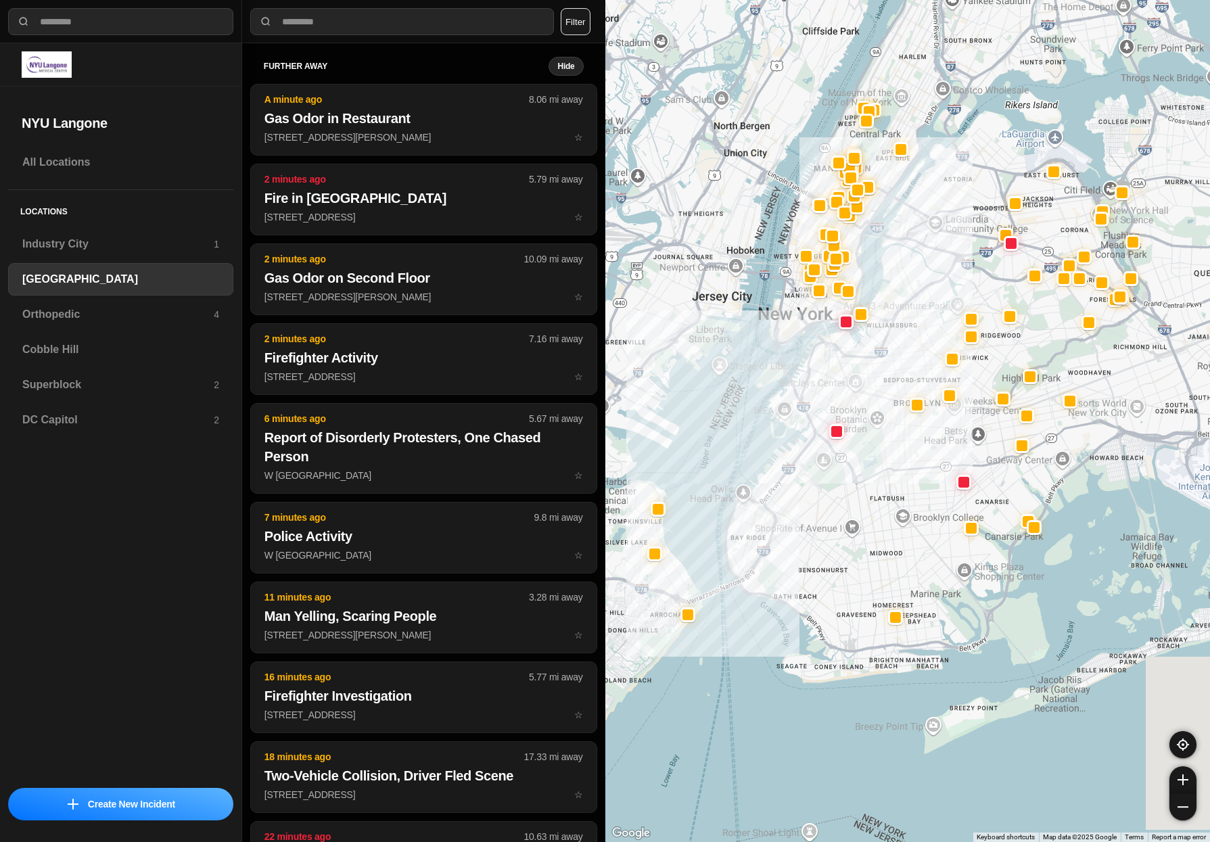
drag, startPoint x: 937, startPoint y: 400, endPoint x: 853, endPoint y: 502, distance: 132.6
click at [853, 502] on div at bounding box center [907, 421] width 605 height 842
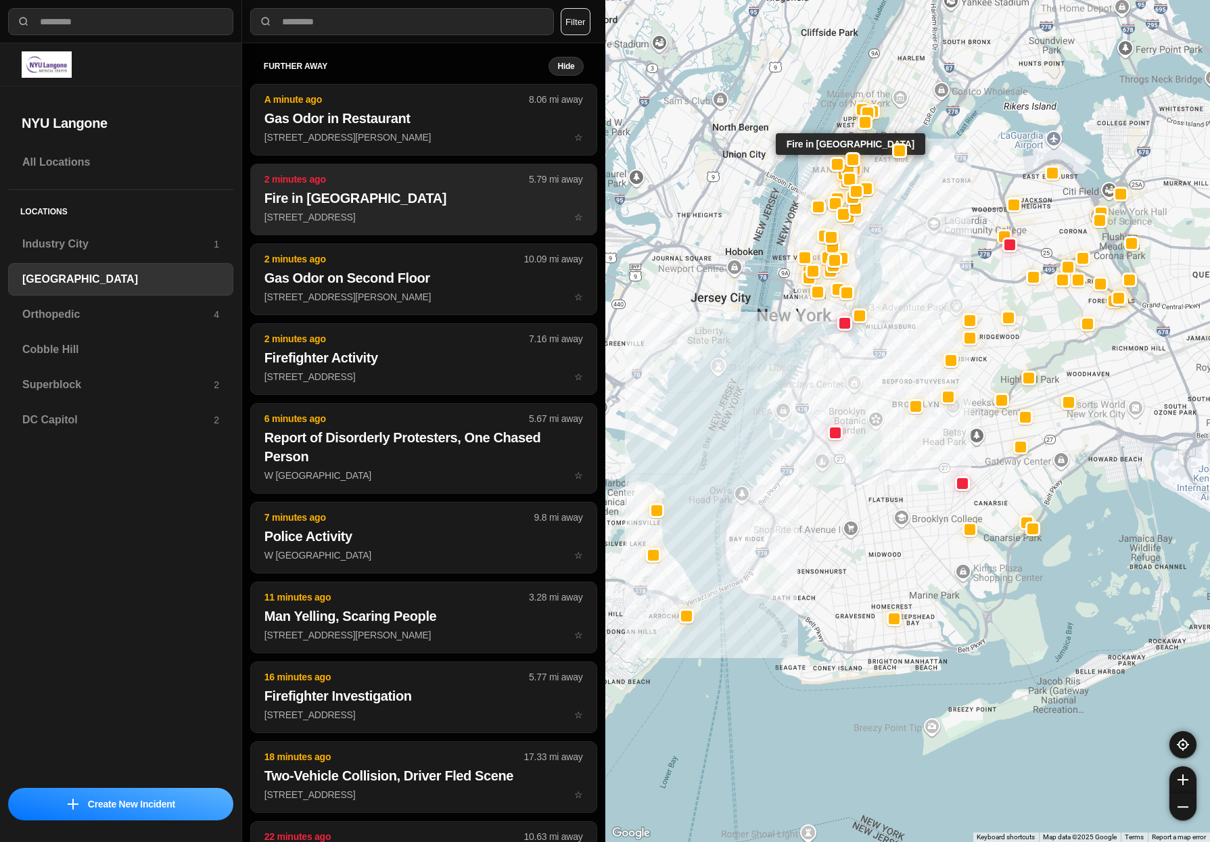
click at [307, 210] on button "2 minutes ago 5.79 mi away Fire in [GEOGRAPHIC_DATA] [STREET_ADDRESS][GEOGRAPHI…" at bounding box center [423, 200] width 347 height 72
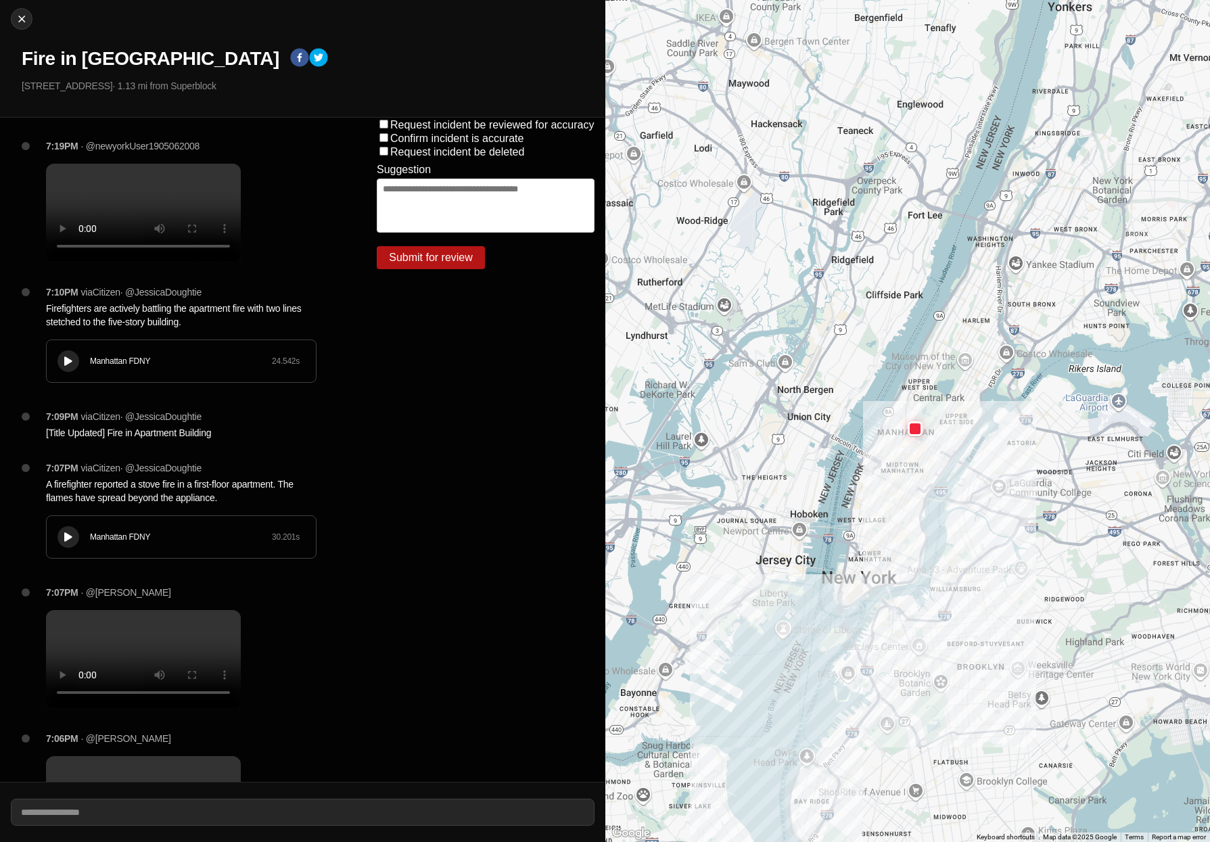
select select "*"
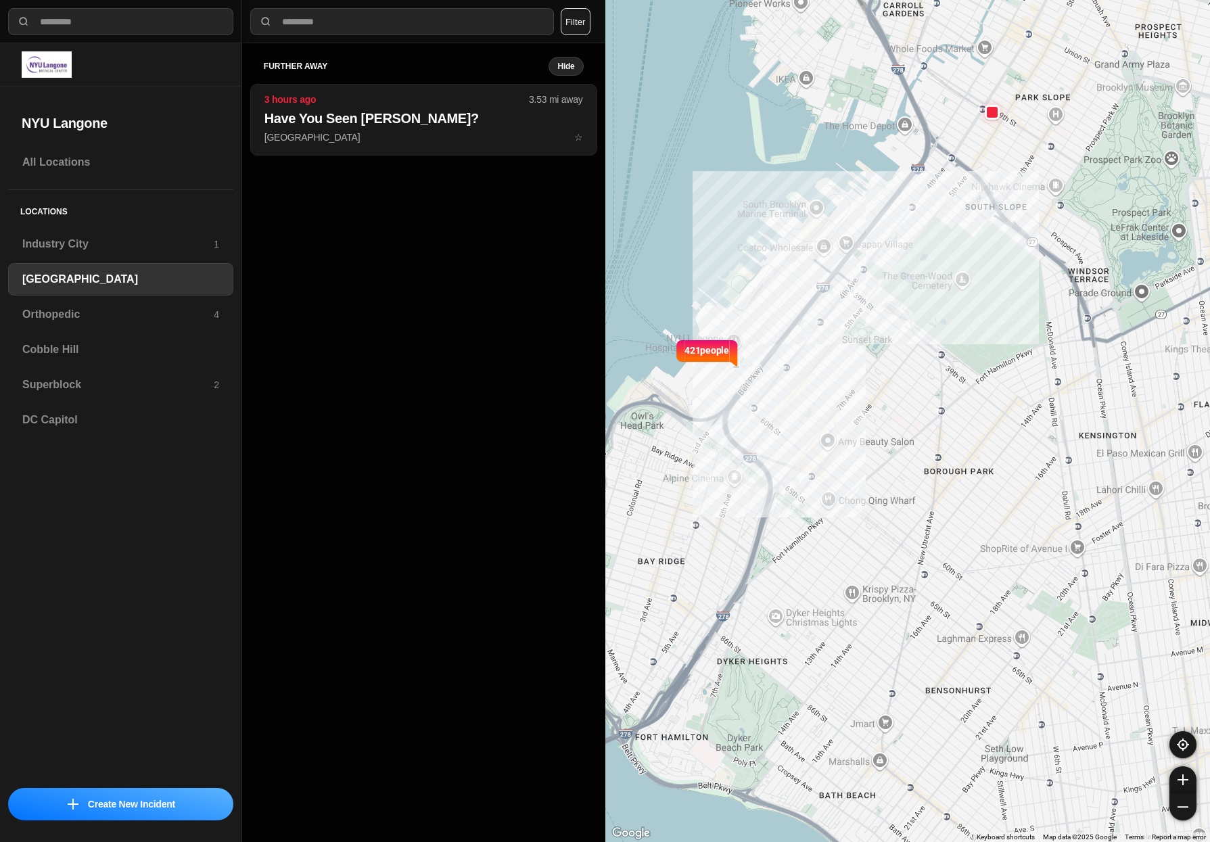
drag, startPoint x: 64, startPoint y: 379, endPoint x: 1001, endPoint y: 661, distance: 979.4
click at [64, 379] on h3 "Superblock" at bounding box center [117, 385] width 191 height 16
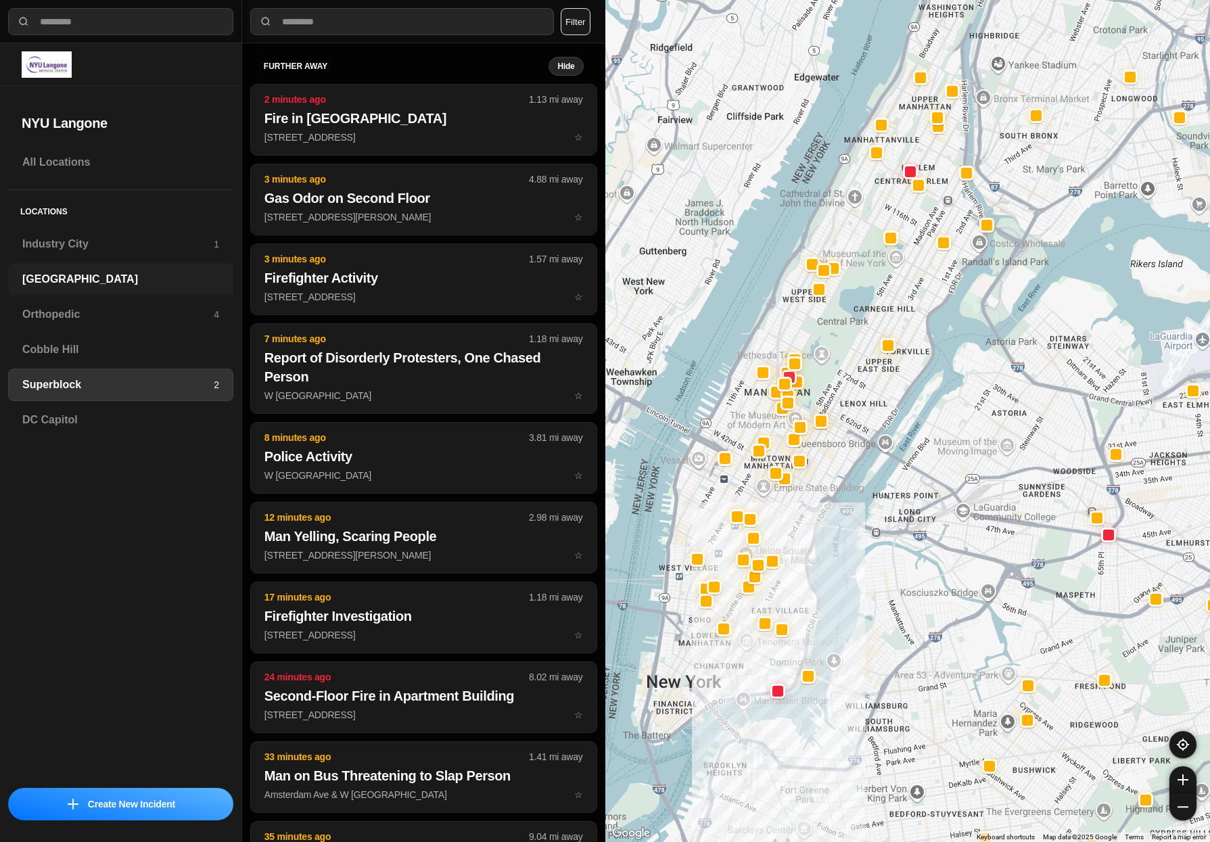
click at [80, 284] on h3 "[GEOGRAPHIC_DATA]" at bounding box center [120, 279] width 197 height 16
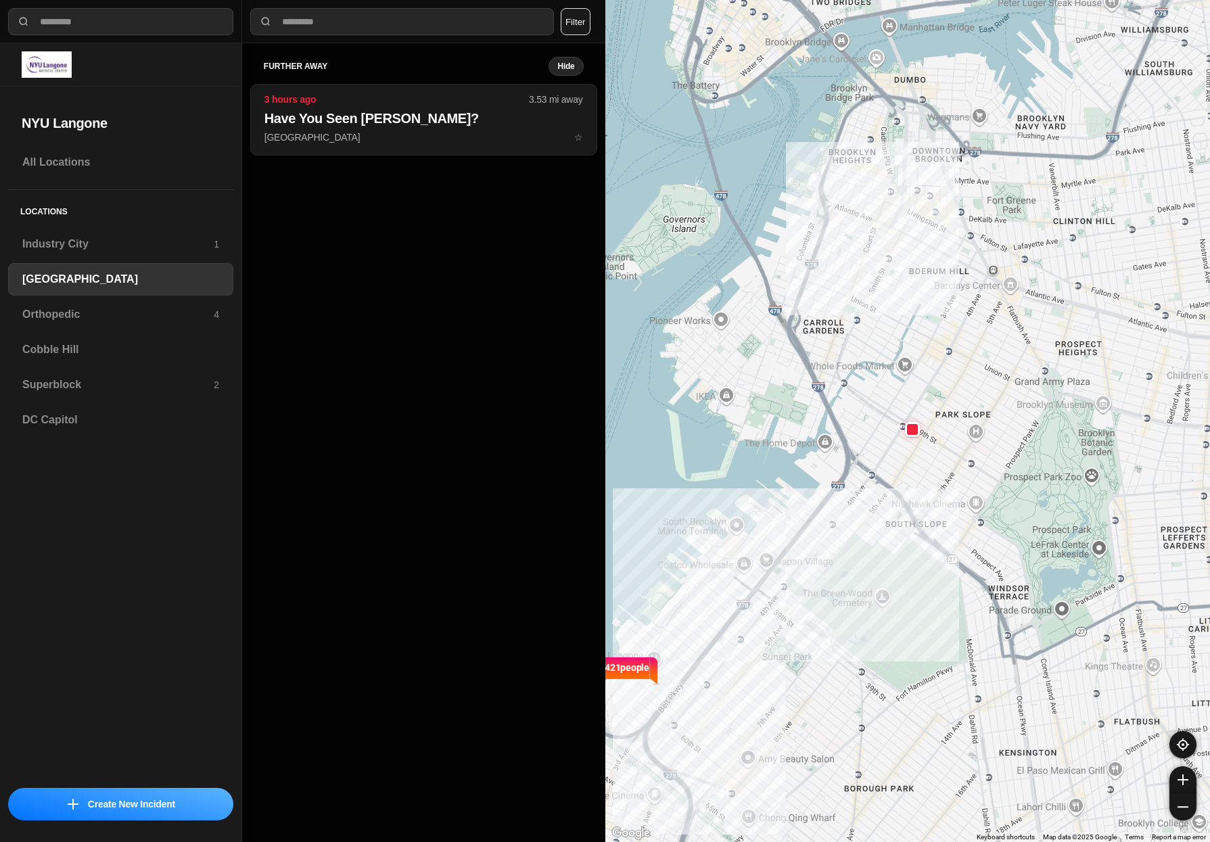
drag, startPoint x: 883, startPoint y: 358, endPoint x: 800, endPoint y: 692, distance: 343.6
click at [800, 692] on div "421 people" at bounding box center [907, 421] width 605 height 842
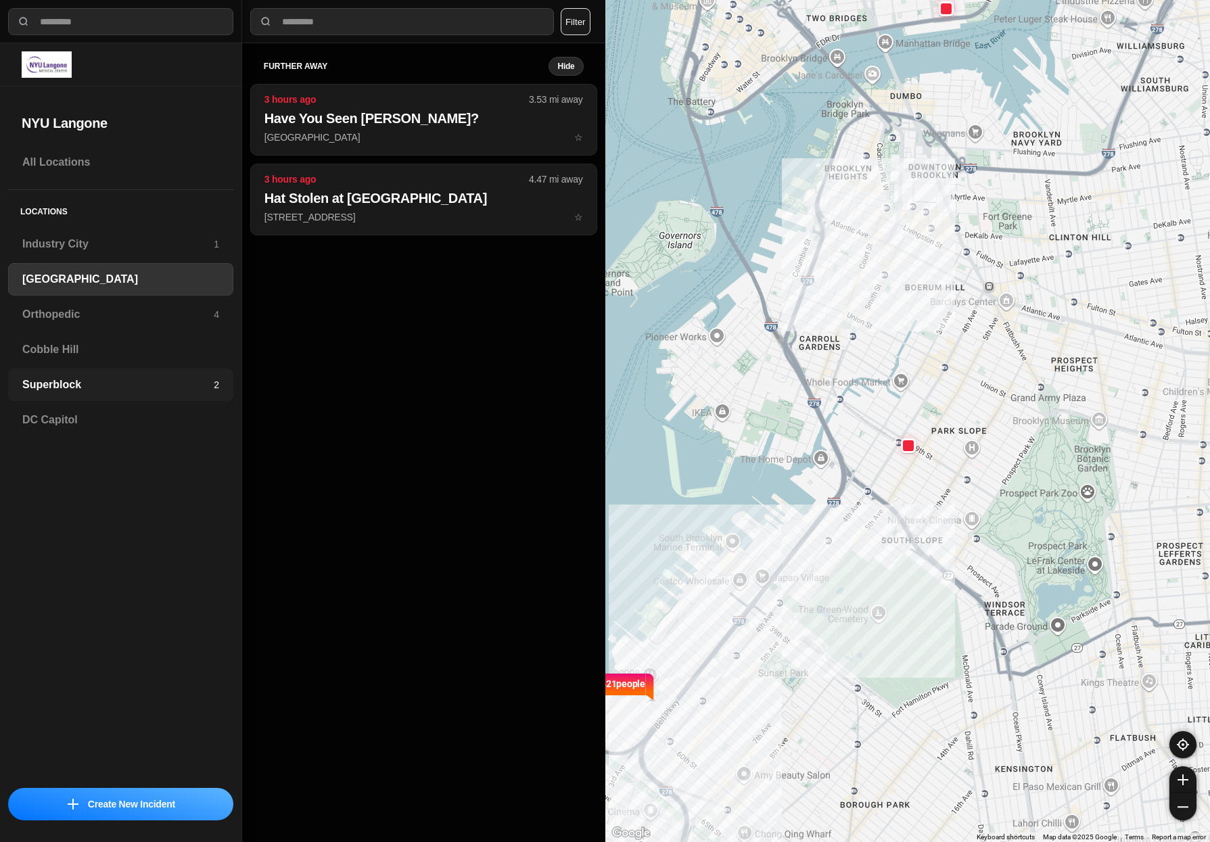
click at [80, 383] on h3 "Superblock" at bounding box center [117, 385] width 191 height 16
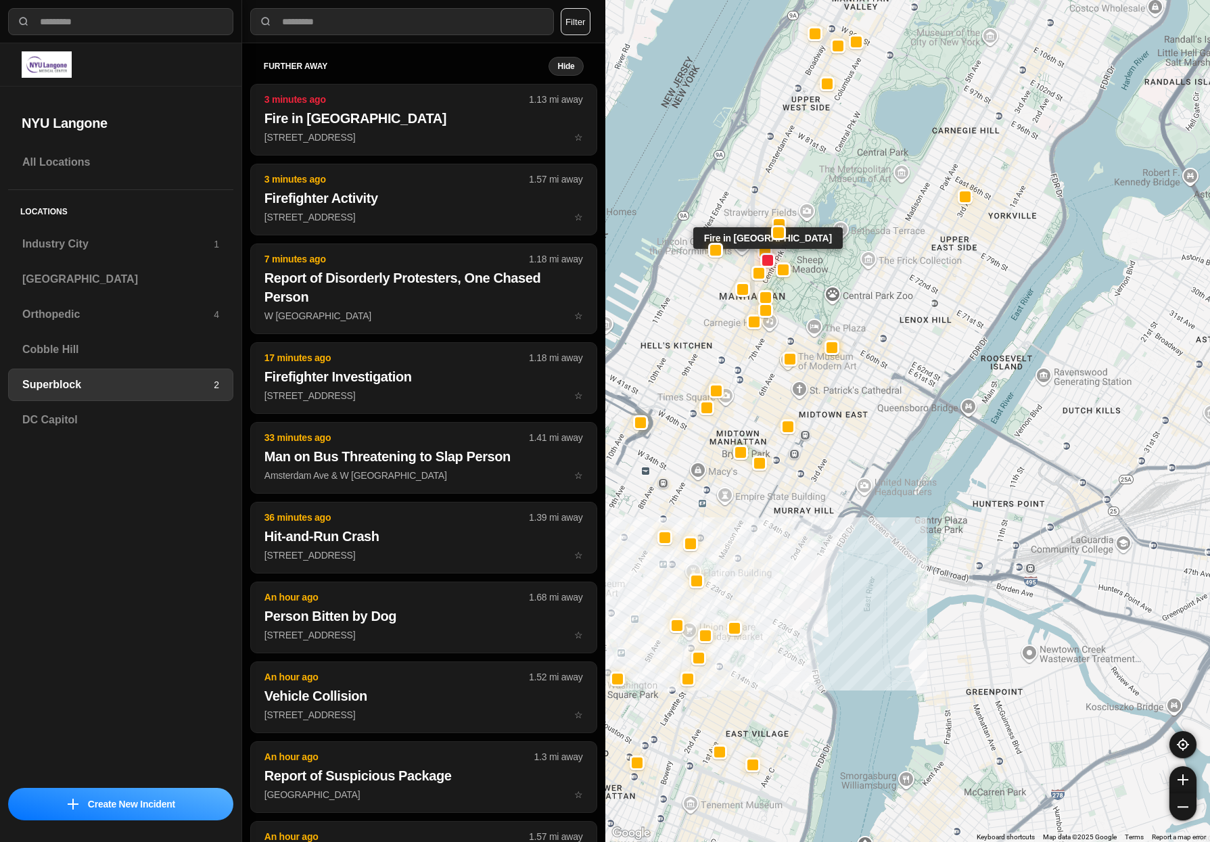
click at [765, 256] on div at bounding box center [767, 259] width 11 height 11
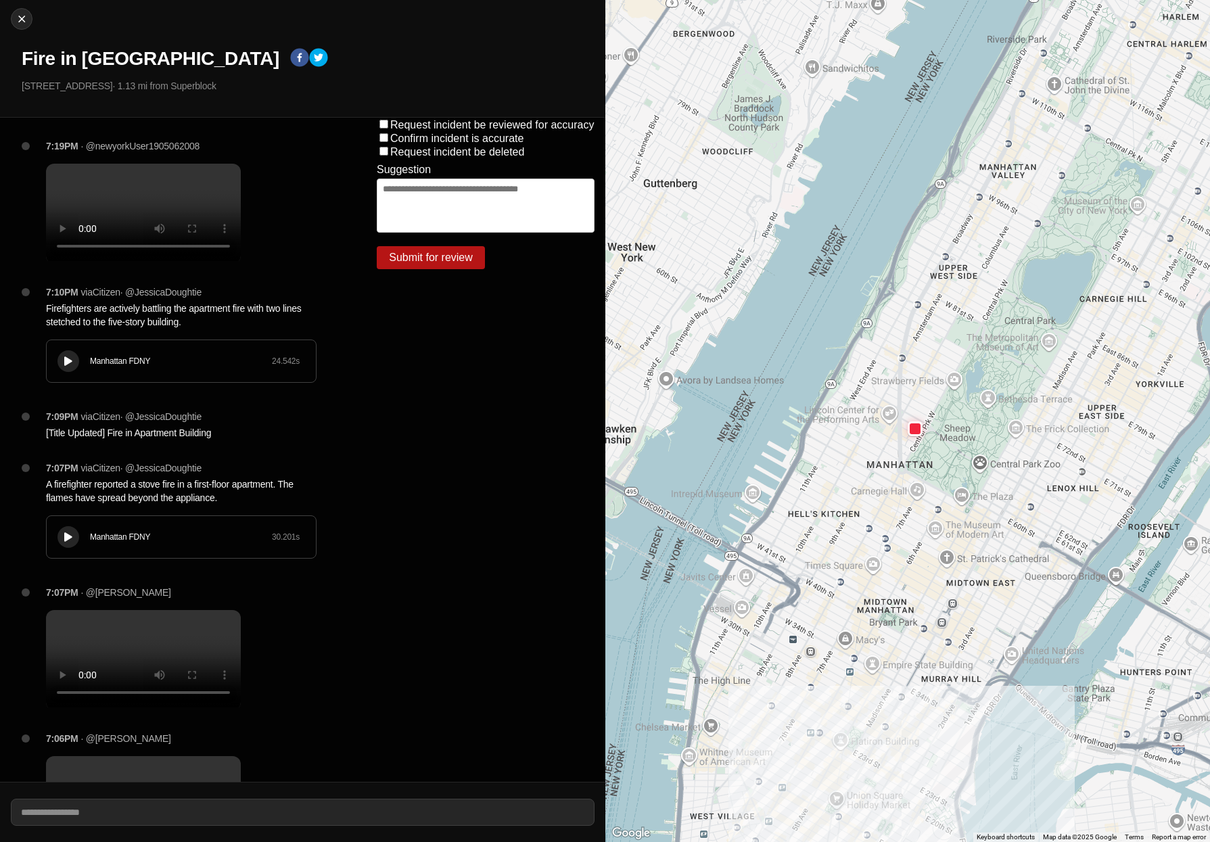
select select "*"
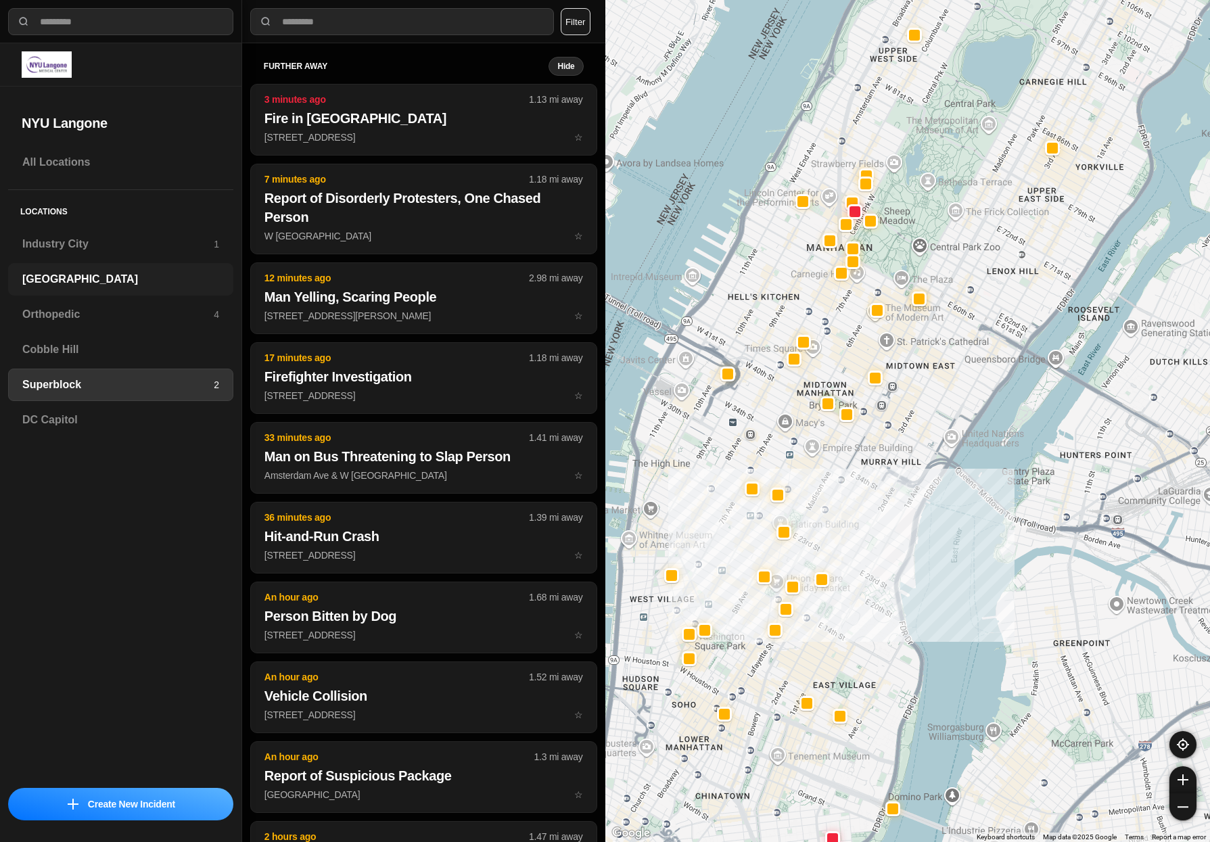
click at [124, 273] on h3 "[GEOGRAPHIC_DATA]" at bounding box center [120, 279] width 197 height 16
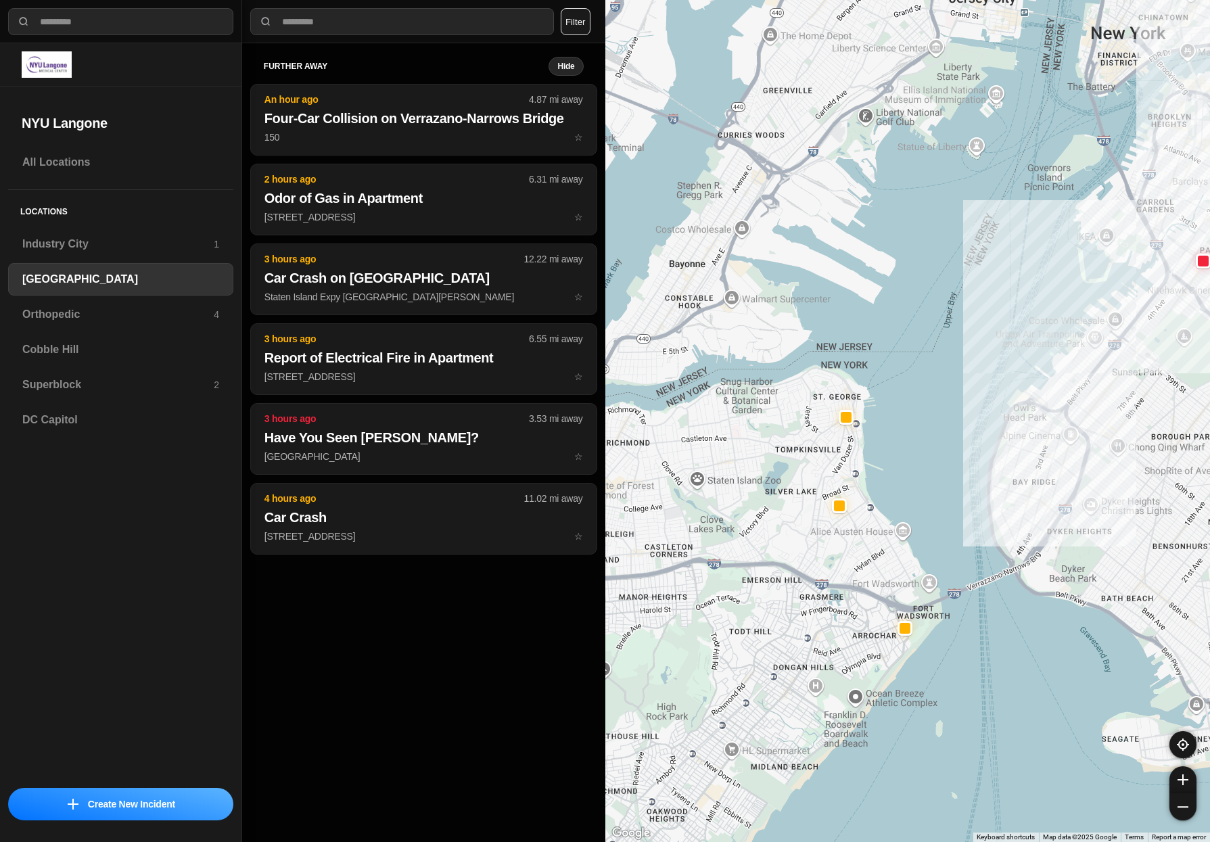
drag, startPoint x: 718, startPoint y: 573, endPoint x: 943, endPoint y: 504, distance: 235.7
click at [896, 504] on div at bounding box center [907, 421] width 605 height 842
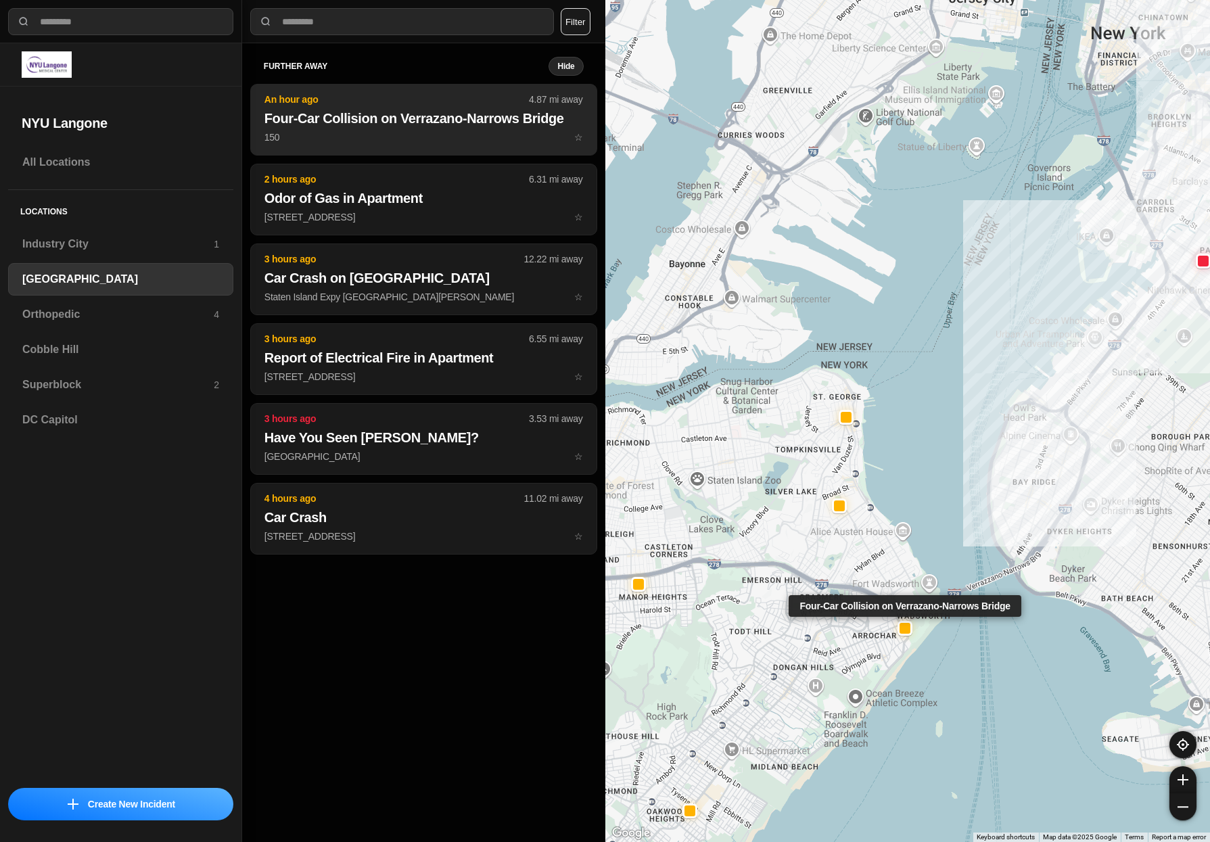
click at [415, 120] on h2 "Four-Car Collision on Verrazano-Narrows Bridge" at bounding box center [423, 118] width 319 height 19
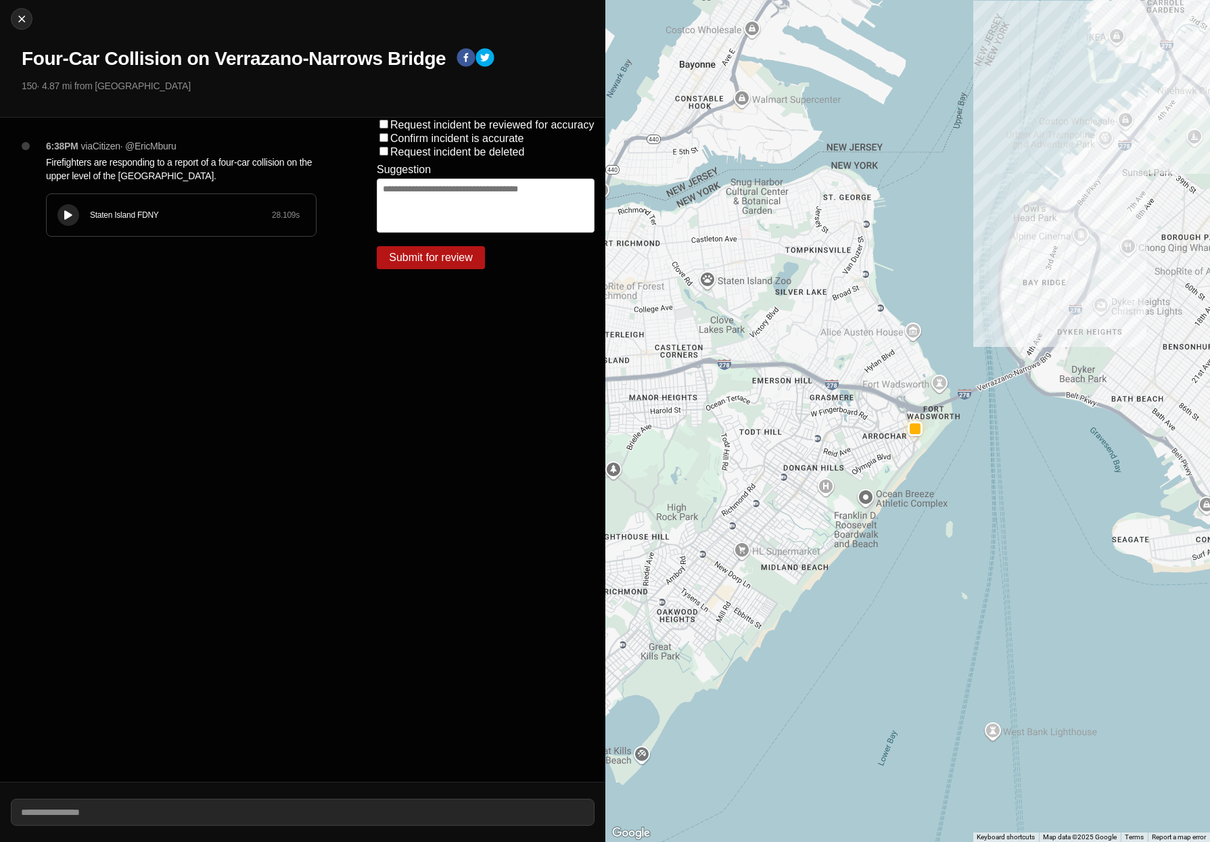
click at [68, 202] on div "Staten Island FDNY 28.109 s" at bounding box center [181, 215] width 269 height 42
click at [63, 217] on div at bounding box center [69, 215] width 14 height 10
click at [27, 27] on button "Close" at bounding box center [22, 19] width 22 height 22
select select "*"
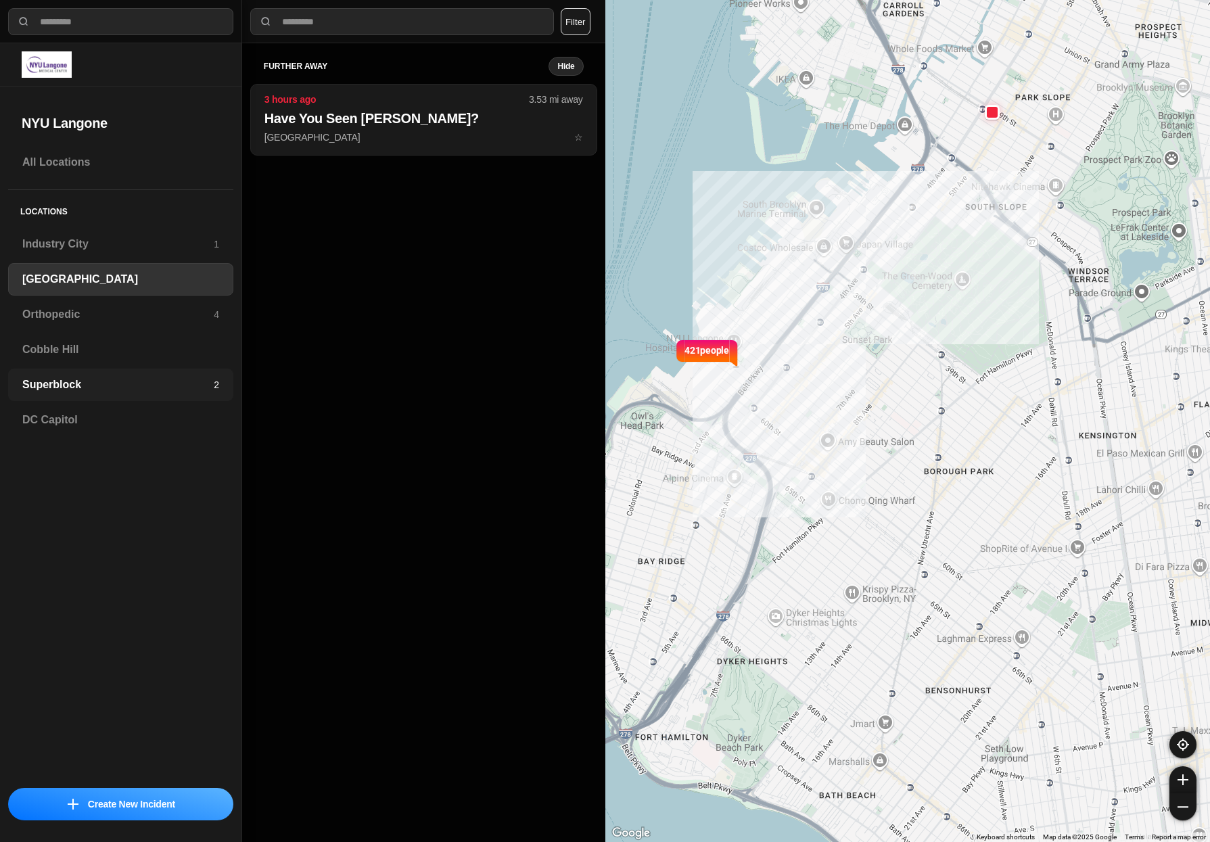
click at [88, 392] on h3 "Superblock" at bounding box center [117, 385] width 191 height 16
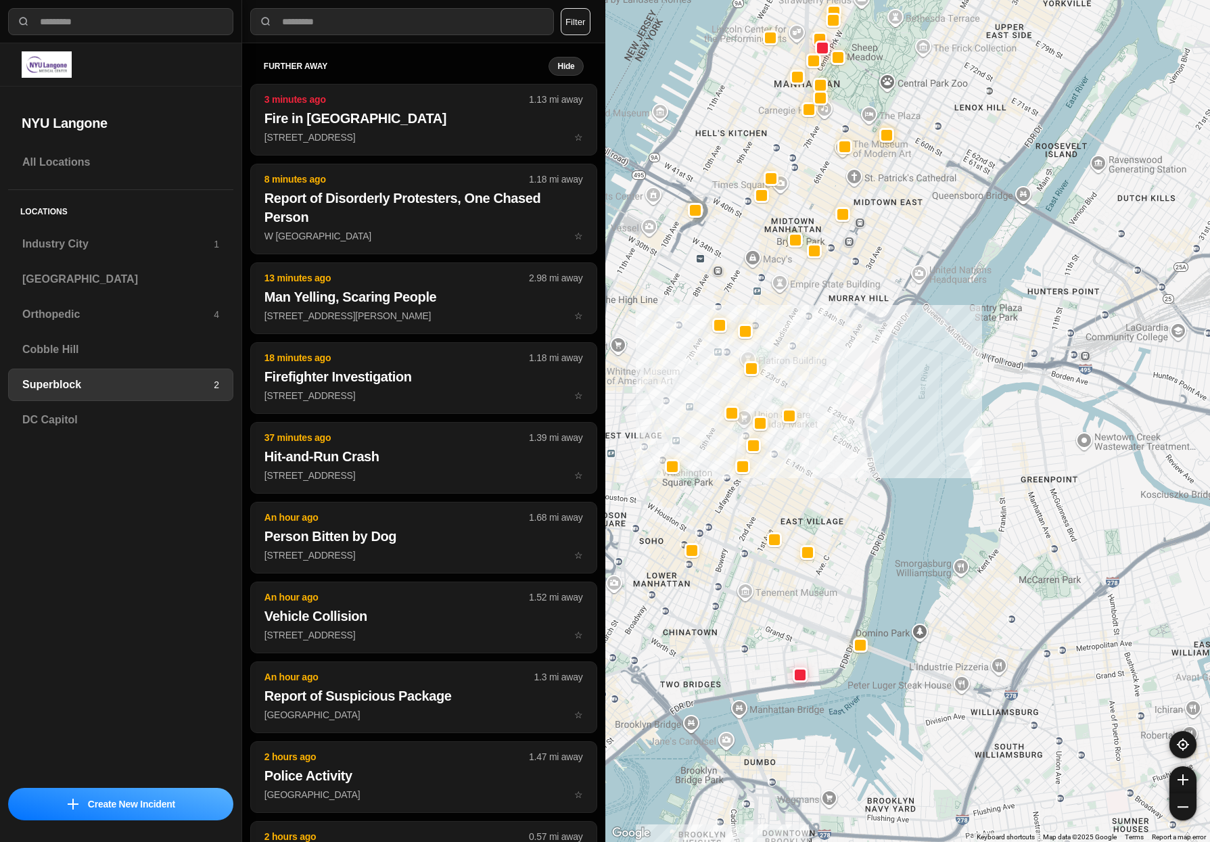
drag, startPoint x: 811, startPoint y: 590, endPoint x: 862, endPoint y: 421, distance: 177.1
click at [862, 421] on div at bounding box center [907, 421] width 605 height 842
click at [64, 275] on h3 "[GEOGRAPHIC_DATA]" at bounding box center [120, 279] width 197 height 16
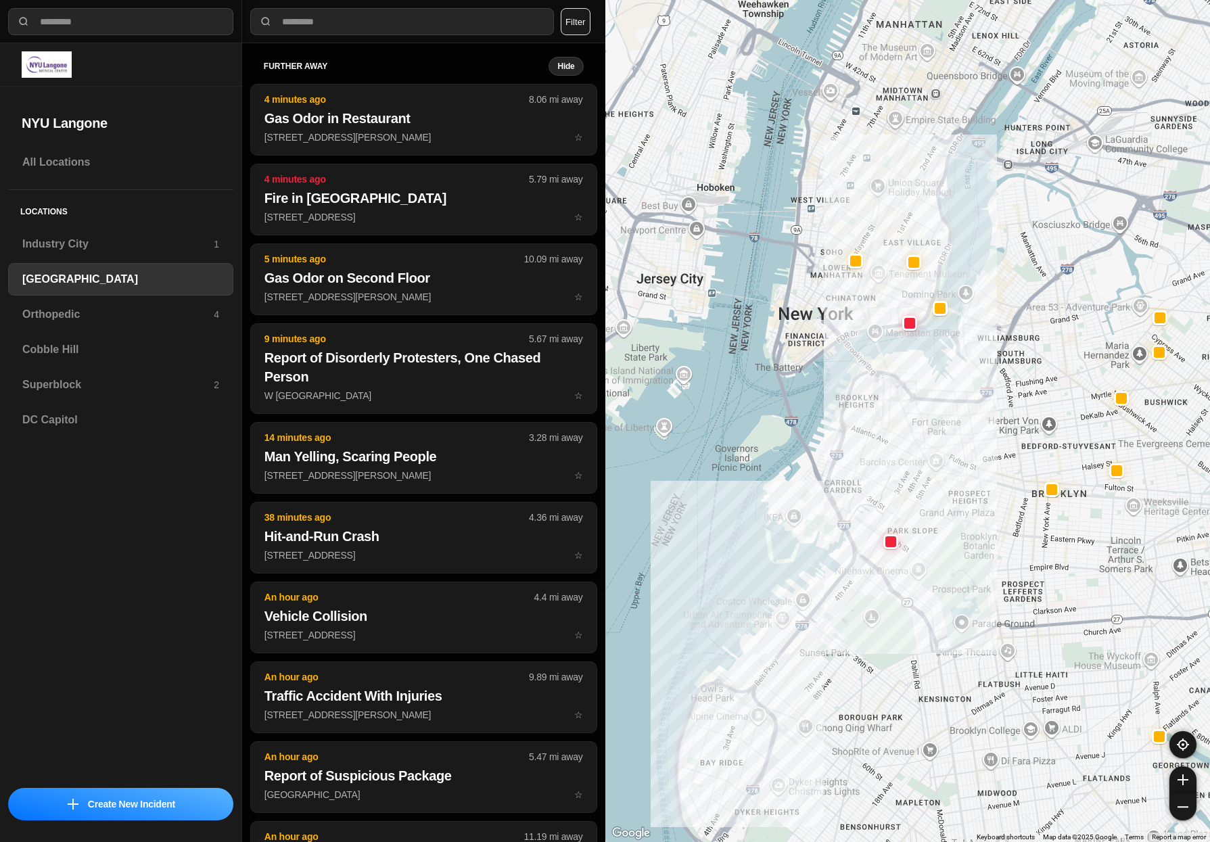
drag, startPoint x: 901, startPoint y: 390, endPoint x: 887, endPoint y: 666, distance: 276.3
click at [887, 666] on div at bounding box center [907, 421] width 605 height 842
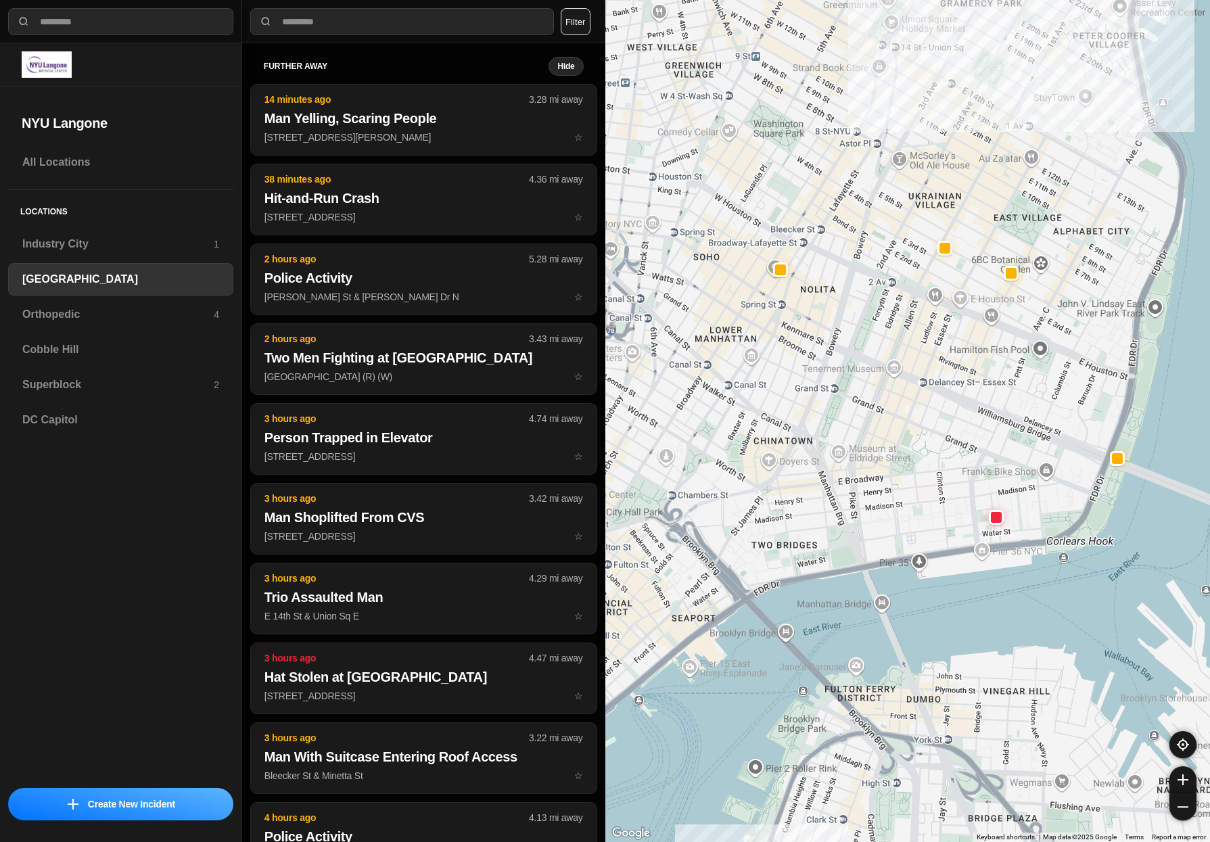
drag, startPoint x: 790, startPoint y: 317, endPoint x: 741, endPoint y: 619, distance: 305.5
click at [741, 619] on div "421 people" at bounding box center [907, 421] width 605 height 842
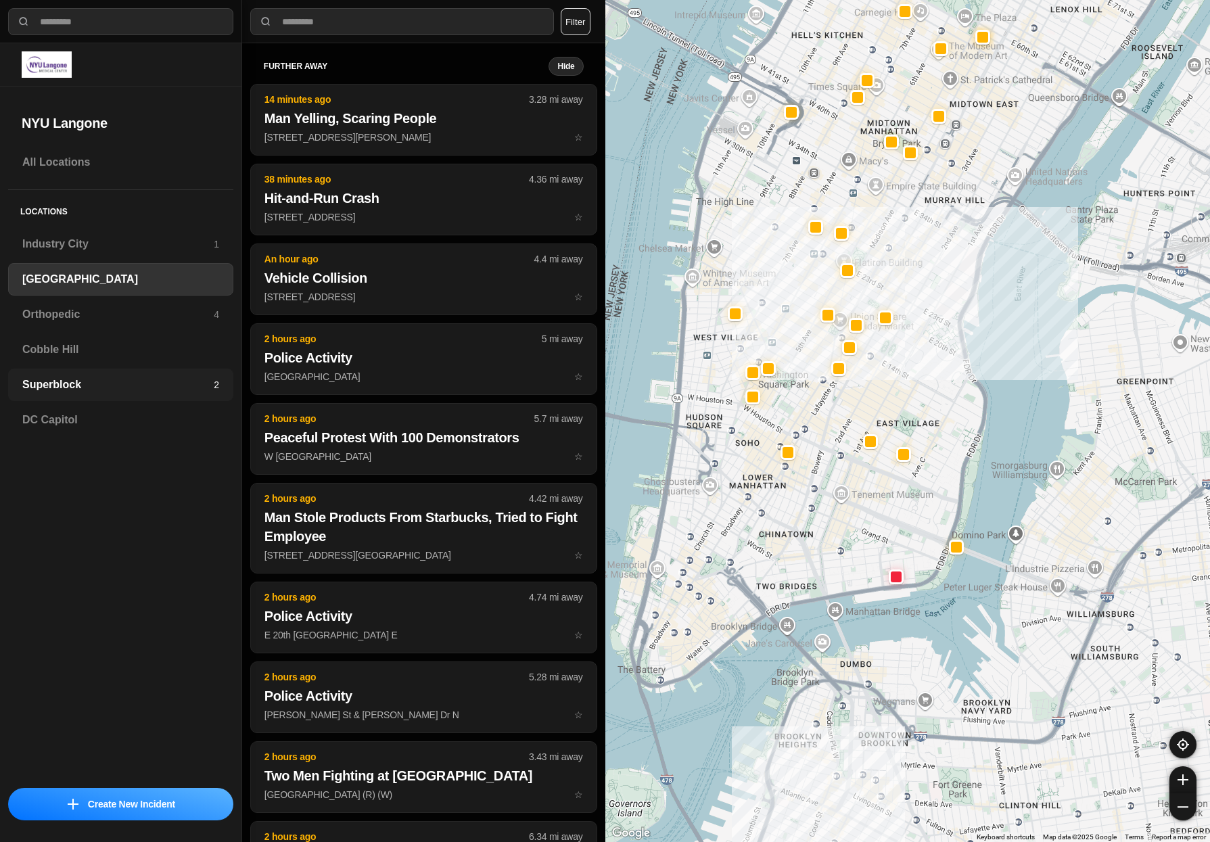
click at [80, 387] on h3 "Superblock" at bounding box center [117, 385] width 191 height 16
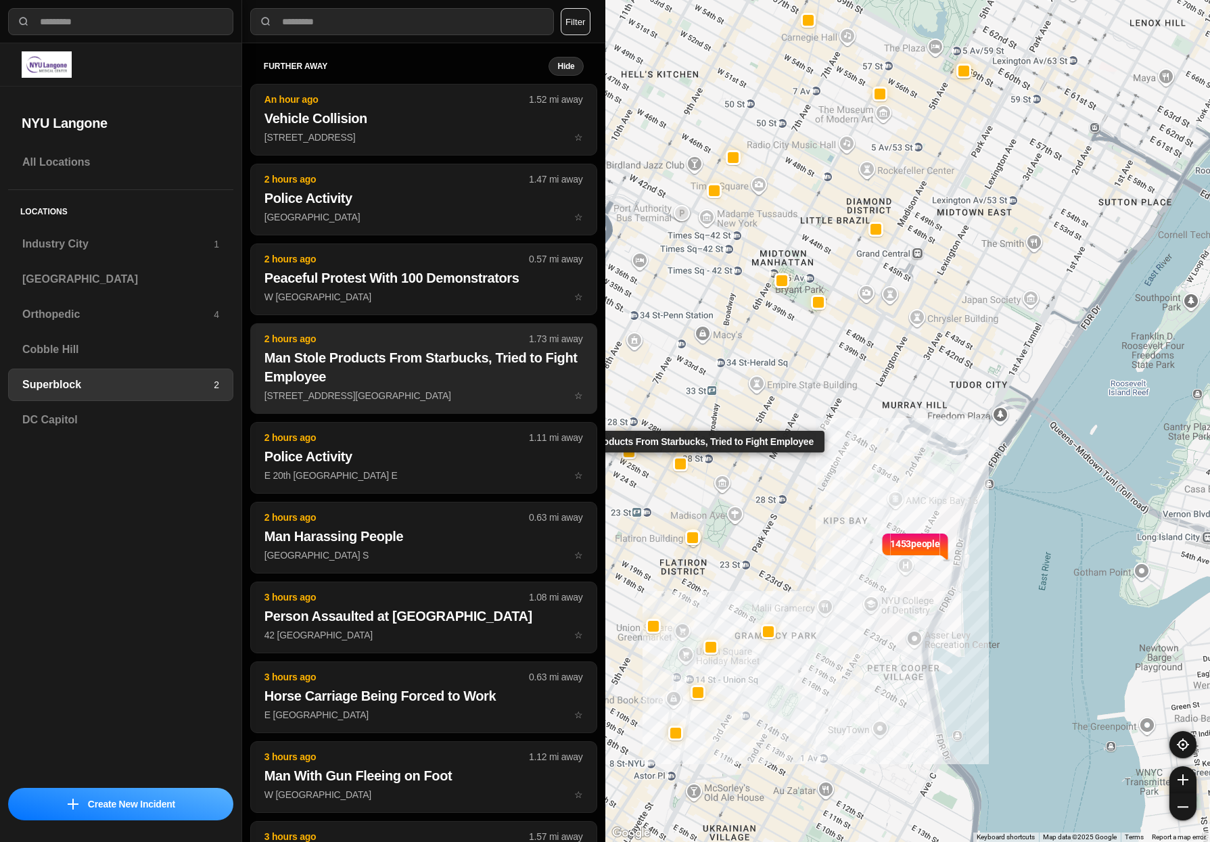
scroll to position [68, 0]
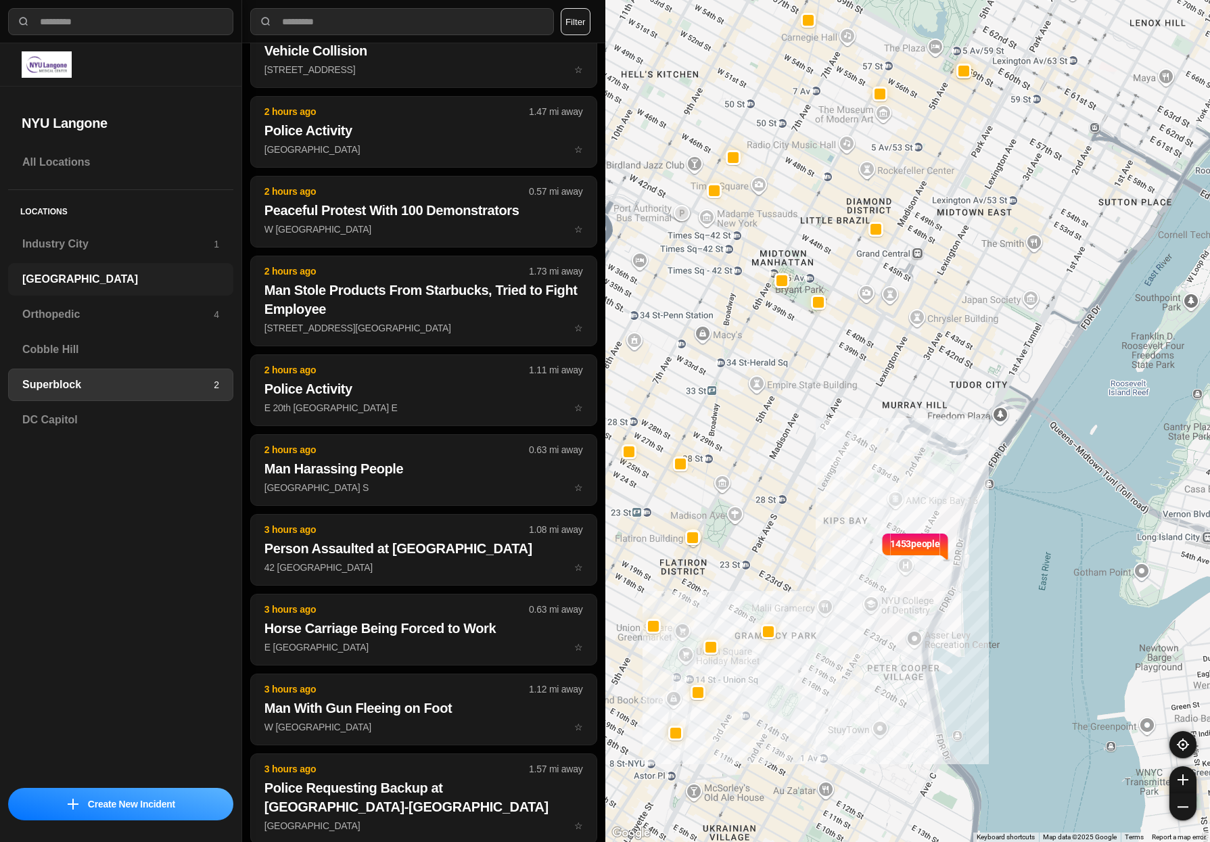
click at [85, 267] on div "[GEOGRAPHIC_DATA]" at bounding box center [120, 279] width 225 height 32
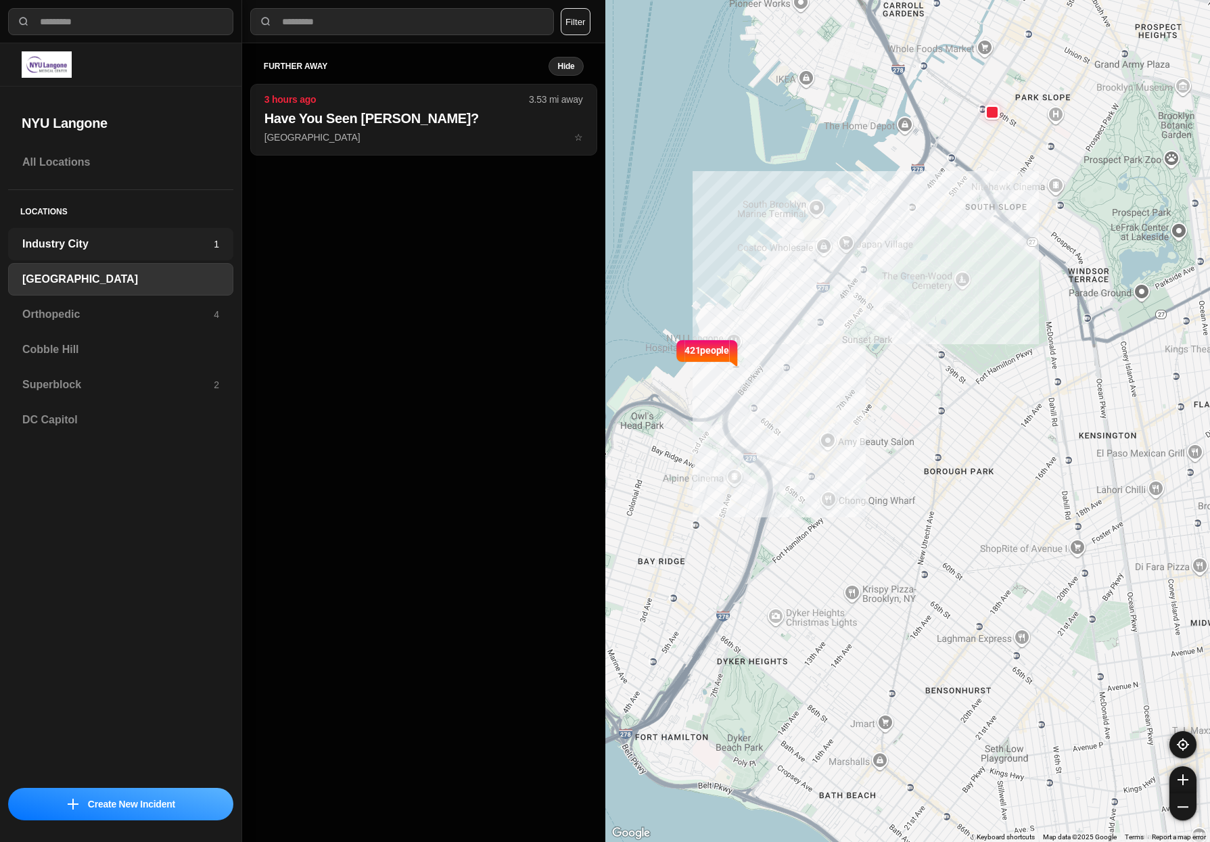
click at [87, 247] on h3 "Industry City" at bounding box center [117, 244] width 191 height 16
